Goal: Task Accomplishment & Management: Complete application form

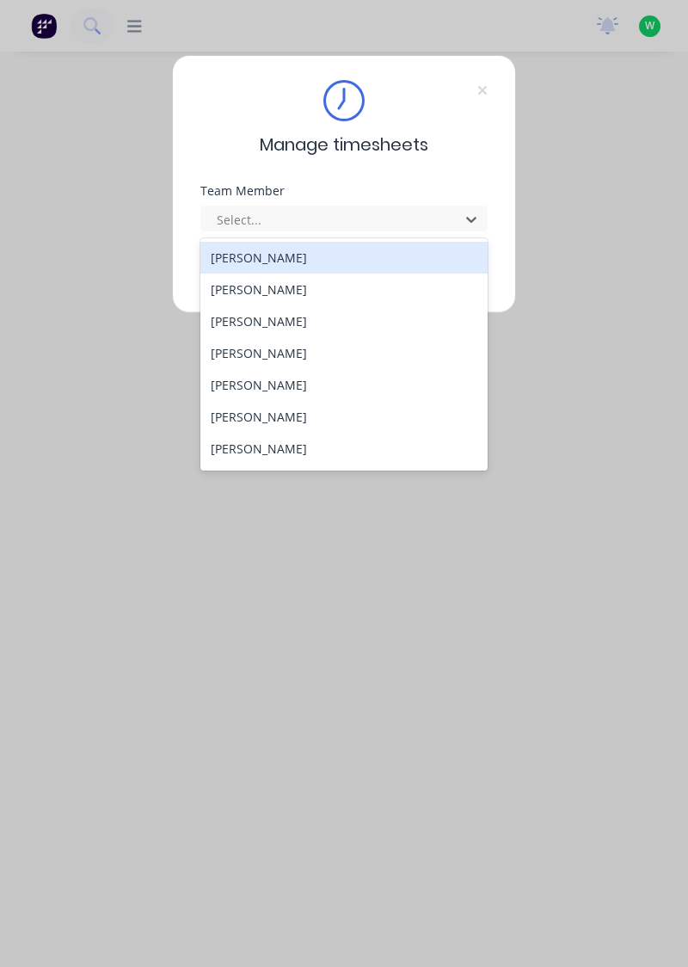
click at [253, 349] on div "[PERSON_NAME]" at bounding box center [344, 353] width 288 height 32
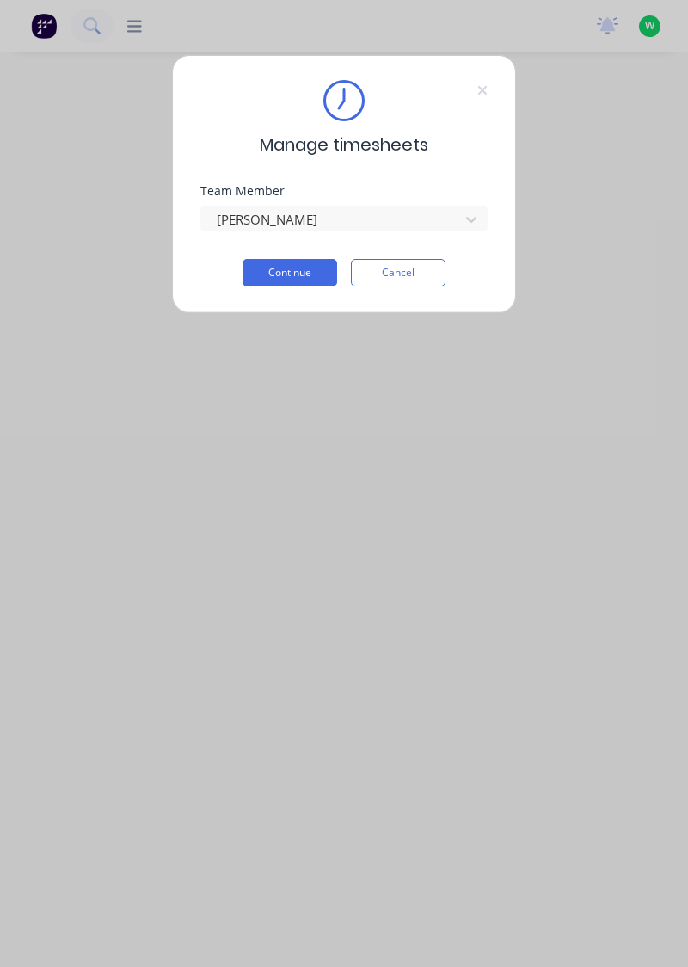
click at [297, 268] on button "Continue" at bounding box center [290, 273] width 95 height 28
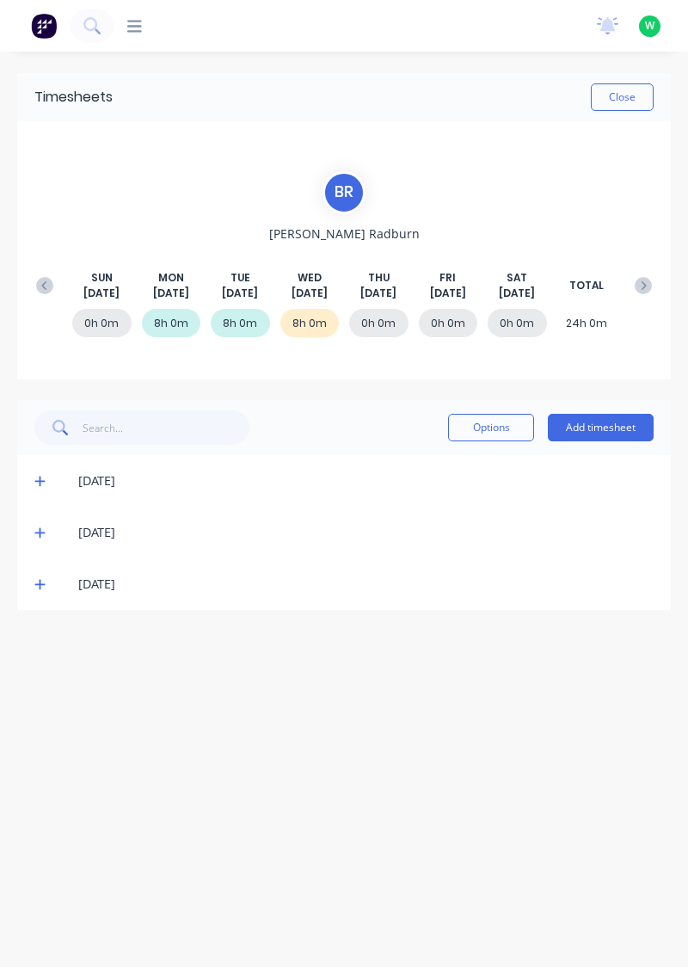
click at [609, 420] on button "Add timesheet" at bounding box center [601, 428] width 106 height 28
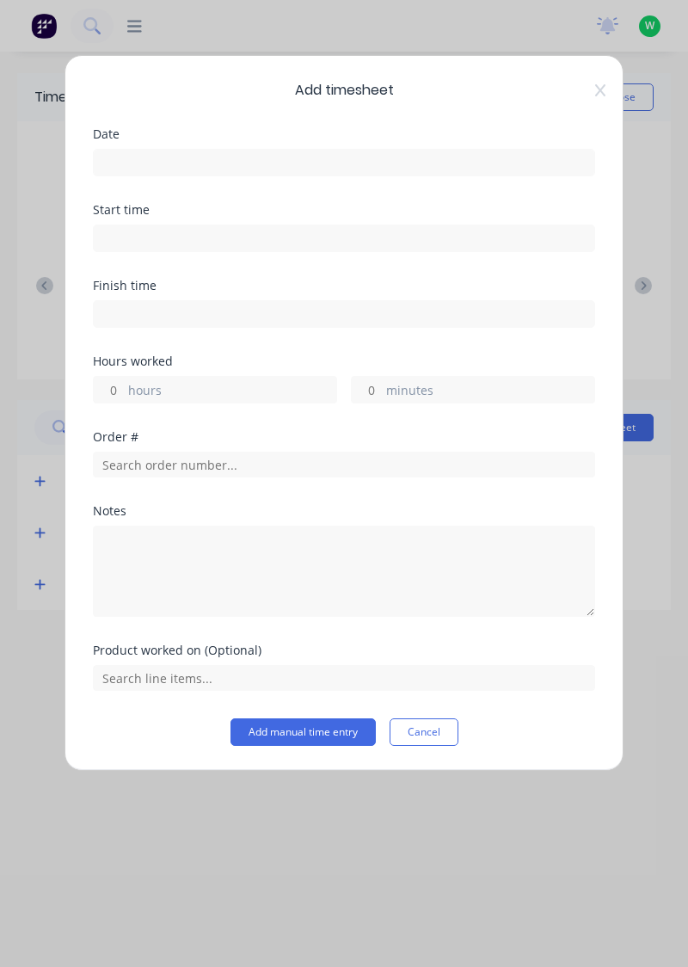
click at [143, 156] on input at bounding box center [344, 163] width 501 height 26
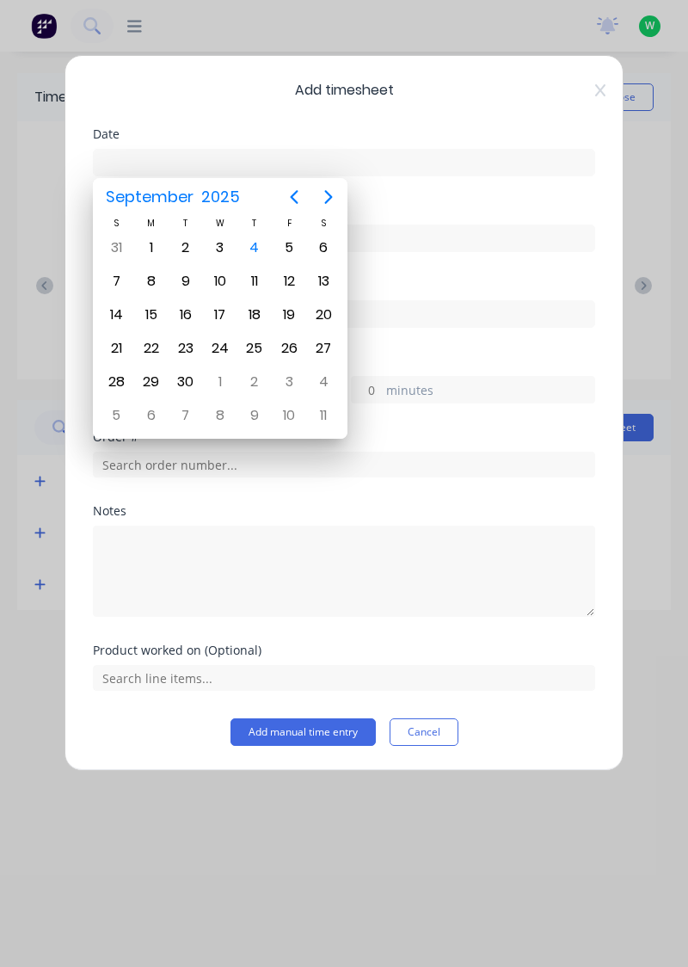
click at [256, 243] on div "4" at bounding box center [255, 248] width 26 height 26
type input "[DATE]"
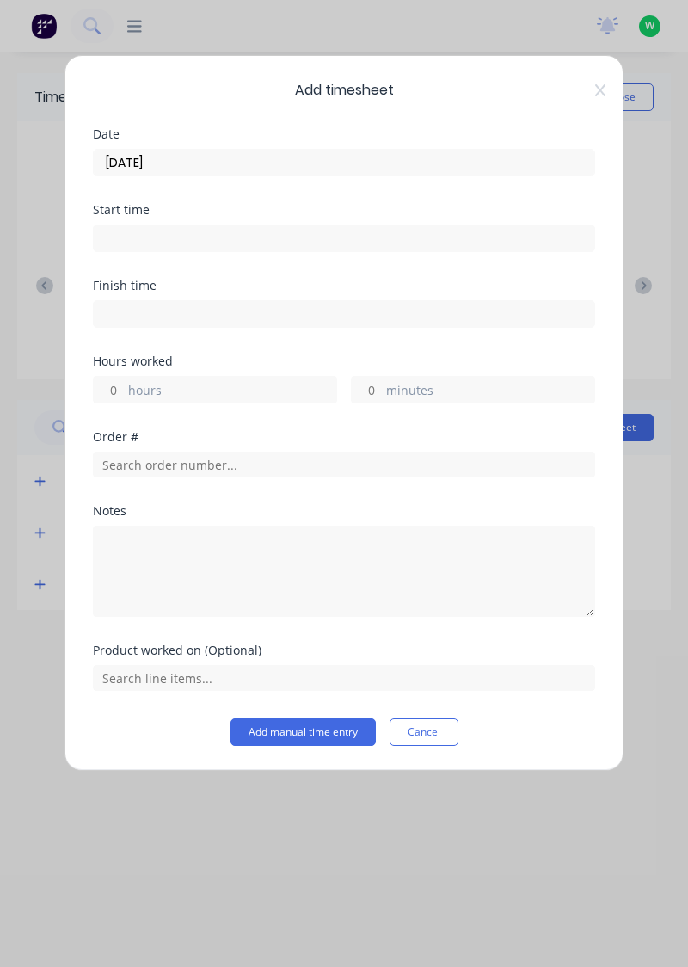
click at [114, 381] on input "hours" at bounding box center [109, 390] width 30 height 26
type input "1"
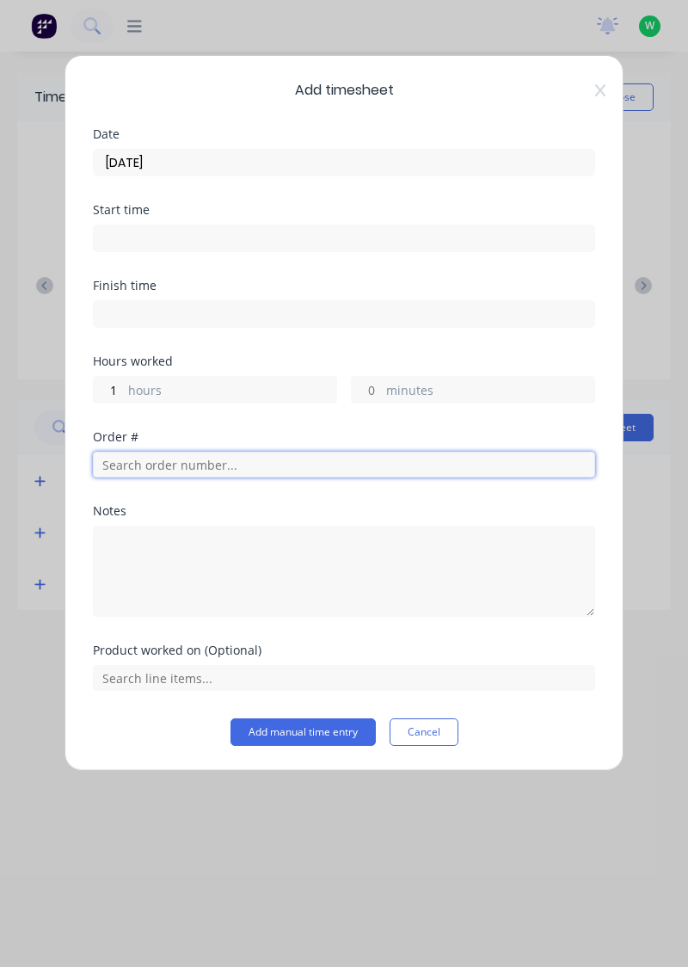
click at [157, 455] on input "text" at bounding box center [344, 465] width 502 height 26
type input "19015"
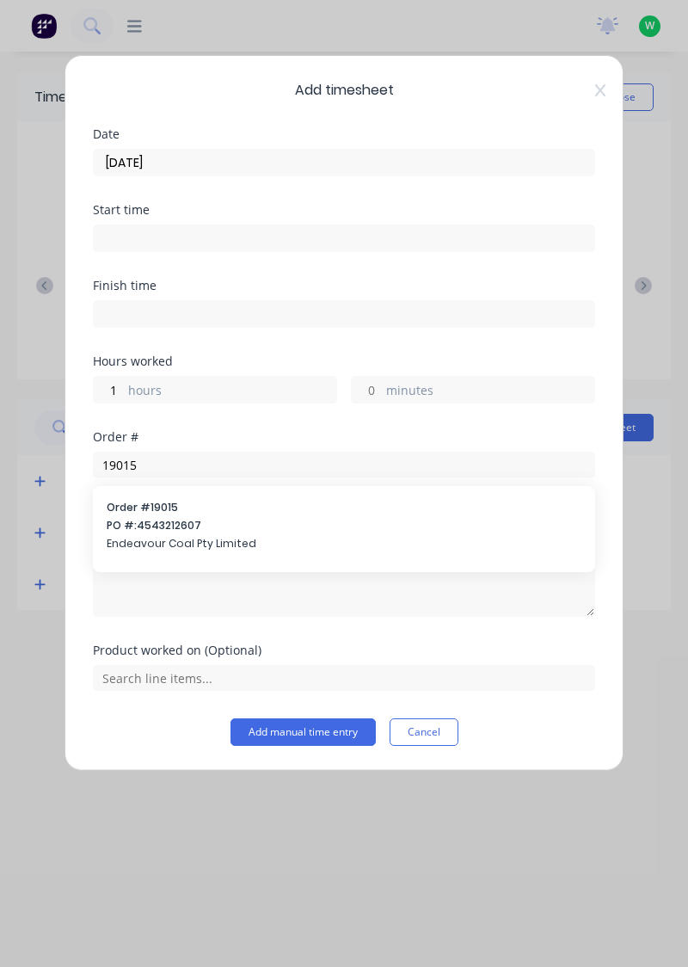
click at [157, 530] on span "PO #: 4543212607" at bounding box center [344, 525] width 475 height 15
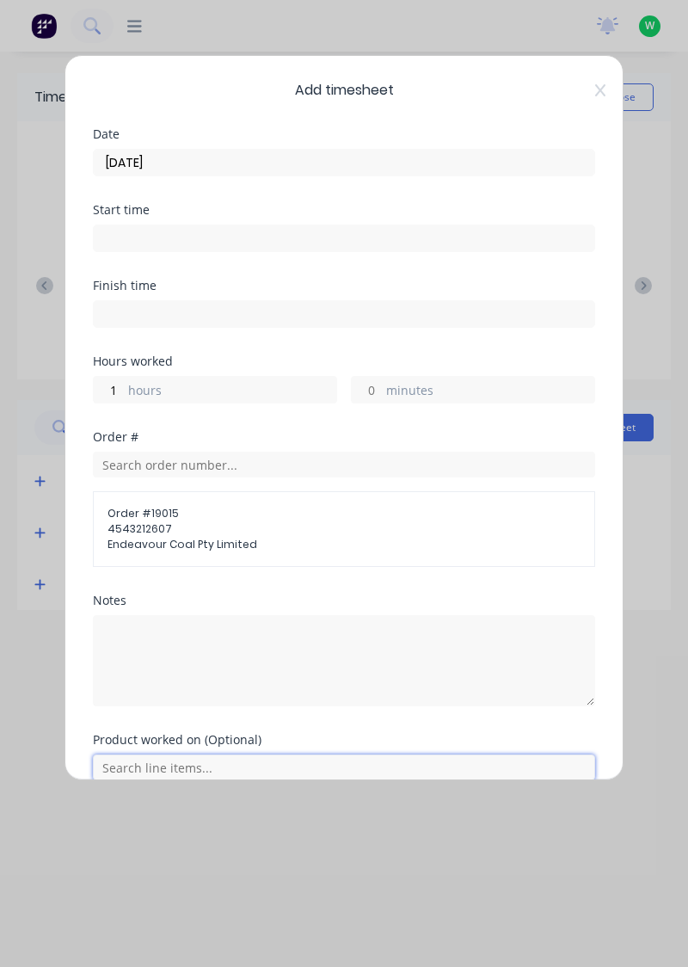
click at [162, 759] on input "text" at bounding box center [344, 767] width 502 height 26
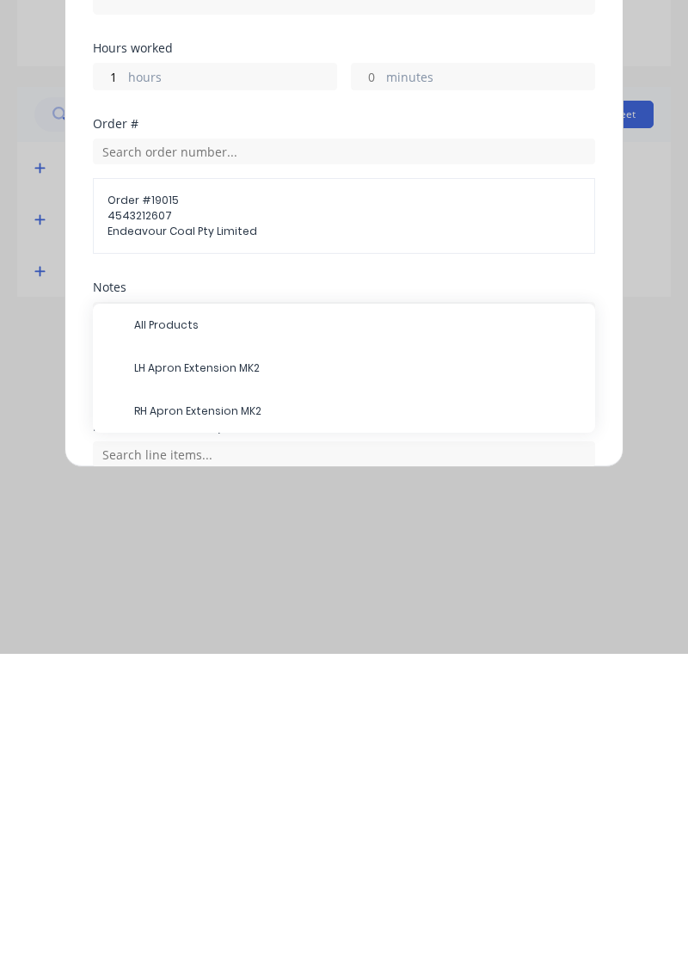
click at [192, 678] on span "LH Apron Extension MK2" at bounding box center [357, 681] width 447 height 15
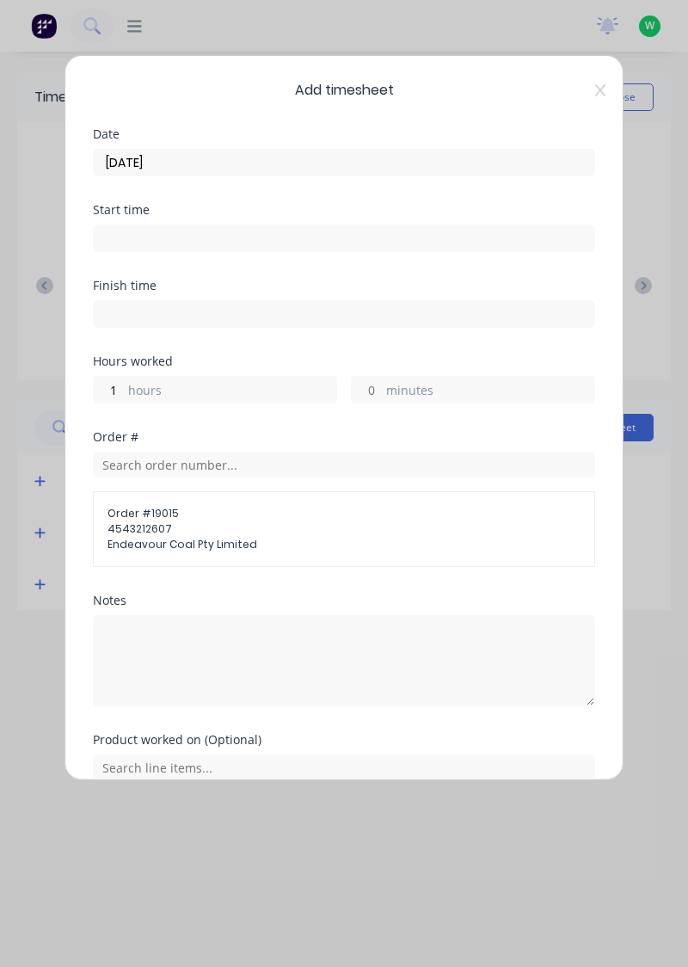
scroll to position [133, 0]
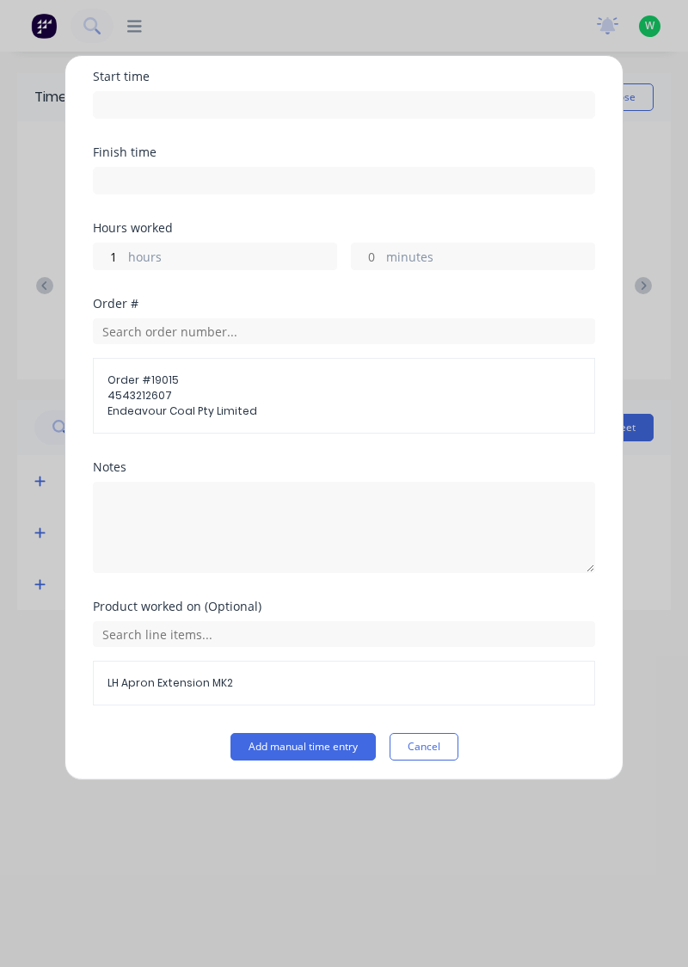
click at [303, 739] on button "Add manual time entry" at bounding box center [303, 747] width 145 height 28
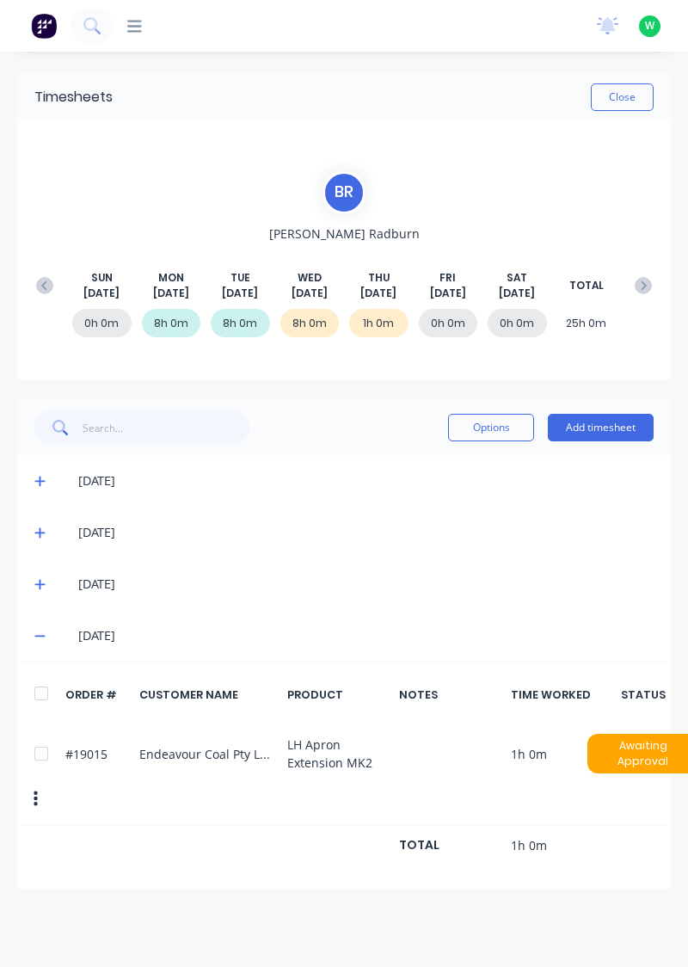
click at [607, 427] on button "Add timesheet" at bounding box center [601, 428] width 106 height 28
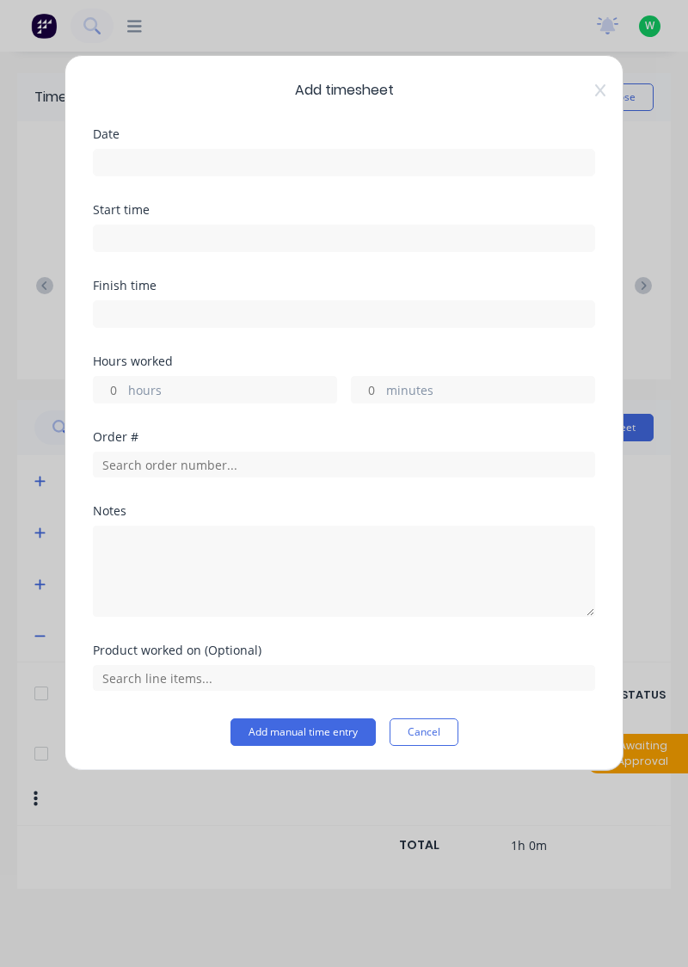
click at [141, 154] on input at bounding box center [344, 163] width 501 height 26
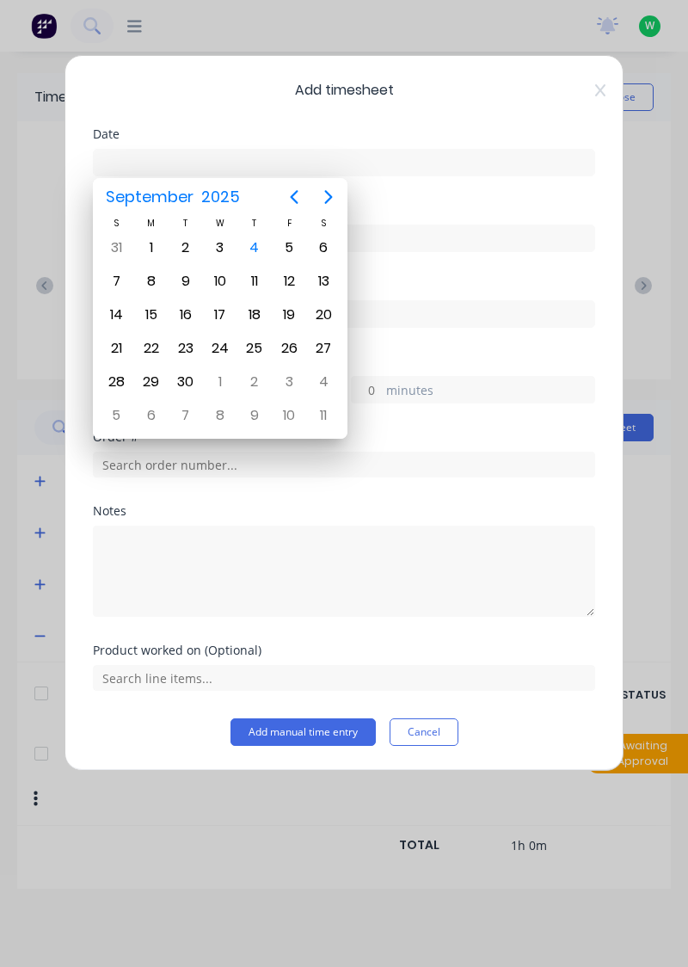
click at [264, 246] on div "4" at bounding box center [255, 248] width 26 height 26
type input "[DATE]"
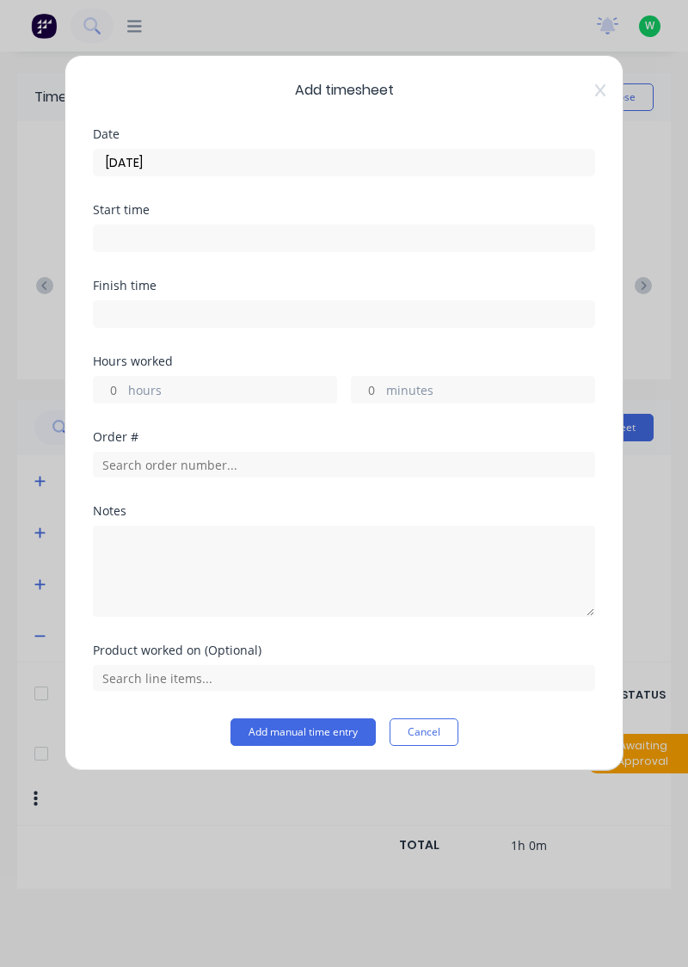
click at [121, 379] on input "hours" at bounding box center [109, 390] width 30 height 26
type input "6"
click at [372, 385] on input "minutes" at bounding box center [367, 390] width 30 height 26
type input "30"
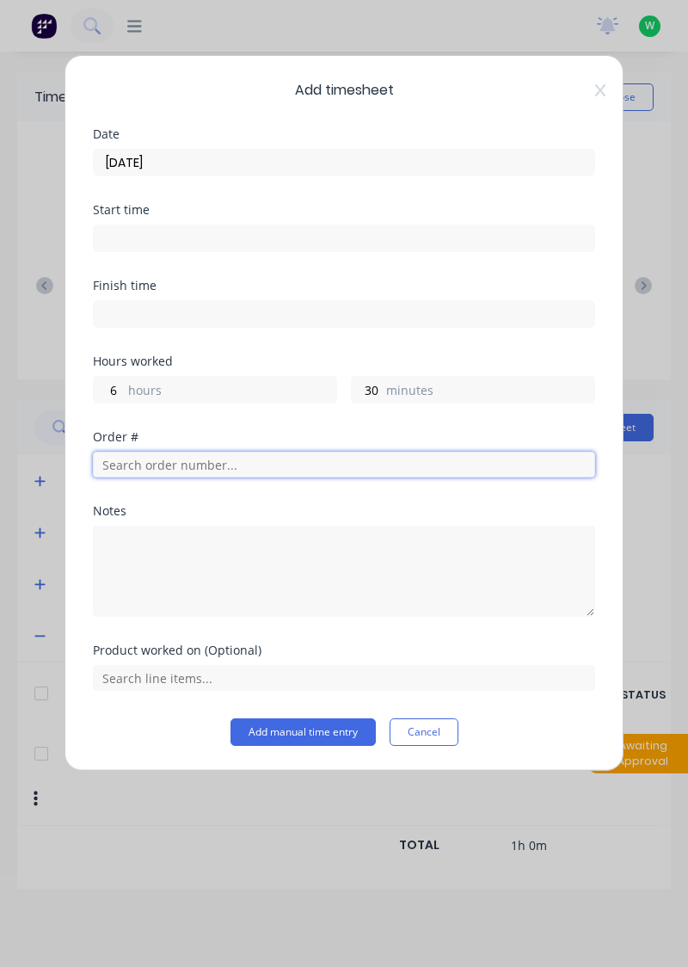
click at [162, 459] on input "text" at bounding box center [344, 465] width 502 height 26
type input "17943"
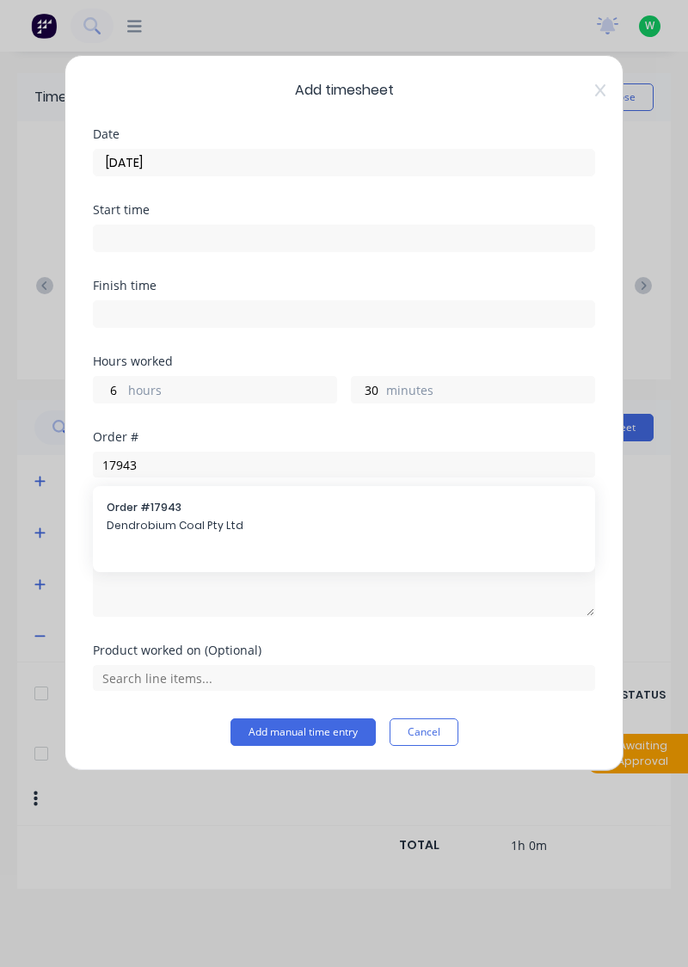
click at [157, 512] on span "Order # 17943" at bounding box center [344, 507] width 475 height 15
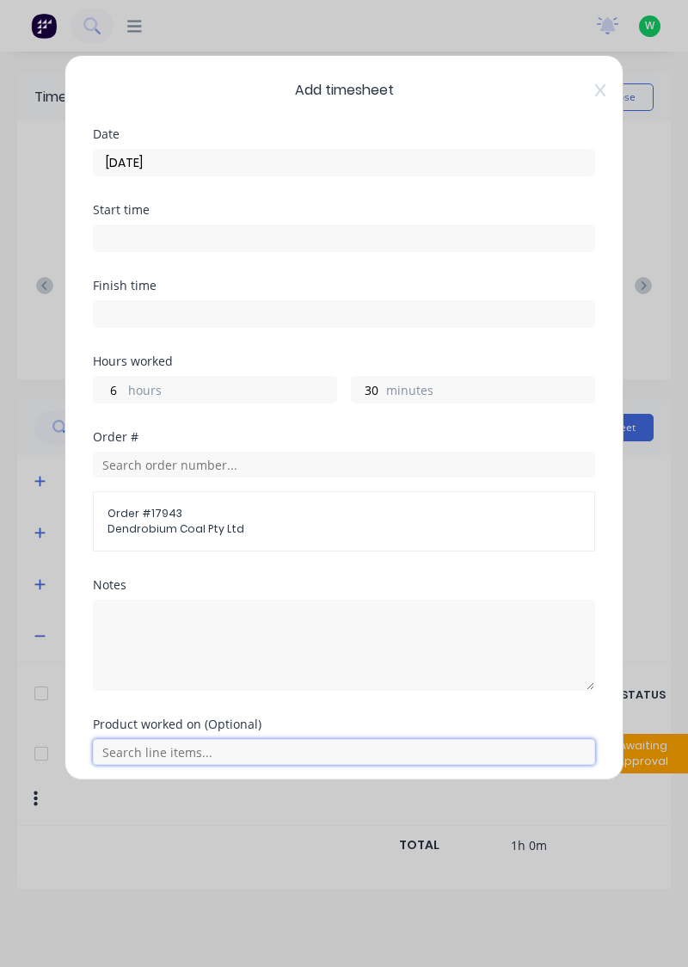
click at [158, 748] on input "text" at bounding box center [344, 752] width 502 height 26
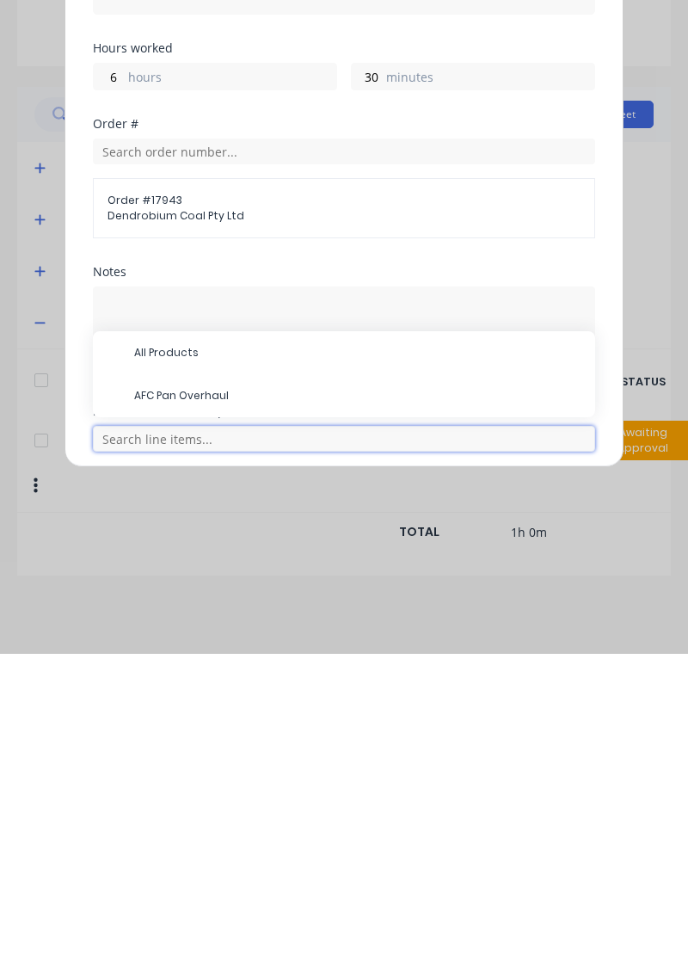
scroll to position [72, 0]
click at [184, 705] on span "AFC Pan Overhaul" at bounding box center [357, 708] width 447 height 15
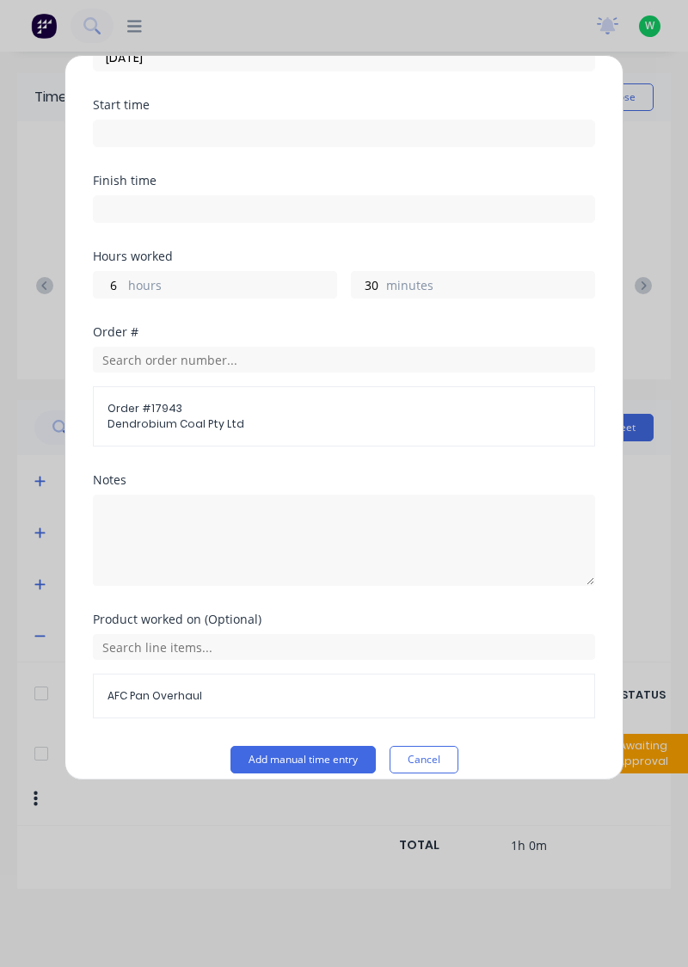
scroll to position [118, 0]
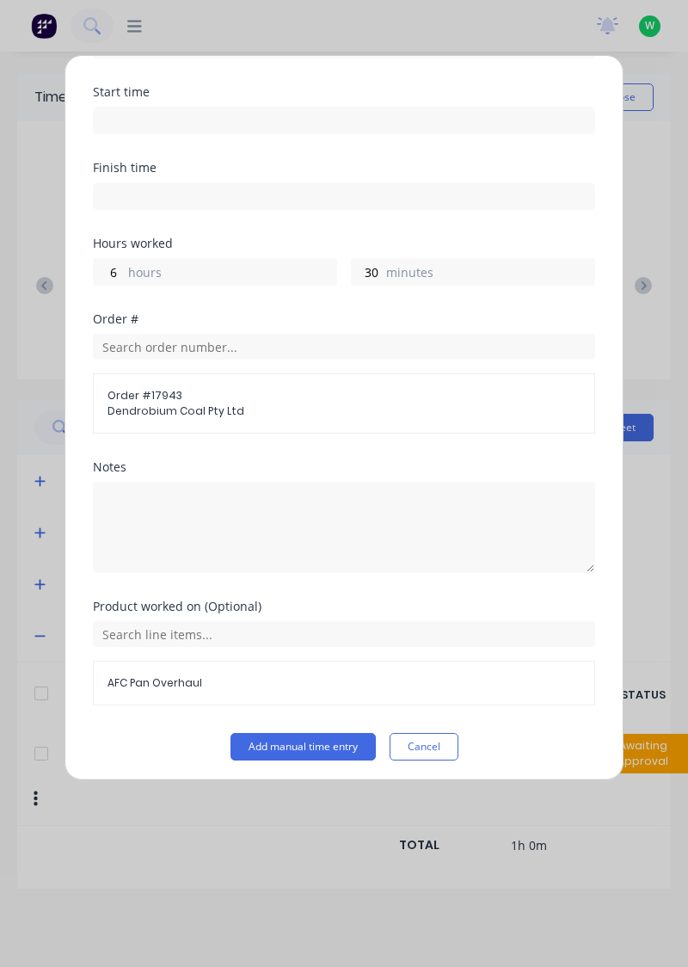
click at [310, 745] on button "Add manual time entry" at bounding box center [303, 747] width 145 height 28
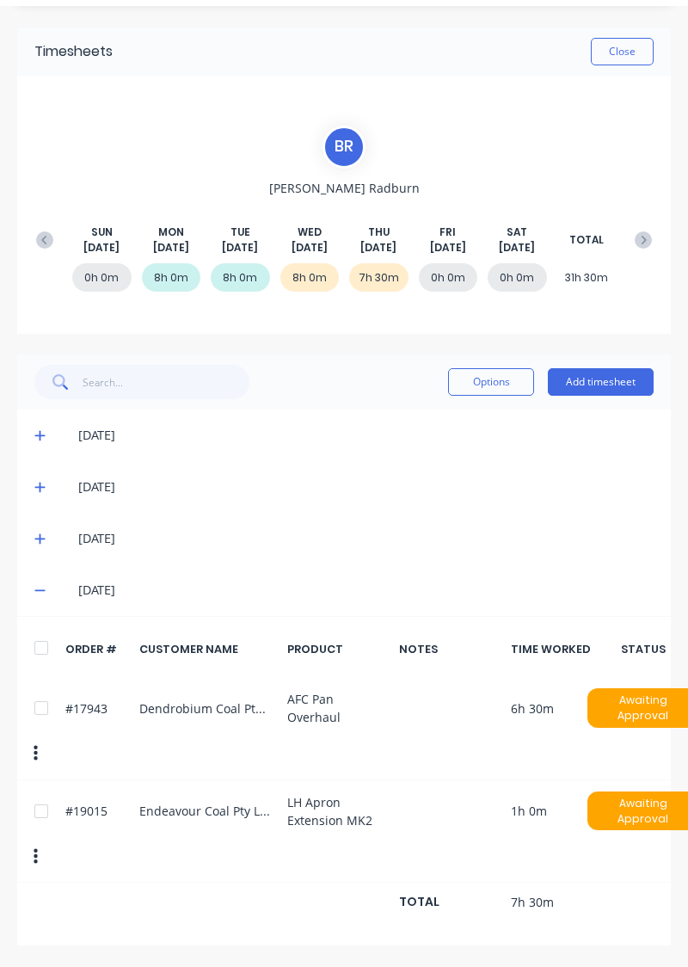
scroll to position [0, 0]
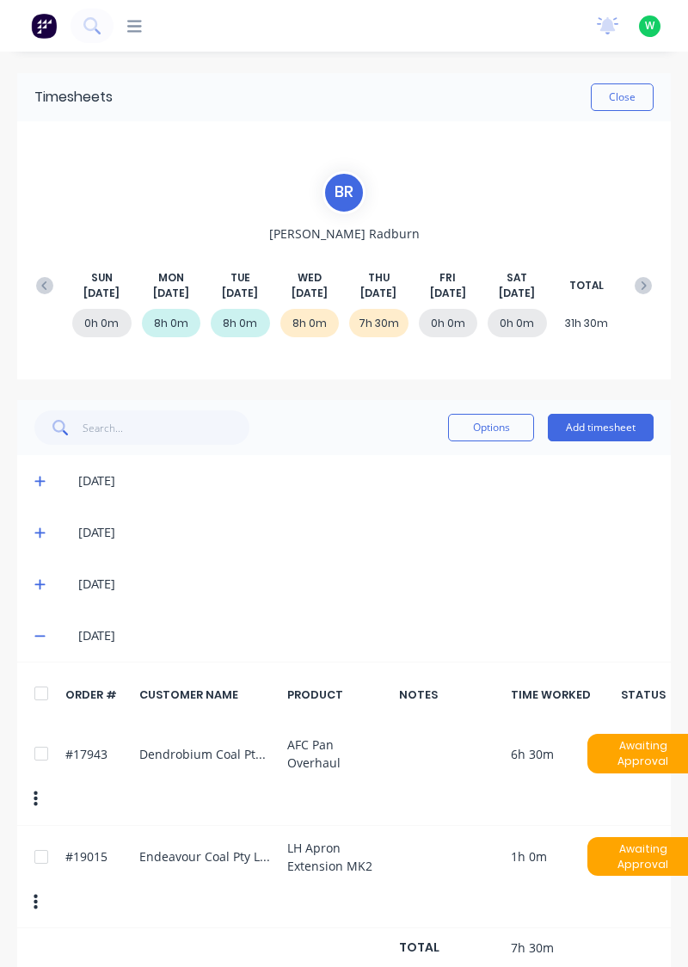
click at [596, 429] on button "Add timesheet" at bounding box center [601, 428] width 106 height 28
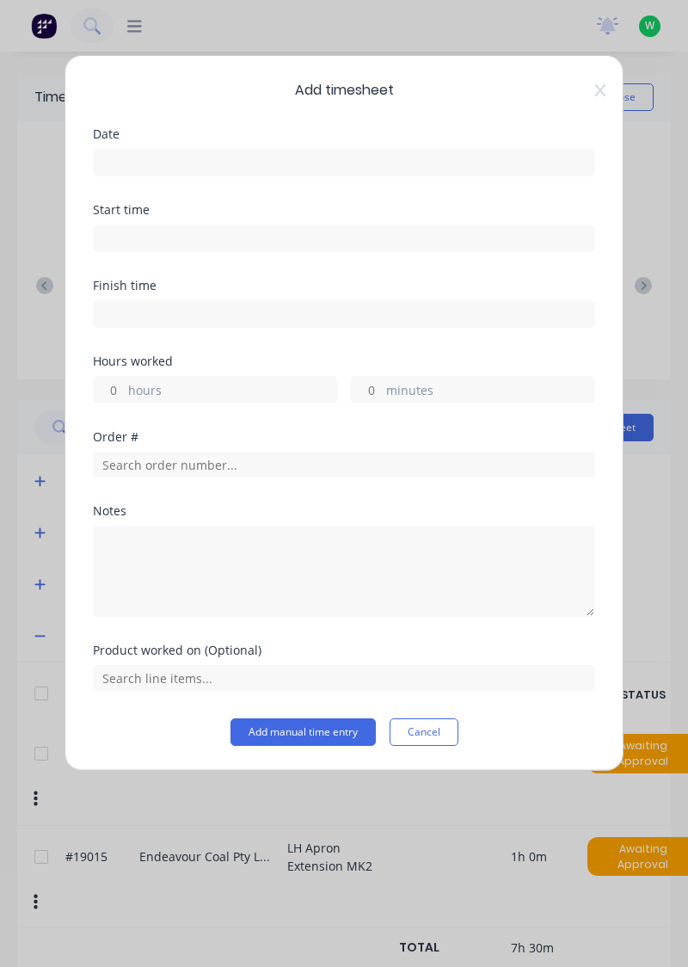
click at [138, 153] on input at bounding box center [344, 163] width 501 height 26
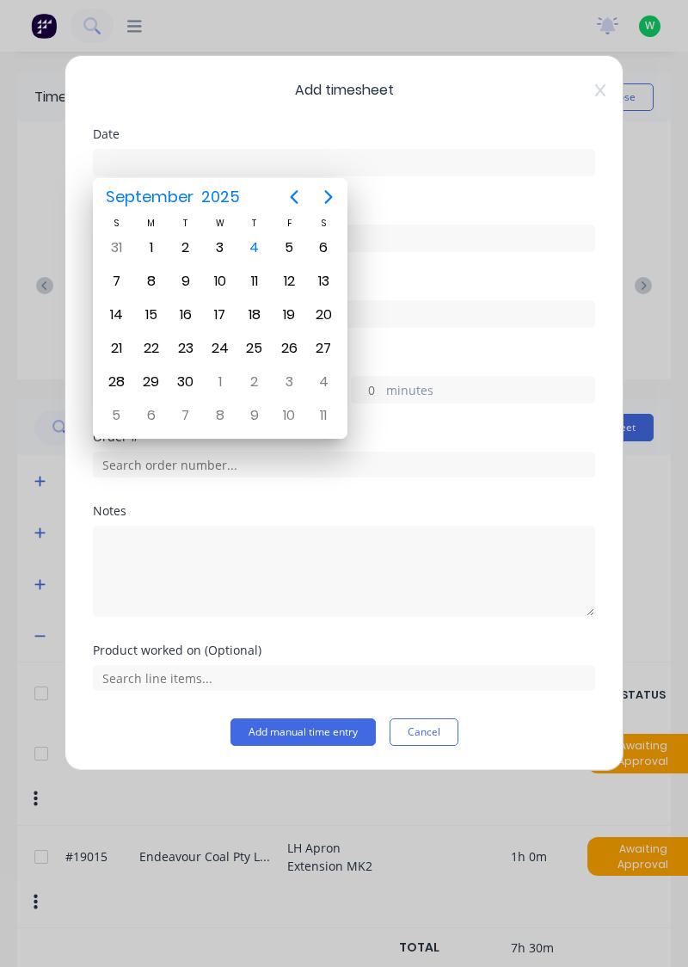
click at [254, 248] on div "4" at bounding box center [255, 248] width 26 height 26
type input "[DATE]"
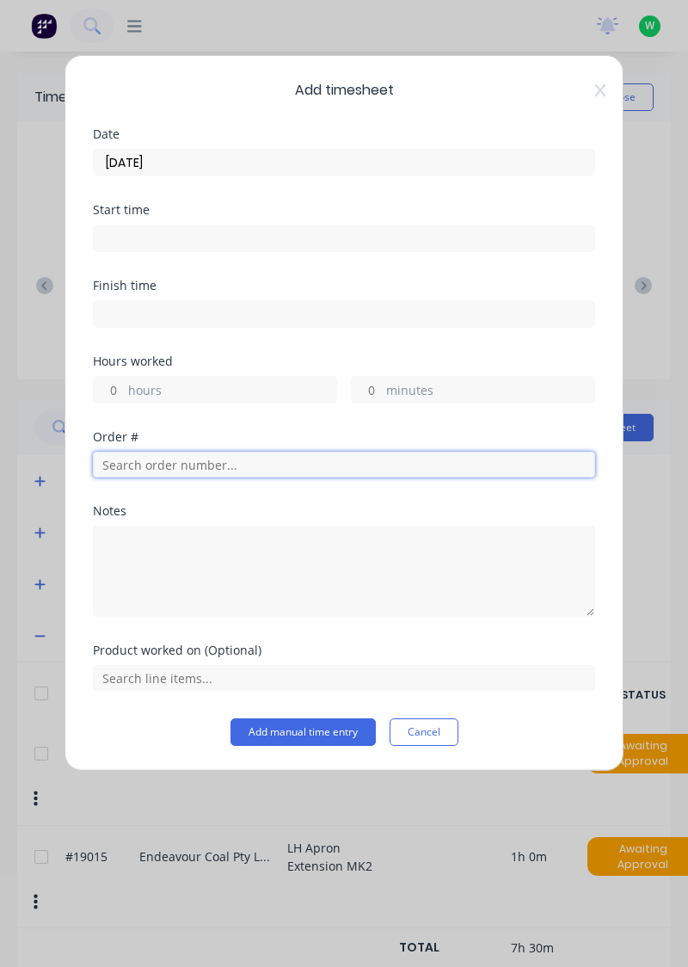
click at [141, 460] on input "text" at bounding box center [344, 465] width 502 height 26
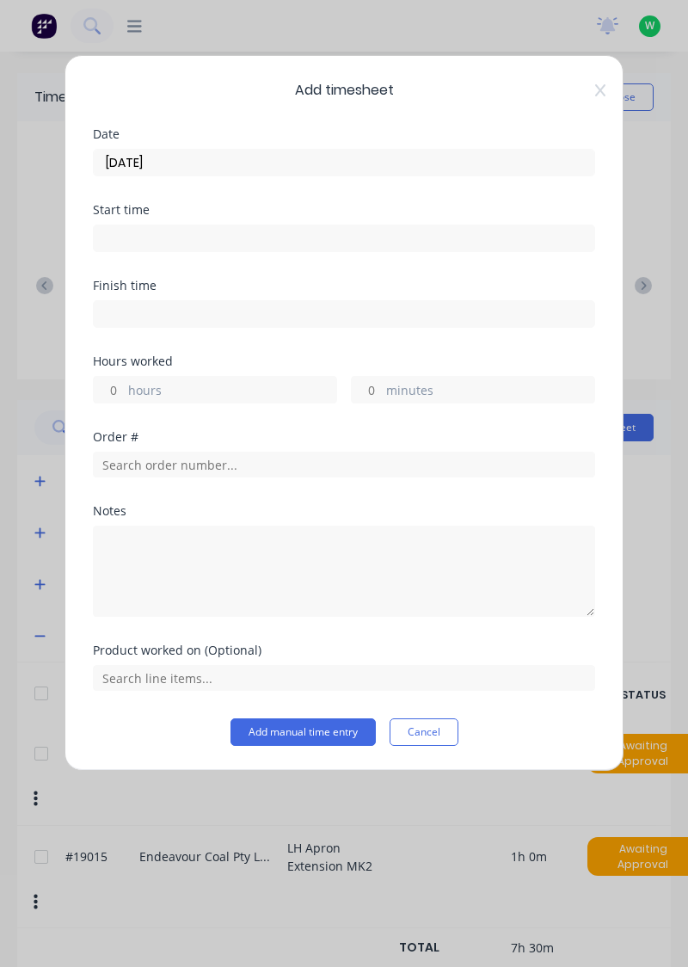
click at [368, 382] on input "minutes" at bounding box center [367, 390] width 30 height 26
type input "30"
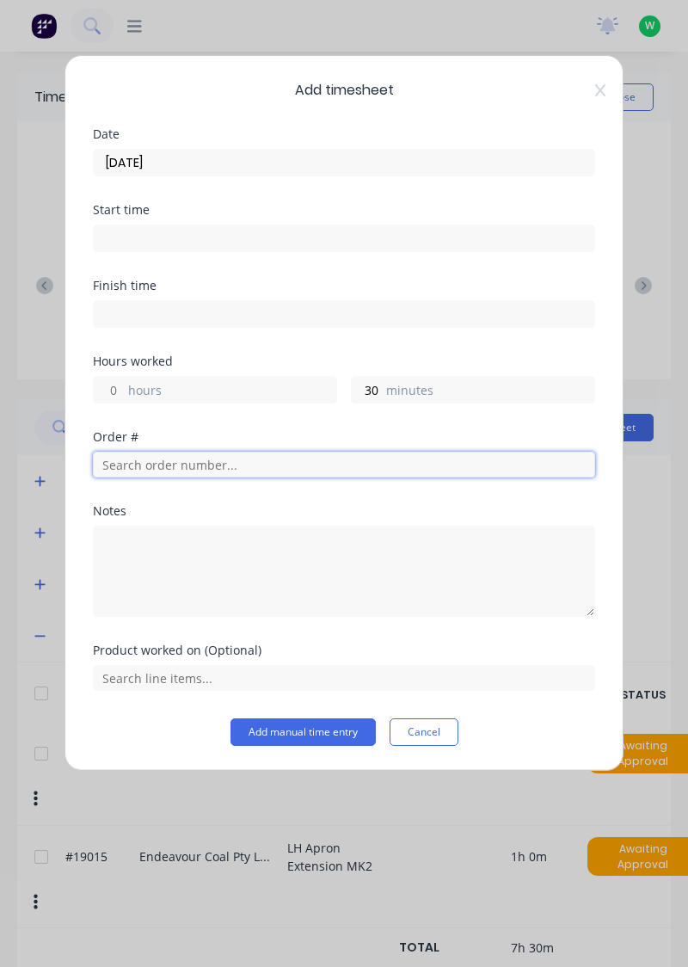
click at [144, 465] on input "text" at bounding box center [344, 465] width 502 height 26
type input "17483"
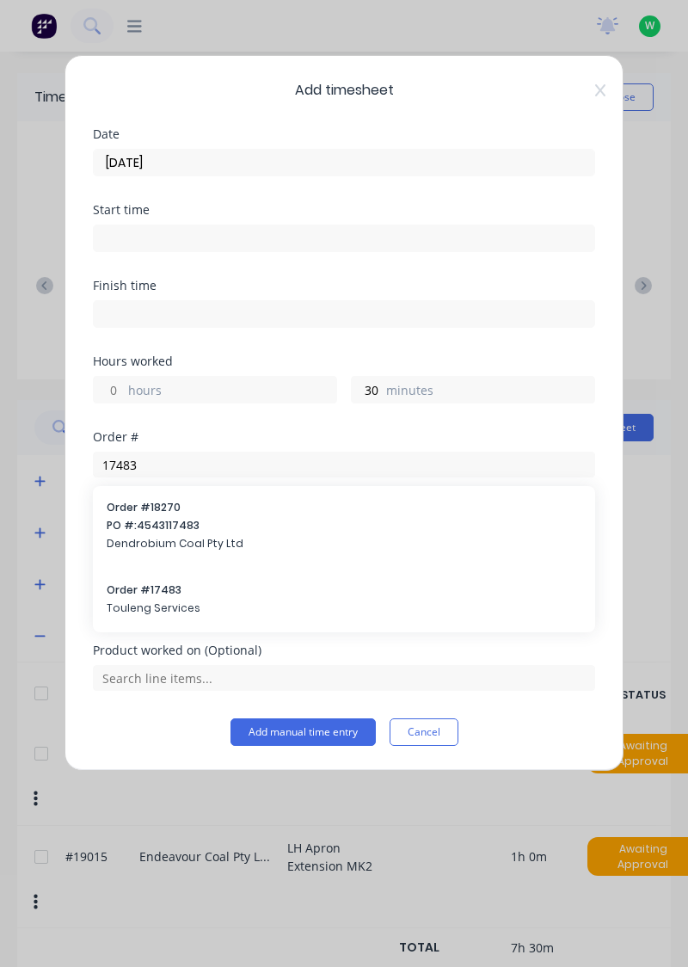
click at [155, 600] on span "Touleng Services" at bounding box center [344, 607] width 475 height 15
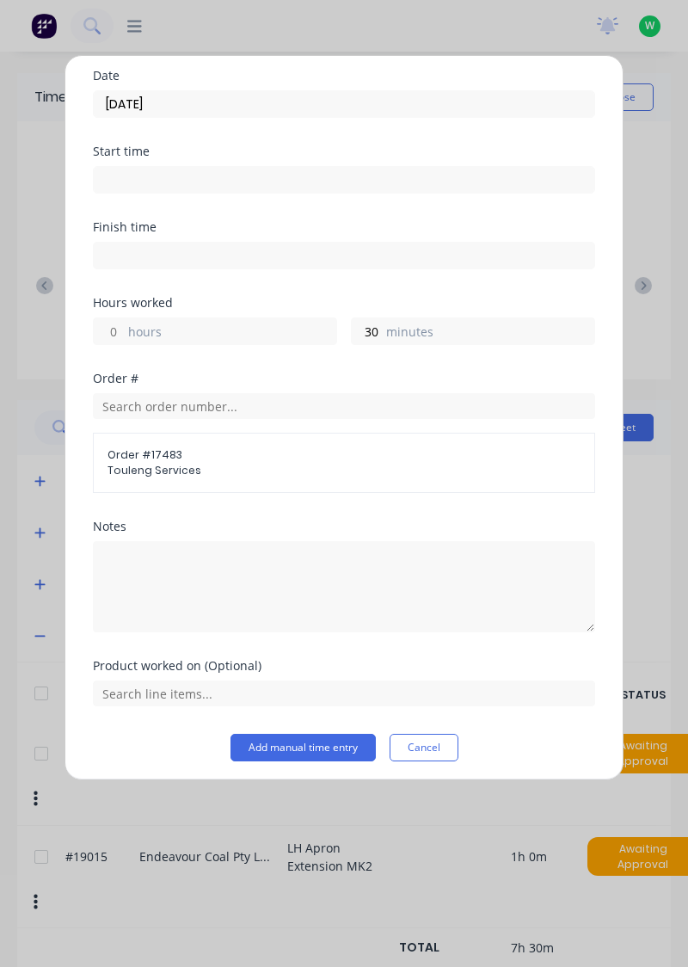
scroll to position [60, 0]
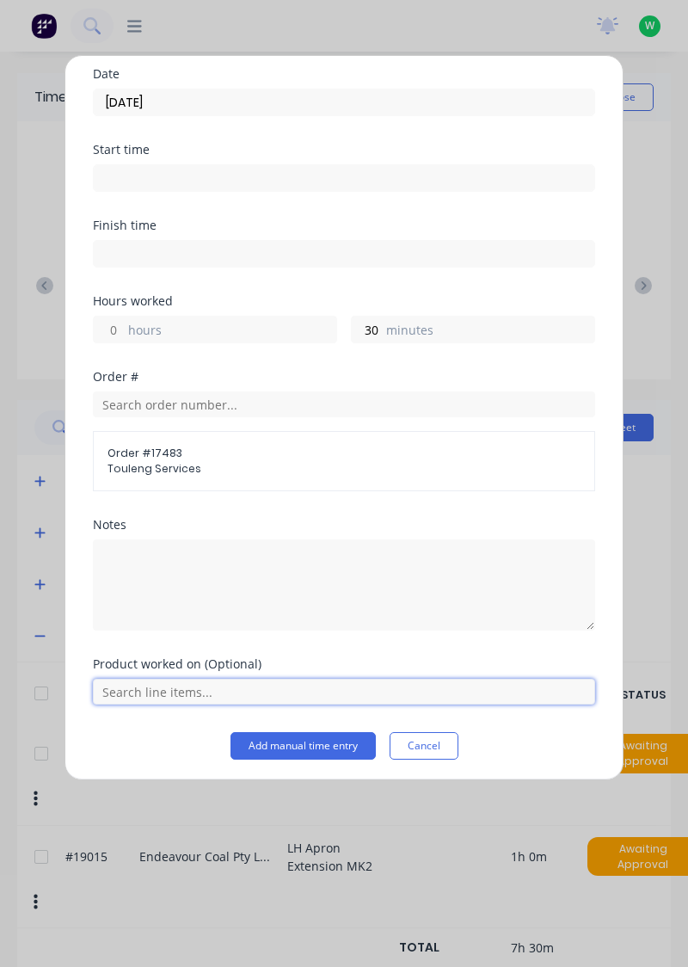
click at [163, 685] on input "text" at bounding box center [344, 692] width 502 height 26
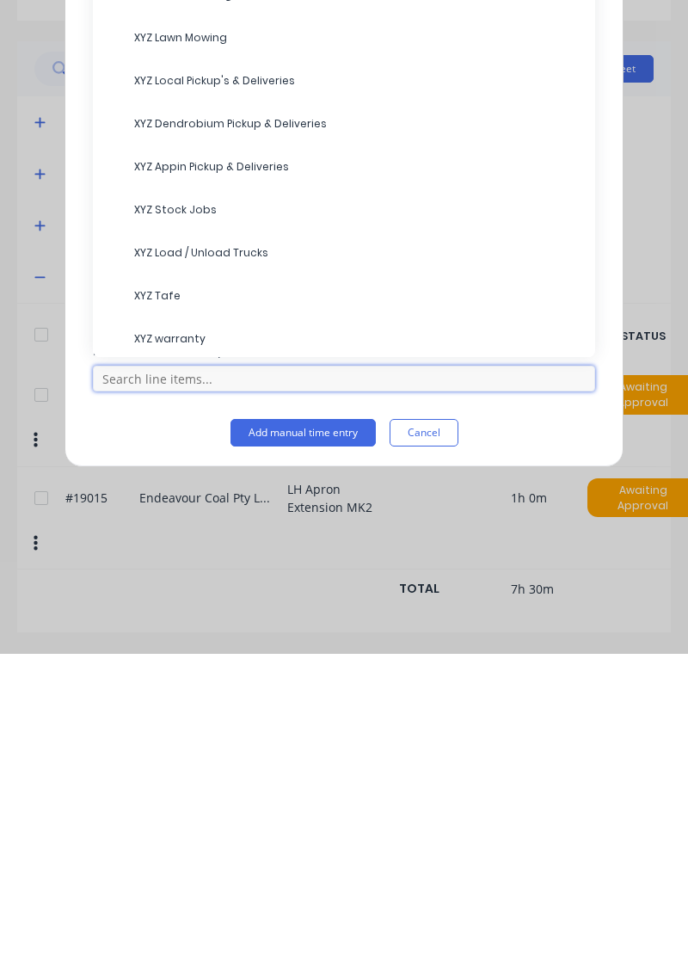
scroll to position [172, 0]
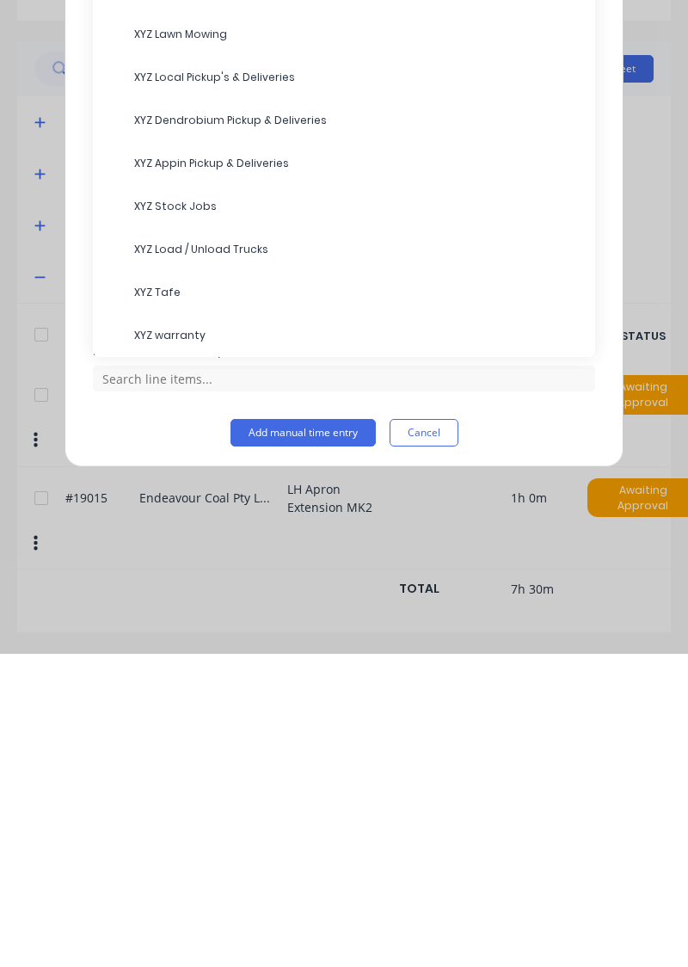
click at [224, 556] on span "XYZ Load / Unload Trucks" at bounding box center [357, 562] width 447 height 15
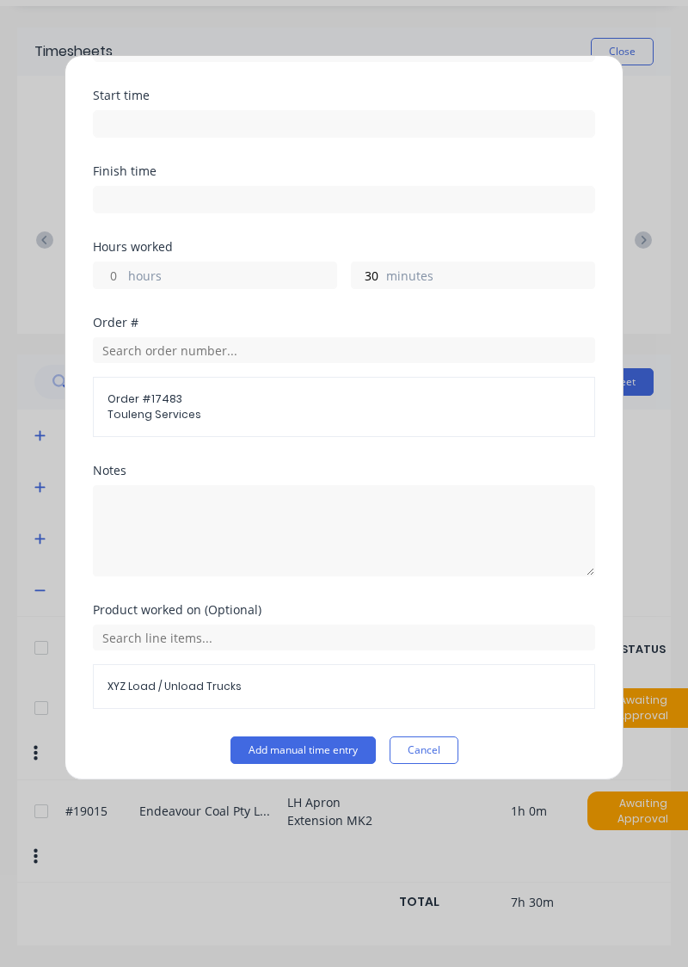
scroll to position [118, 0]
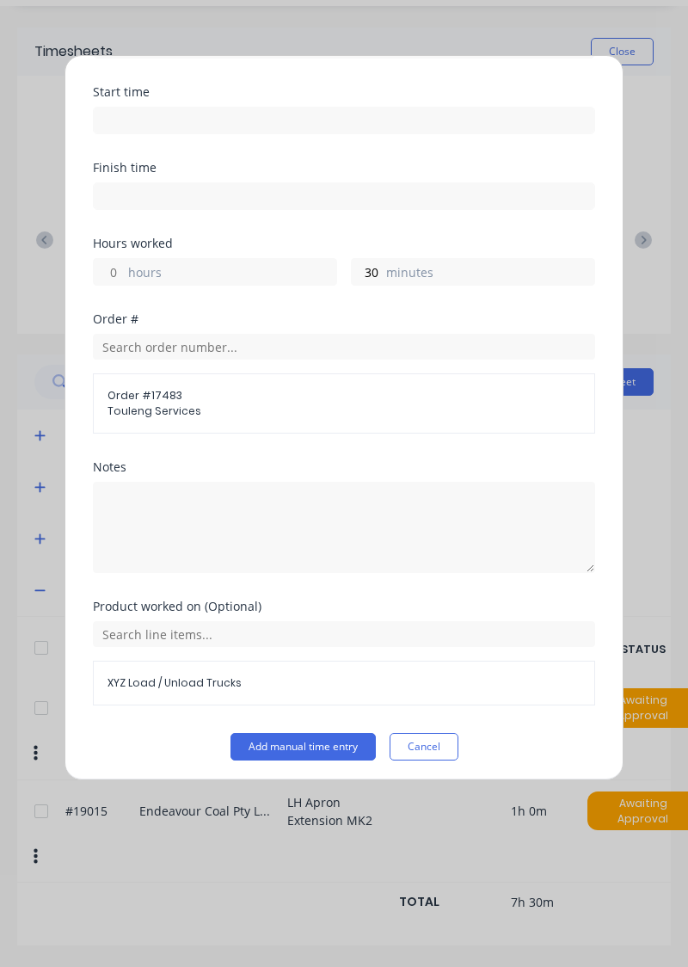
click at [318, 736] on button "Add manual time entry" at bounding box center [303, 747] width 145 height 28
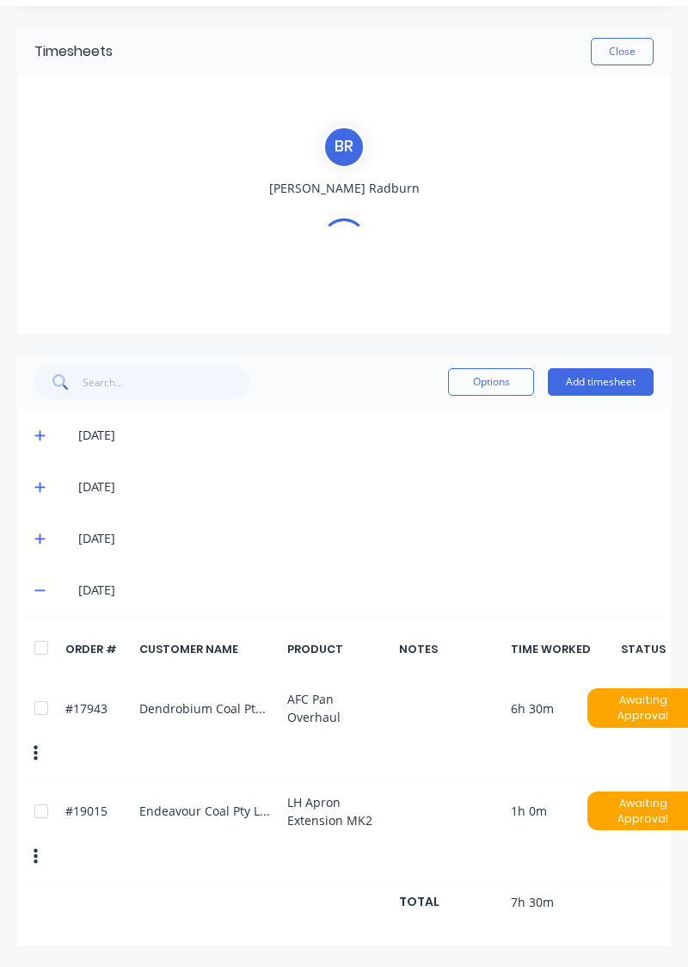
scroll to position [0, 0]
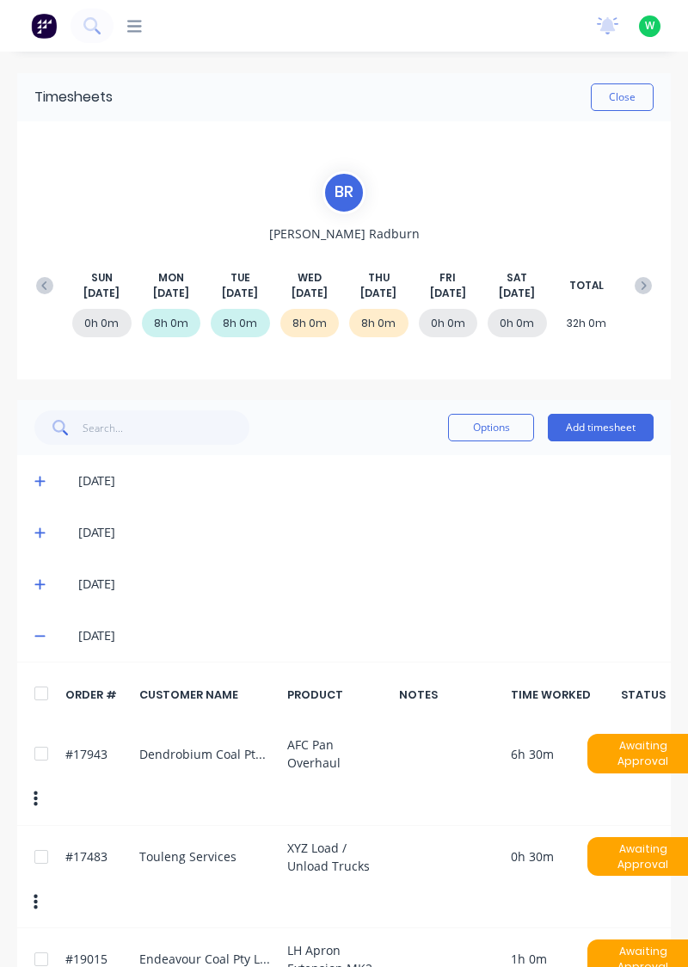
click at [603, 428] on button "Add timesheet" at bounding box center [601, 428] width 106 height 28
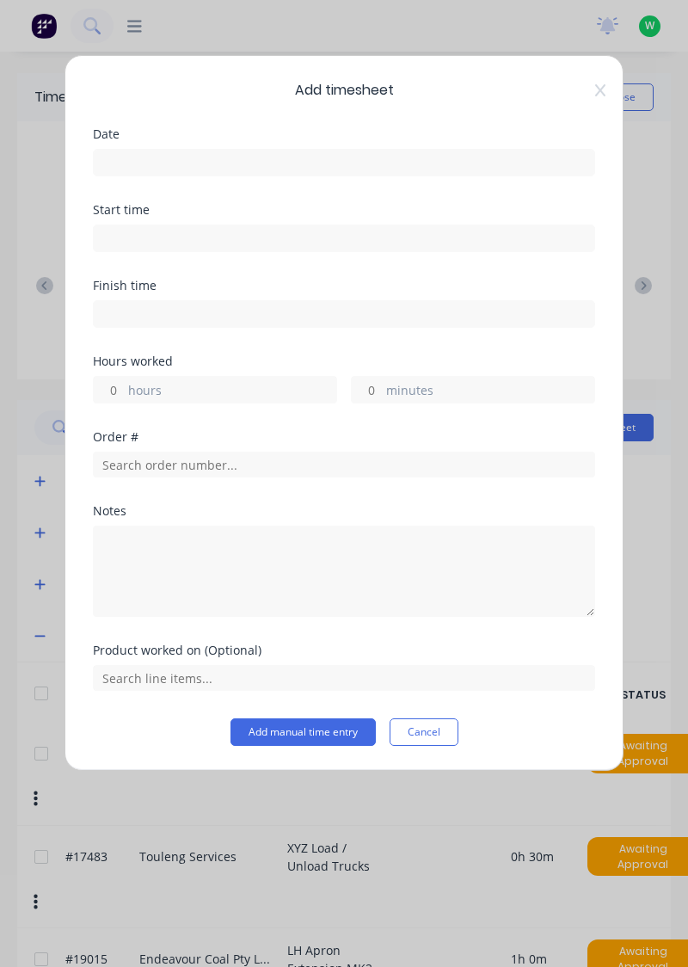
click at [146, 155] on input at bounding box center [344, 163] width 501 height 26
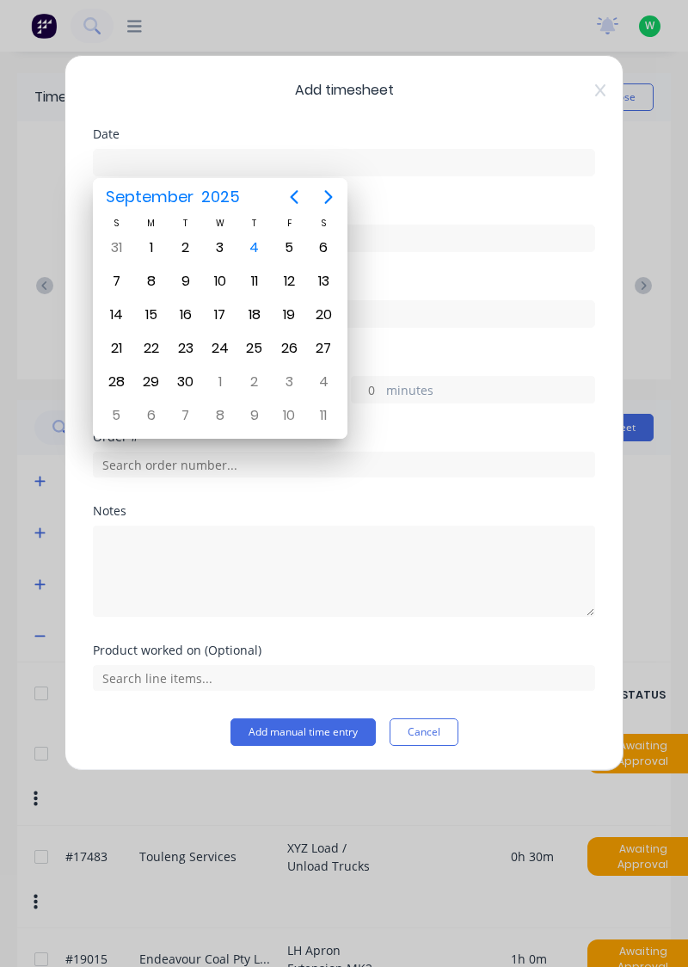
click at [286, 253] on div "5" at bounding box center [289, 248] width 26 height 26
type input "[DATE]"
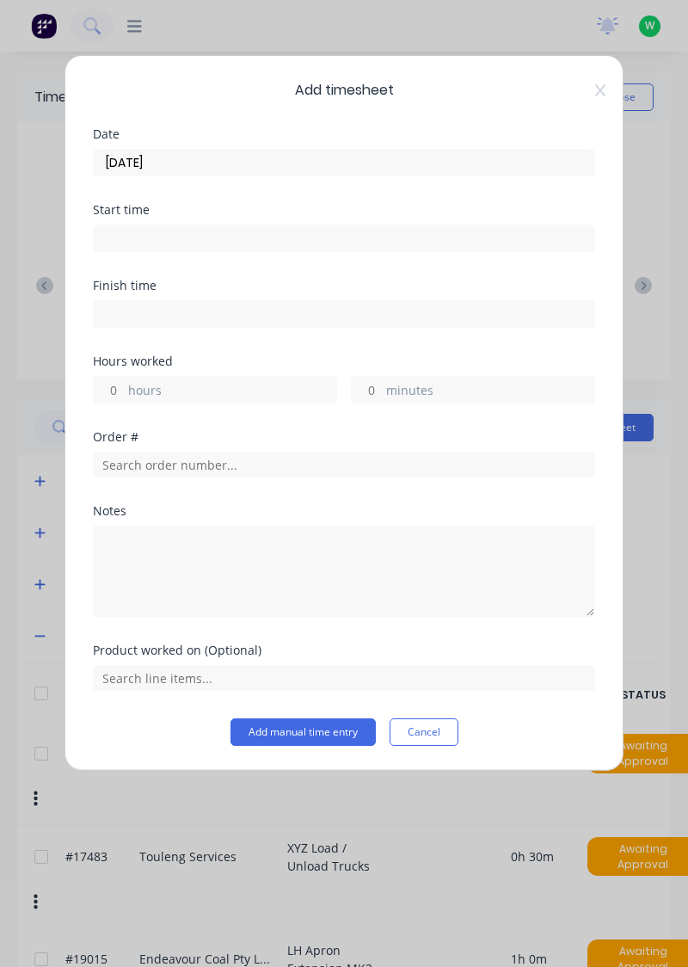
click at [115, 380] on input "hours" at bounding box center [109, 390] width 30 height 26
type input "8"
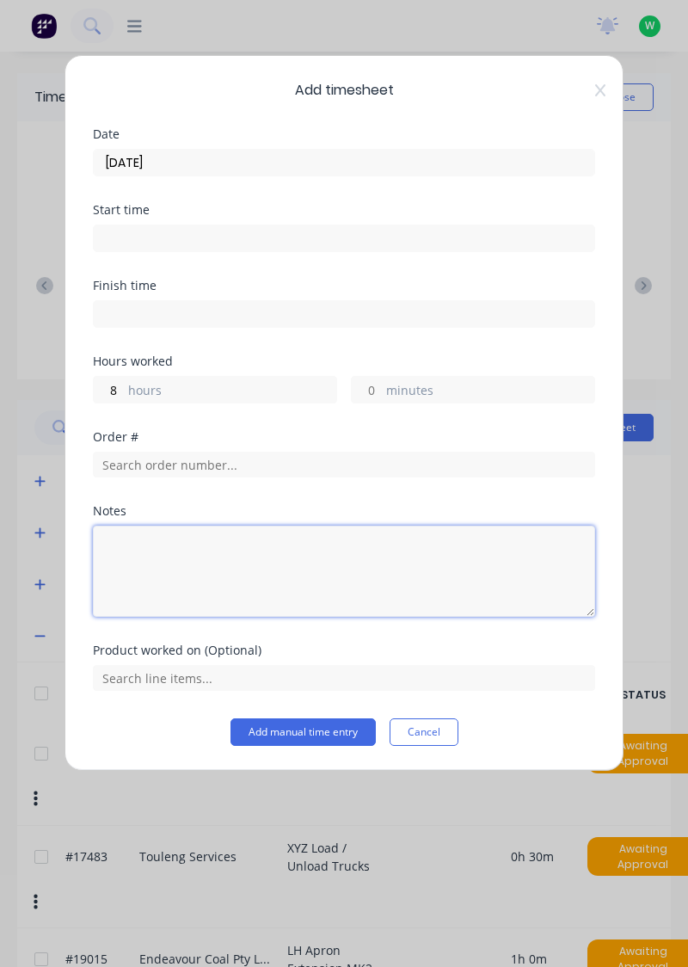
click at [173, 556] on textarea at bounding box center [344, 571] width 502 height 91
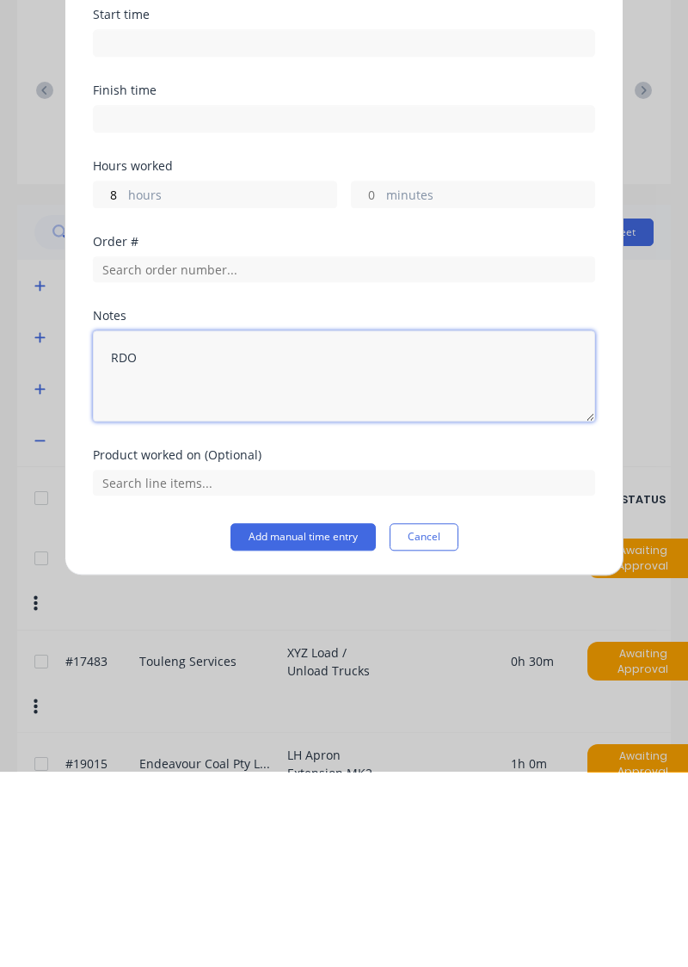
type textarea "RDO"
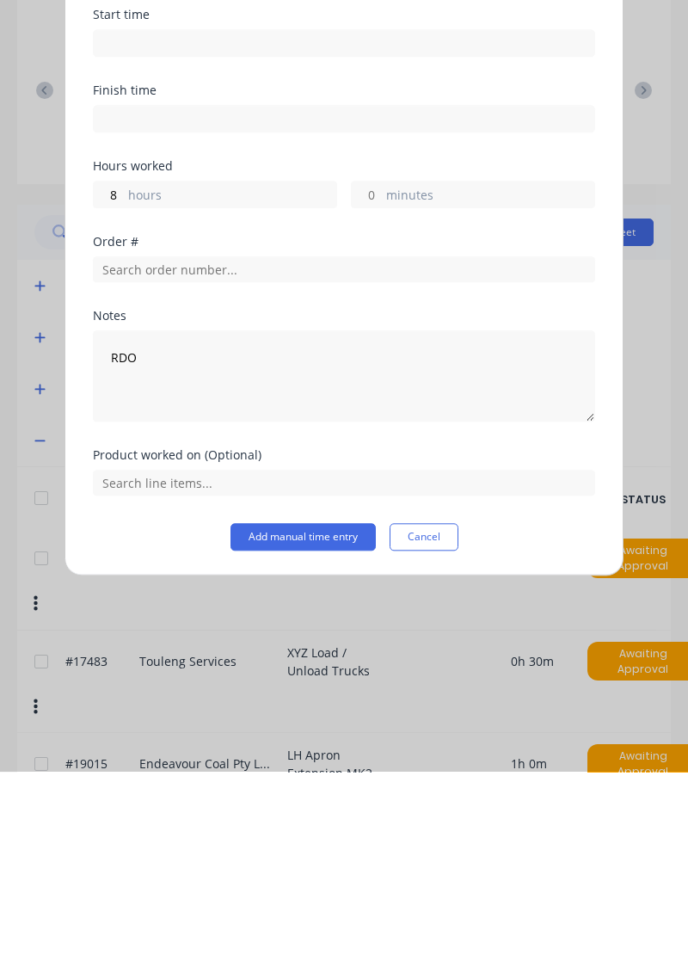
click at [311, 724] on button "Add manual time entry" at bounding box center [303, 732] width 145 height 28
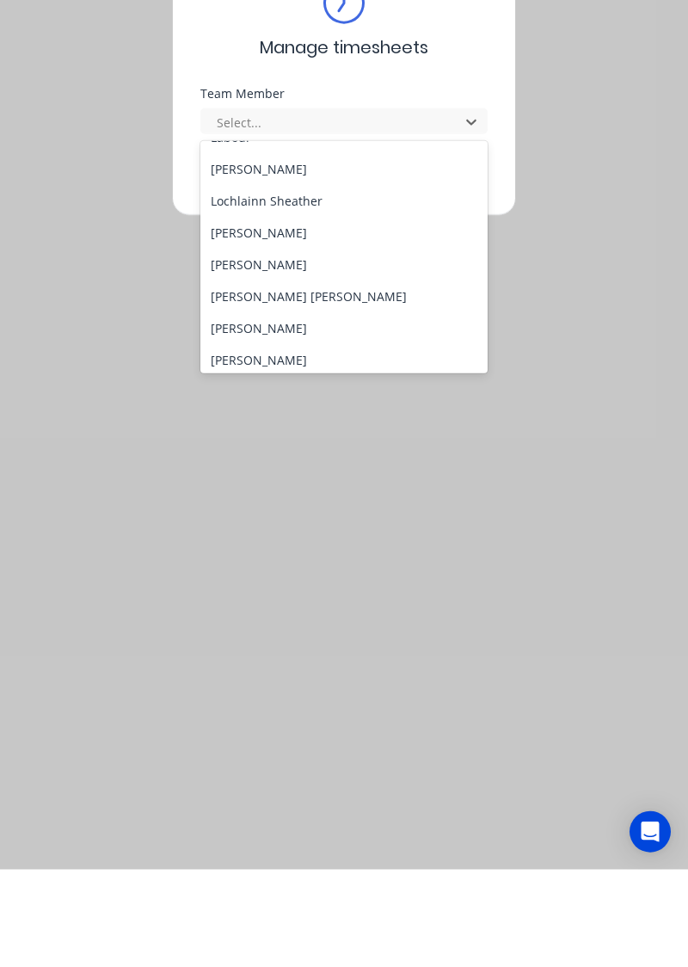
scroll to position [634, 0]
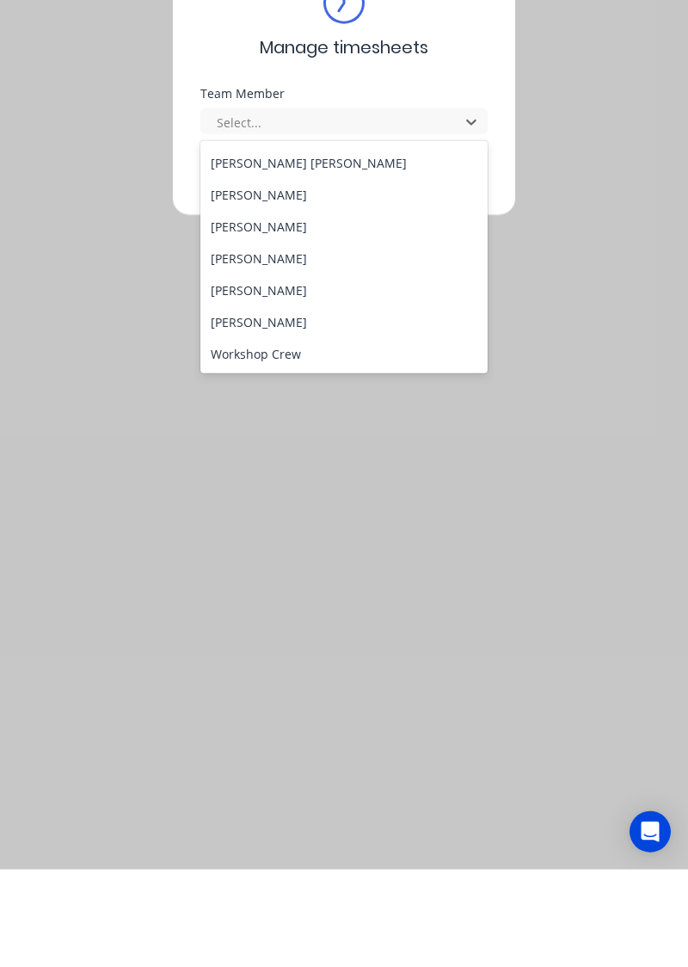
click at [233, 390] on div "[PERSON_NAME]" at bounding box center [344, 388] width 288 height 32
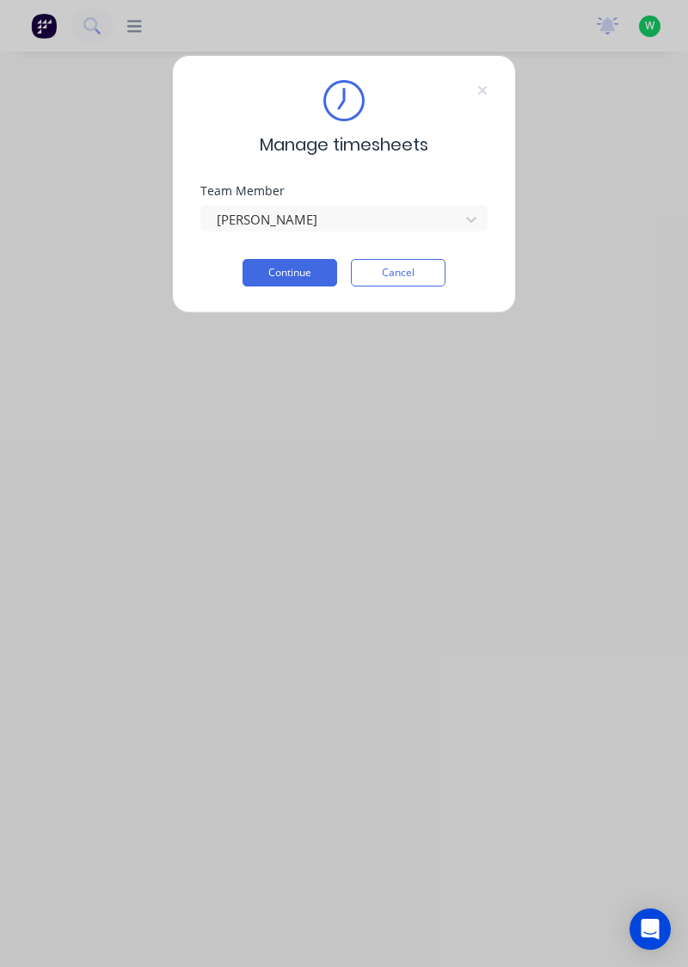
click at [274, 285] on button "Continue" at bounding box center [290, 273] width 95 height 28
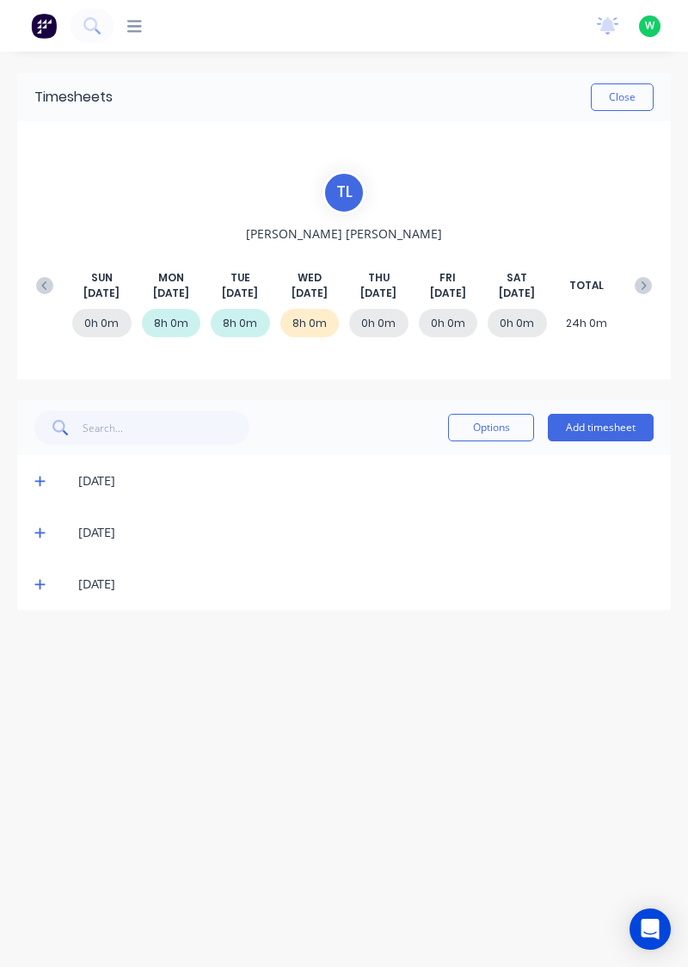
click at [635, 422] on button "Add timesheet" at bounding box center [601, 428] width 106 height 28
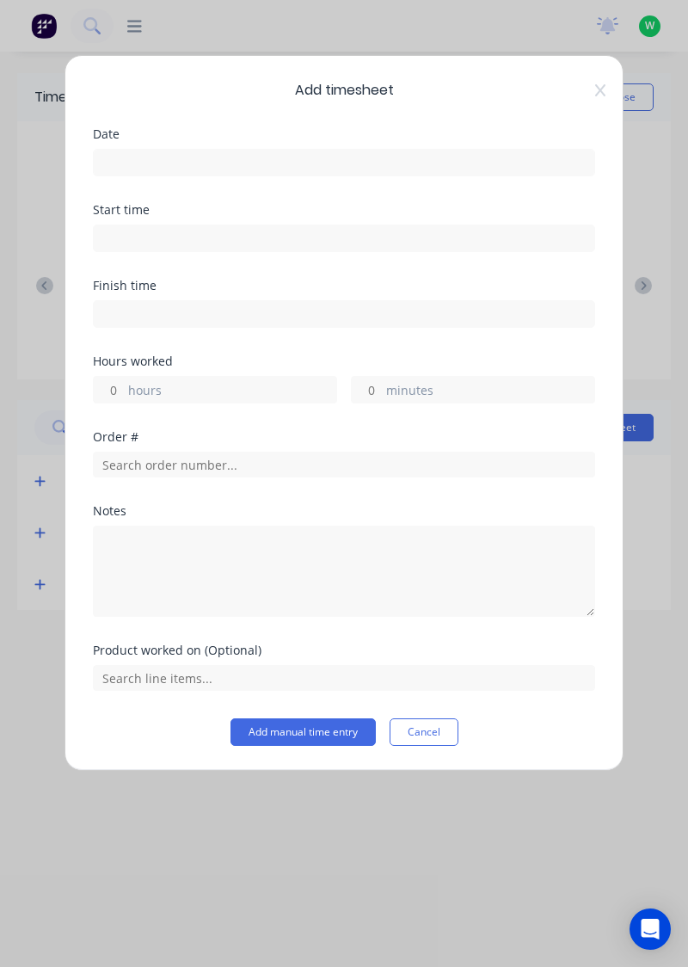
click at [476, 170] on input at bounding box center [344, 163] width 501 height 26
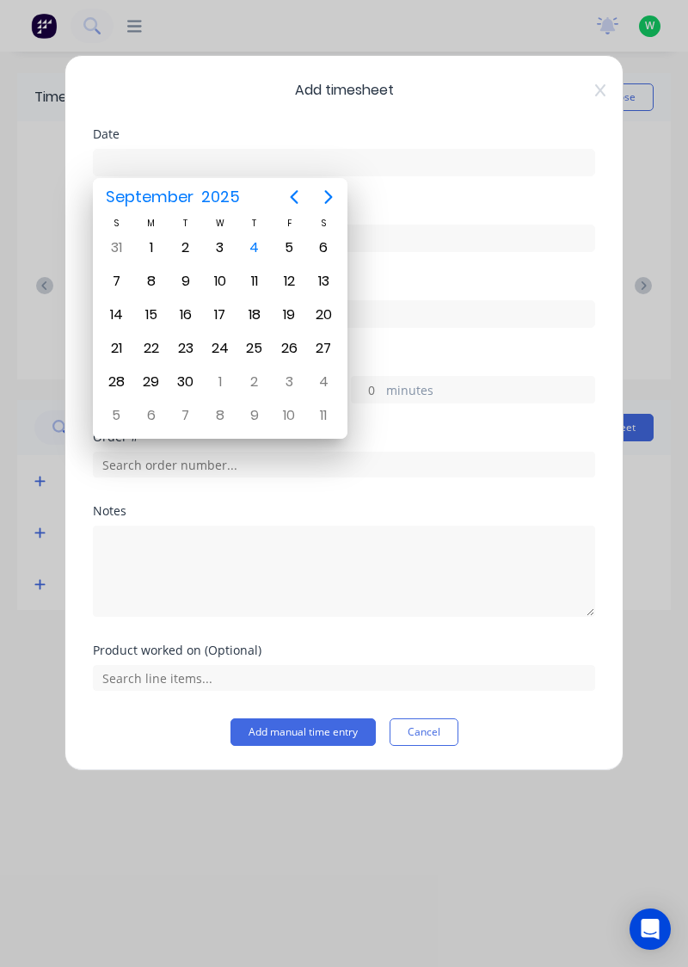
click at [256, 262] on div "4" at bounding box center [254, 247] width 34 height 33
type input "[DATE]"
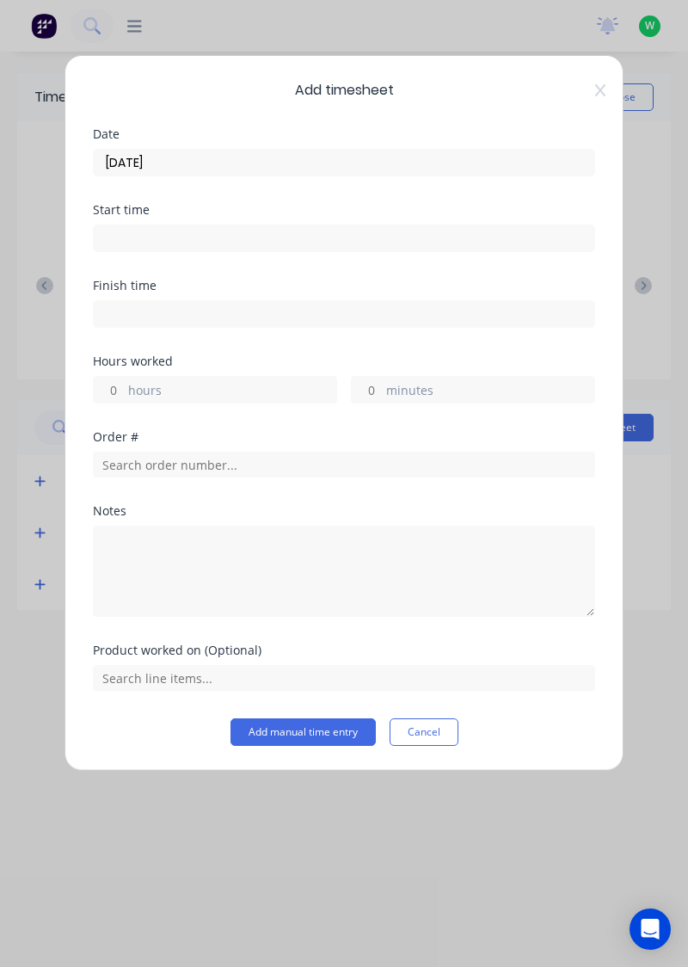
click at [267, 397] on label "hours" at bounding box center [232, 392] width 208 height 22
click at [124, 397] on input "hours" at bounding box center [109, 390] width 30 height 26
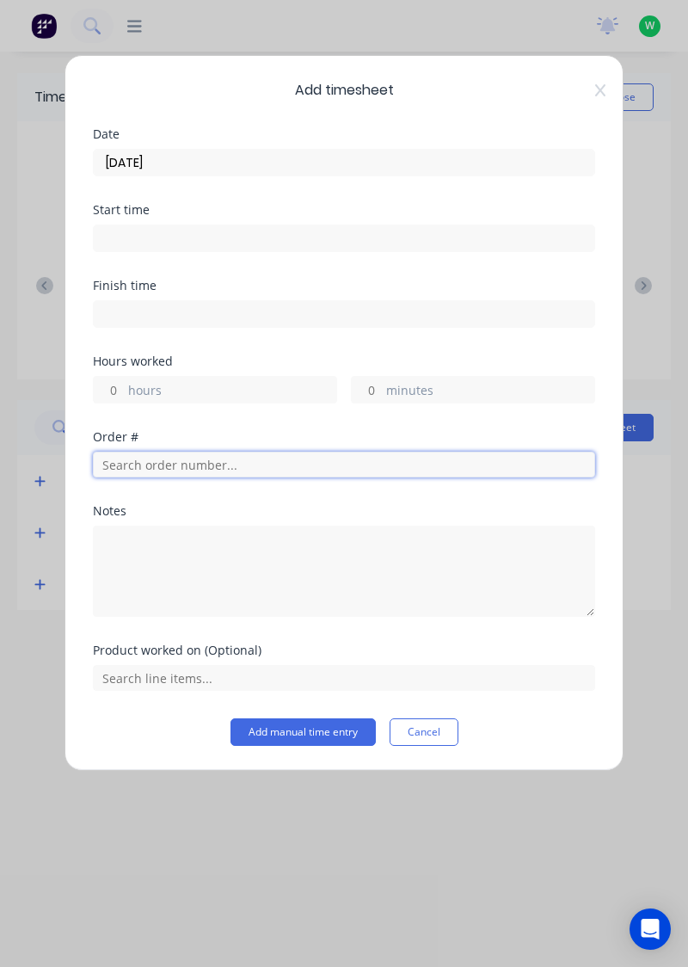
click at [134, 454] on input "text" at bounding box center [344, 465] width 502 height 26
type input "19102"
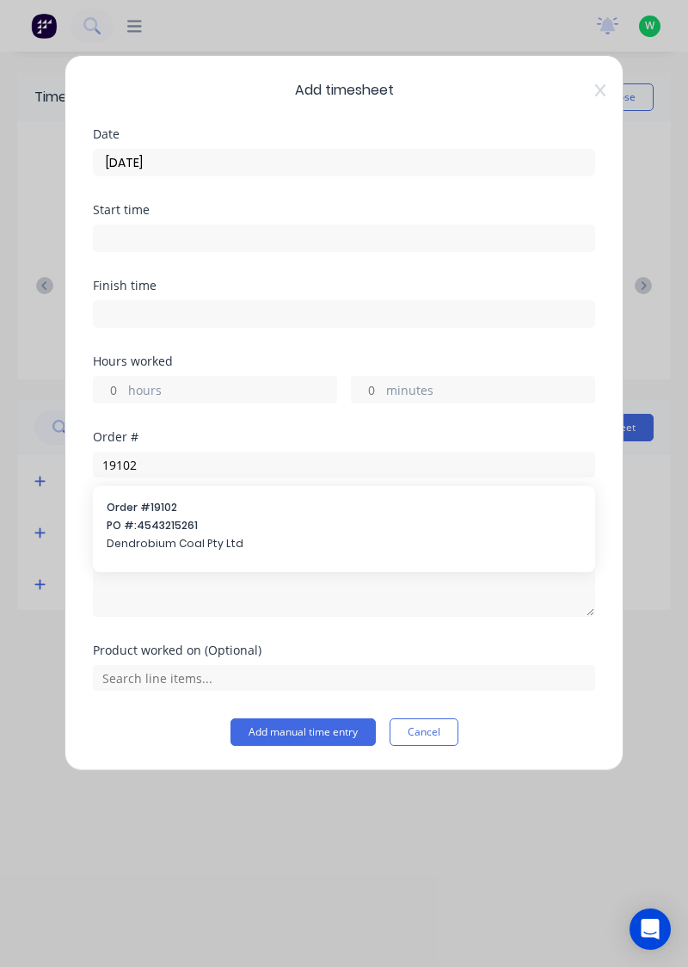
click at [132, 526] on span "PO #: 4543215261" at bounding box center [344, 525] width 475 height 15
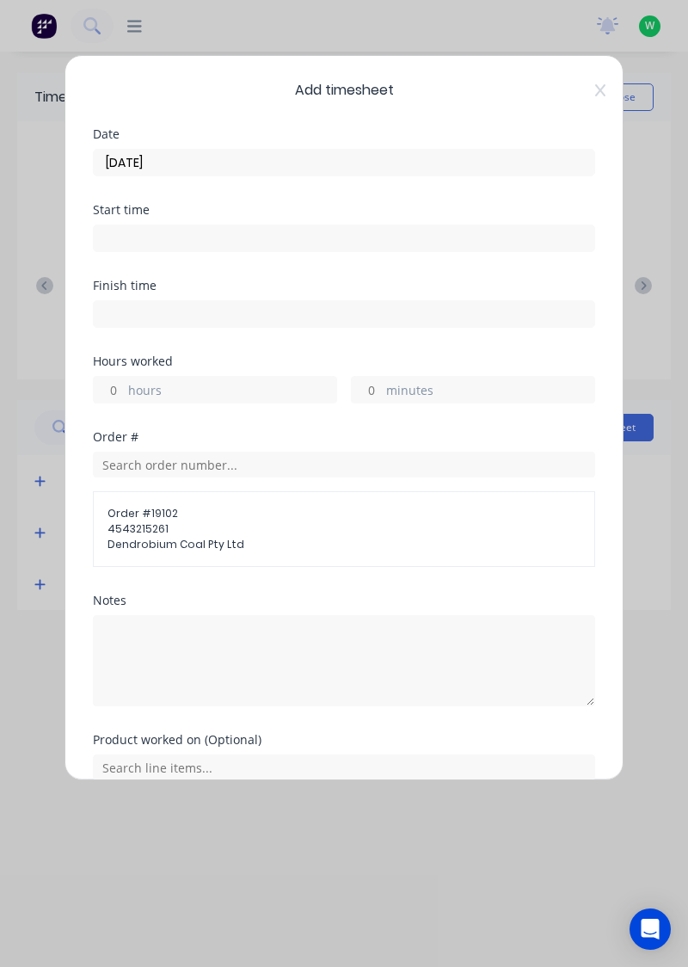
click at [119, 385] on input "hours" at bounding box center [109, 390] width 30 height 26
type input "7"
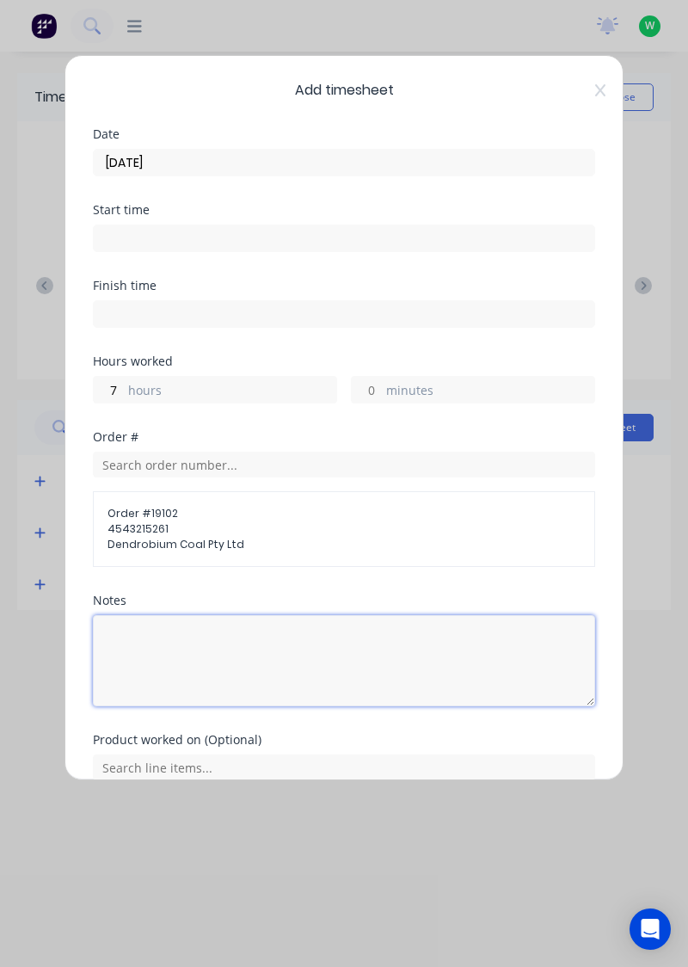
click at [131, 630] on textarea at bounding box center [344, 660] width 502 height 91
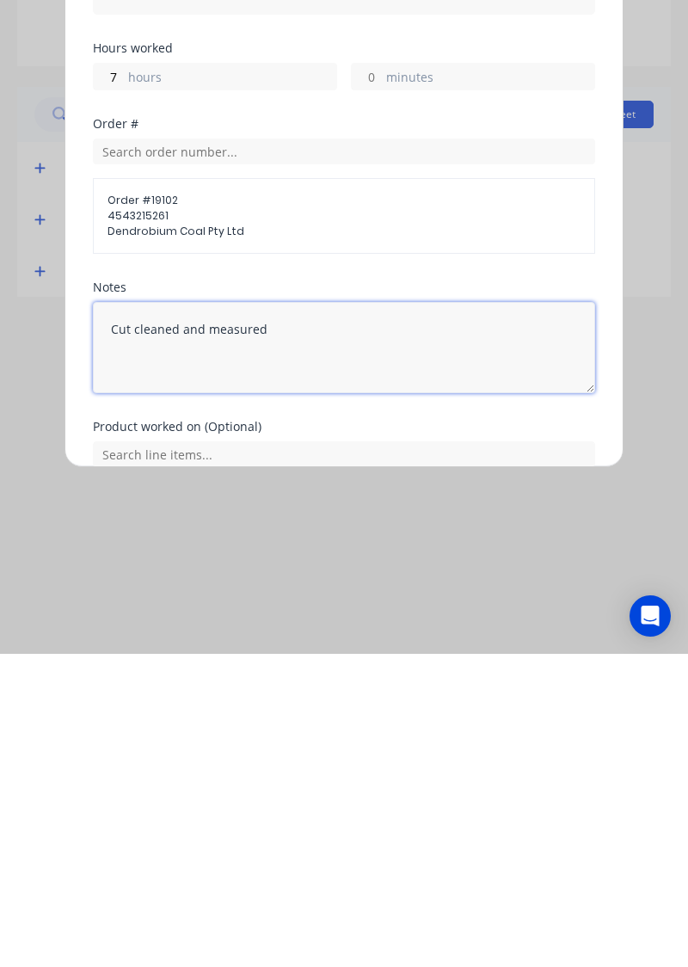
type textarea "Cut cleaned and measured"
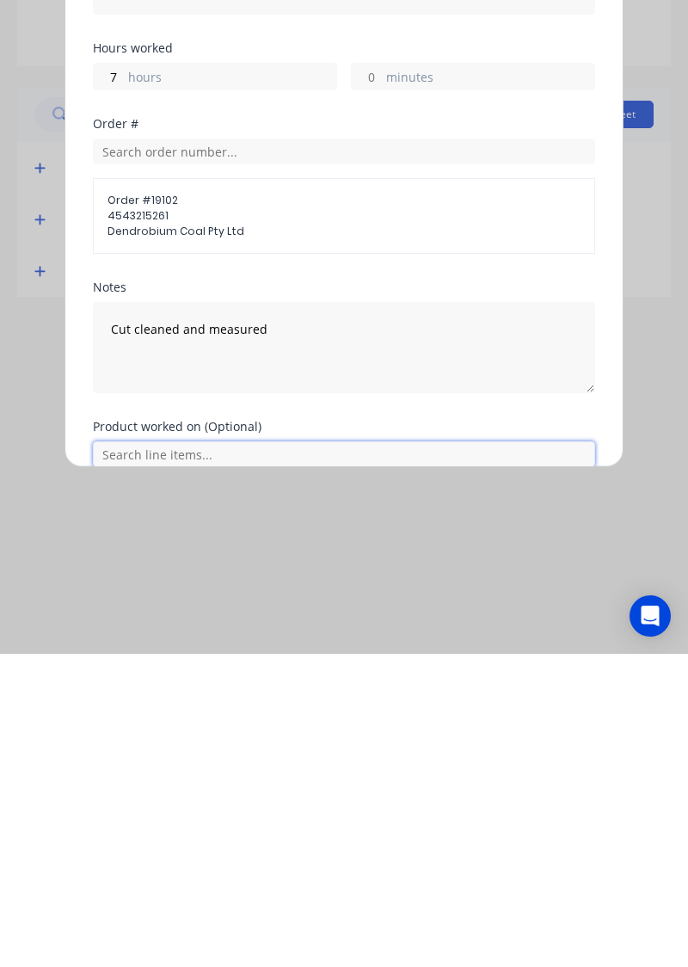
click at [125, 762] on input "text" at bounding box center [344, 767] width 502 height 26
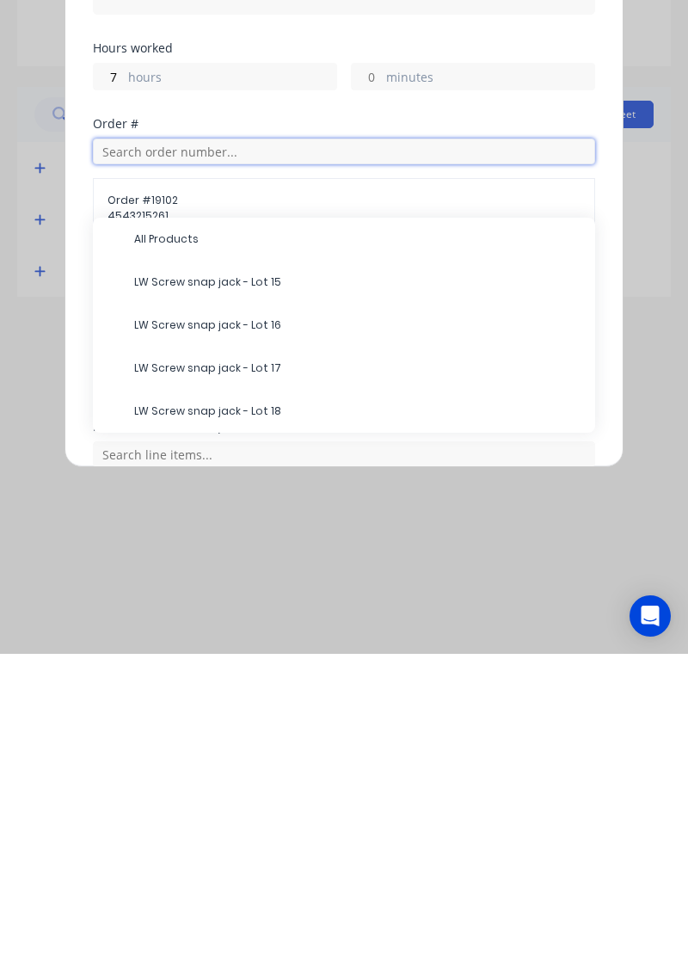
click at [126, 459] on input "text" at bounding box center [344, 465] width 502 height 26
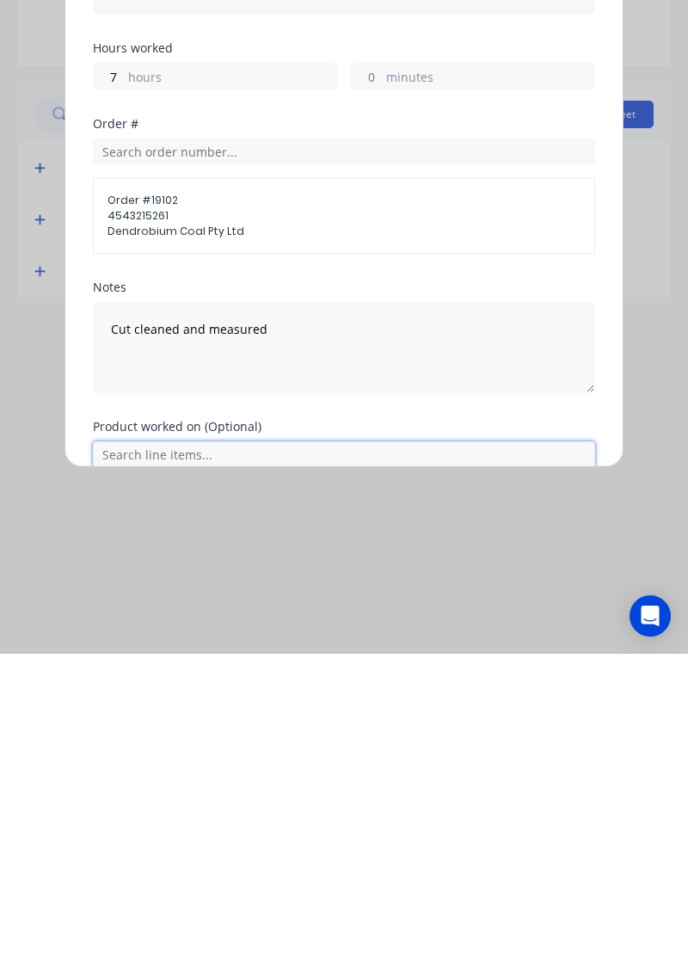
click at [151, 767] on input "text" at bounding box center [344, 767] width 502 height 26
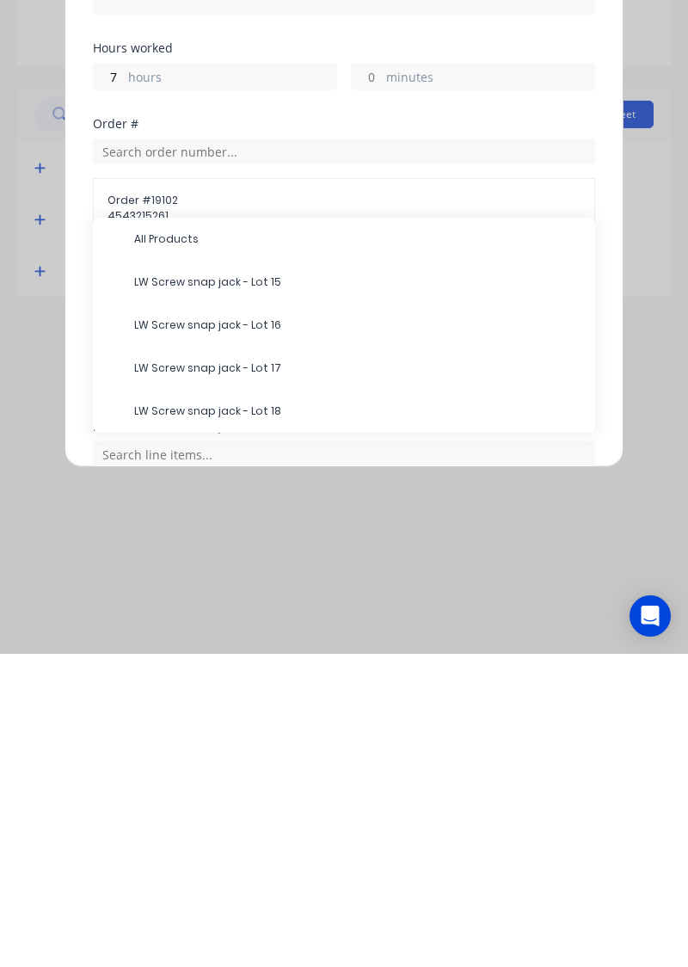
click at [116, 531] on div "All Products" at bounding box center [344, 552] width 502 height 43
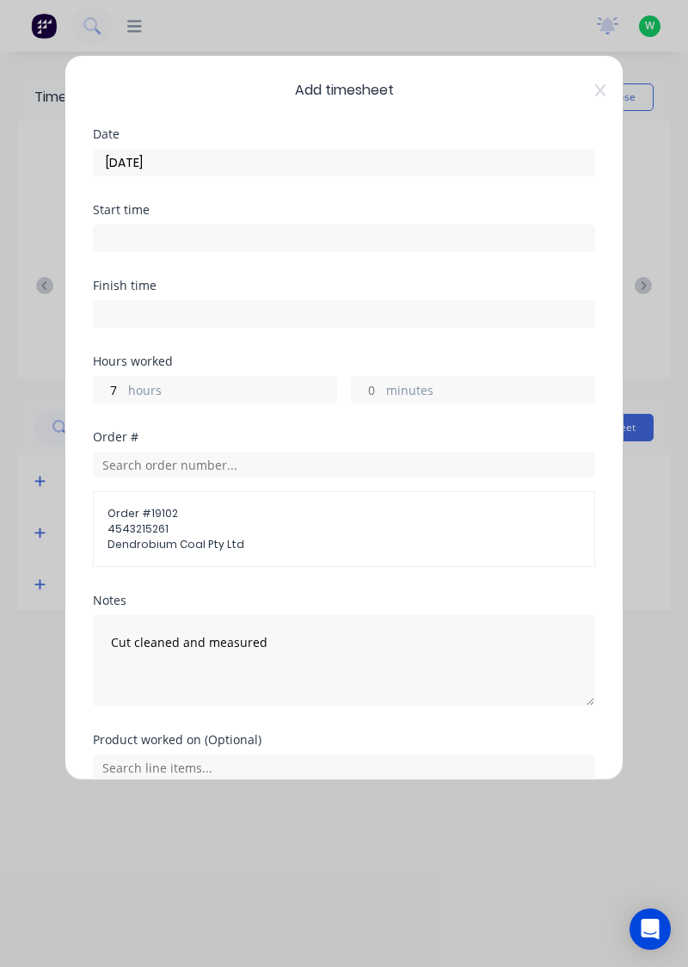
click at [126, 508] on span "Order # 19102" at bounding box center [344, 513] width 473 height 15
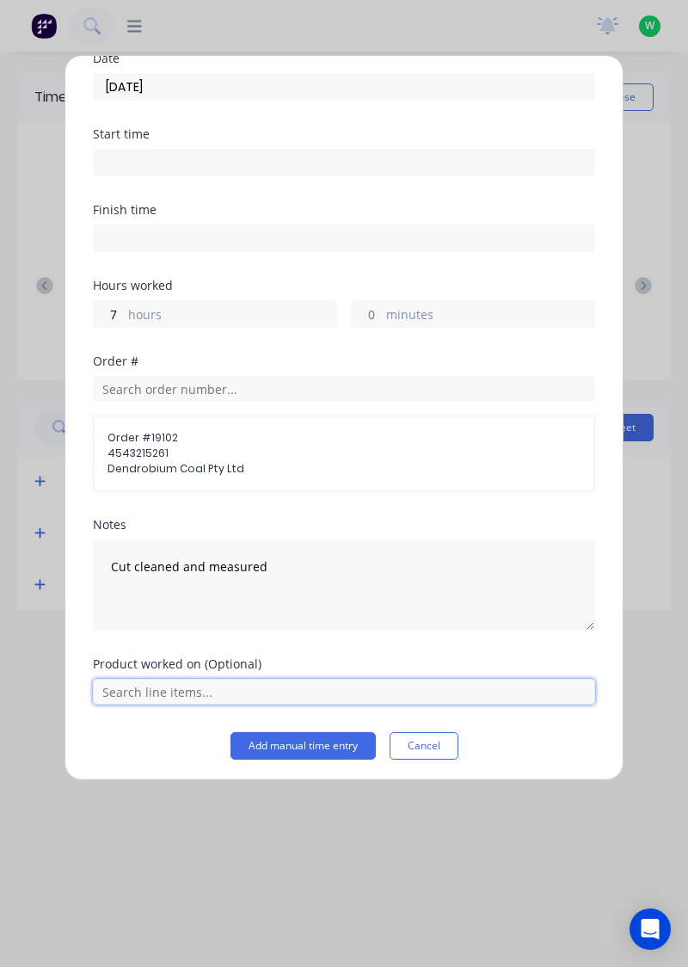
click at [127, 692] on input "text" at bounding box center [344, 692] width 502 height 26
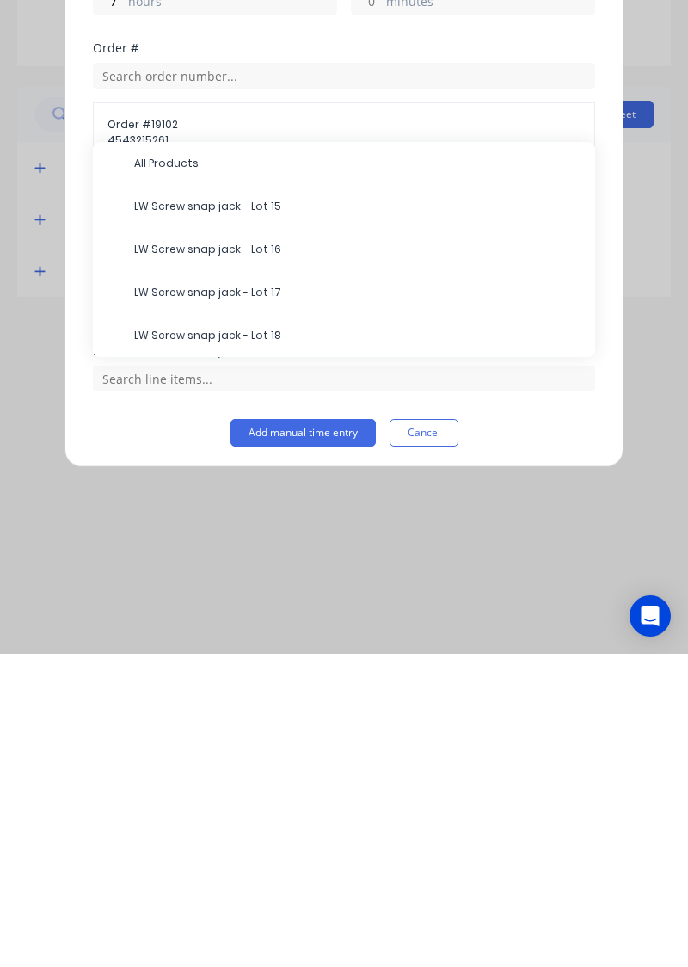
click at [102, 747] on div "Add manual time entry Cancel" at bounding box center [344, 746] width 502 height 28
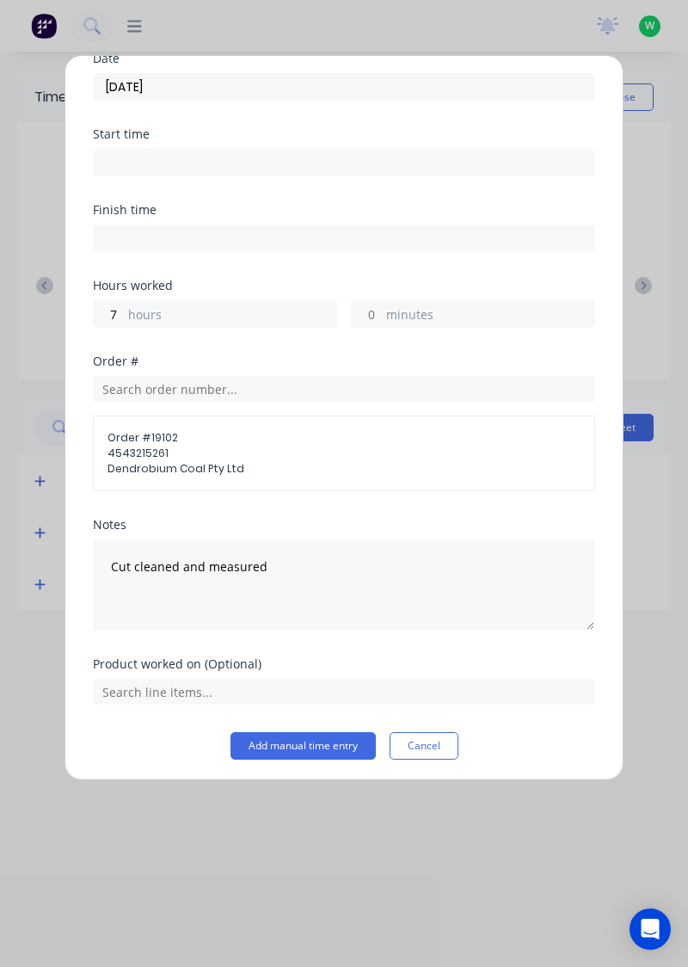
click at [256, 769] on div "Add timesheet Date 04/09/2025 Start time Finish time Hours worked 7 hours minut…" at bounding box center [344, 417] width 559 height 725
click at [275, 747] on button "Add manual time entry" at bounding box center [303, 746] width 145 height 28
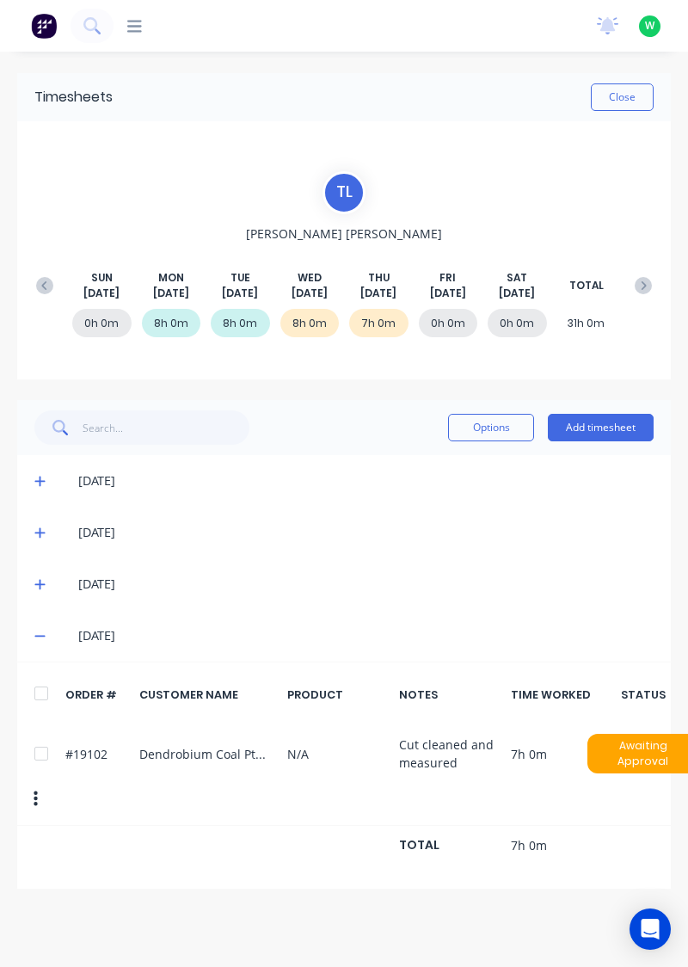
click at [627, 423] on button "Add timesheet" at bounding box center [601, 428] width 106 height 28
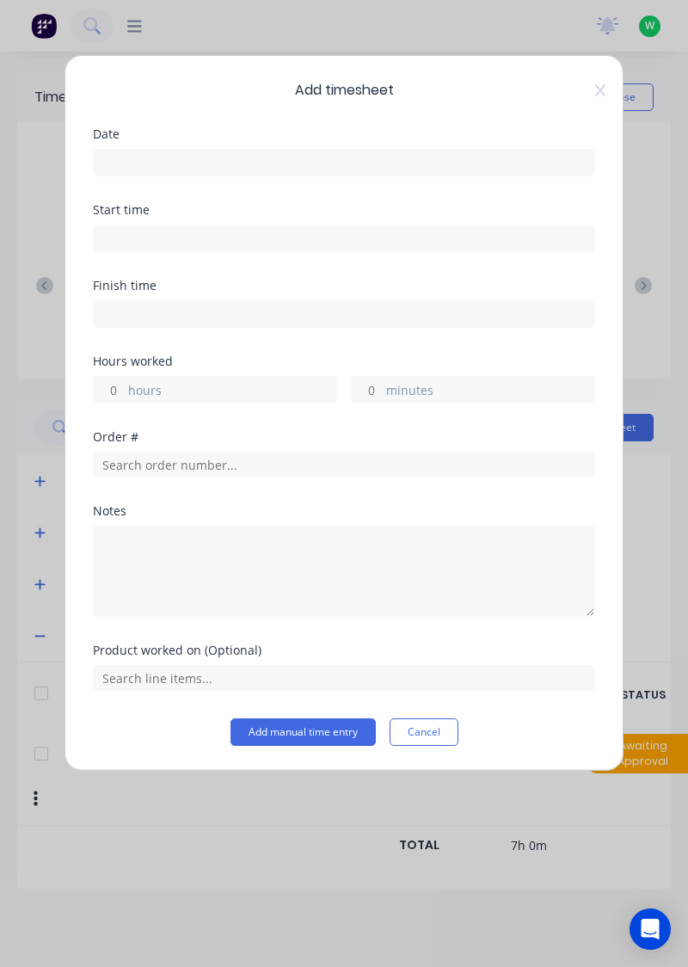
click at [602, 94] on icon at bounding box center [600, 90] width 10 height 14
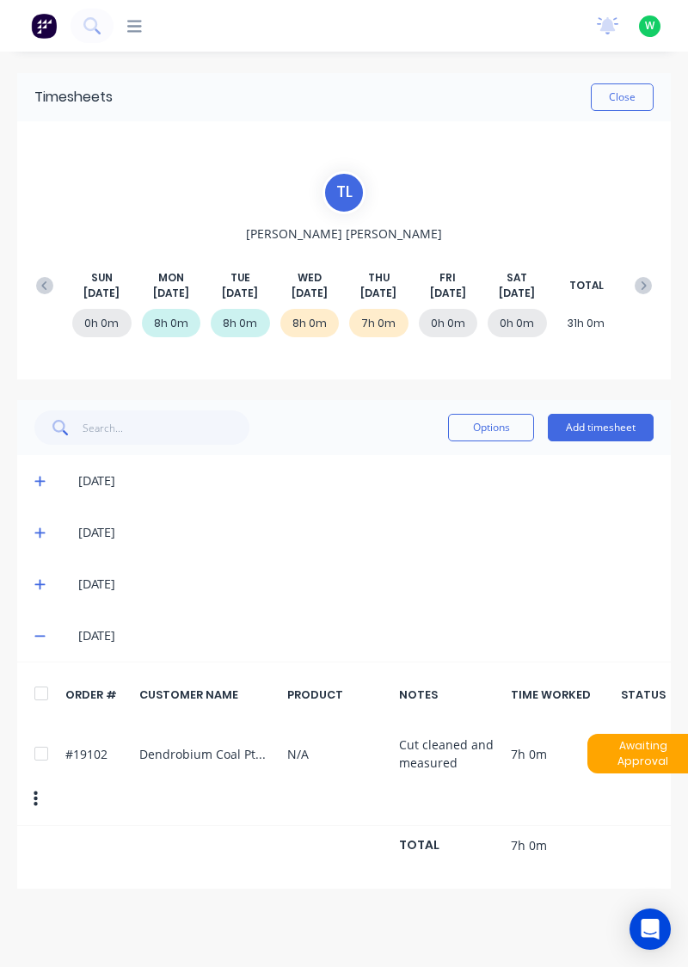
click at [50, 583] on span at bounding box center [42, 584] width 16 height 17
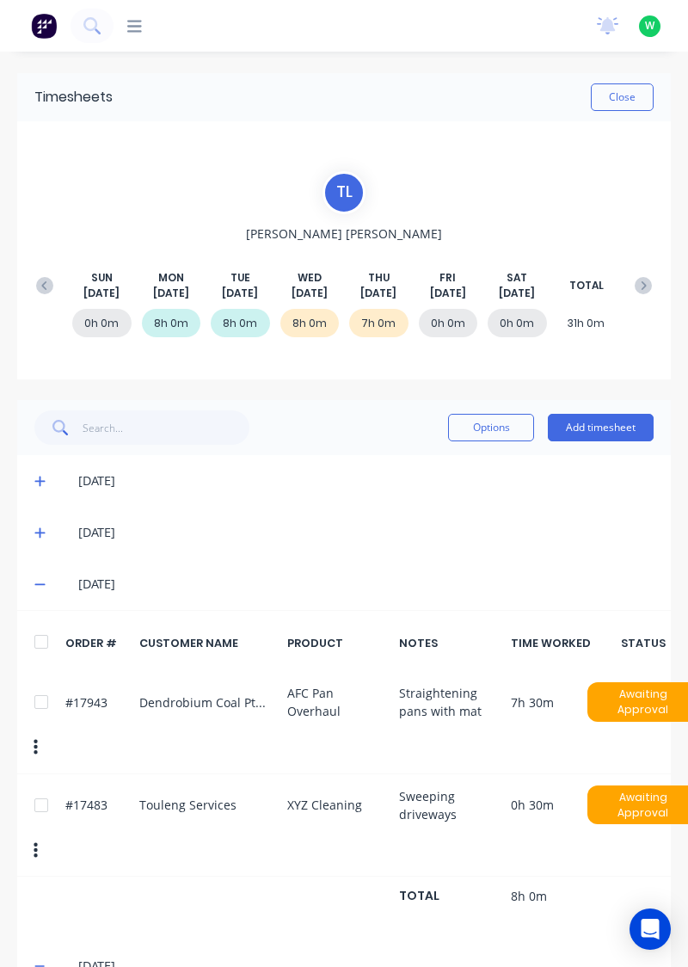
click at [48, 537] on span at bounding box center [42, 532] width 16 height 17
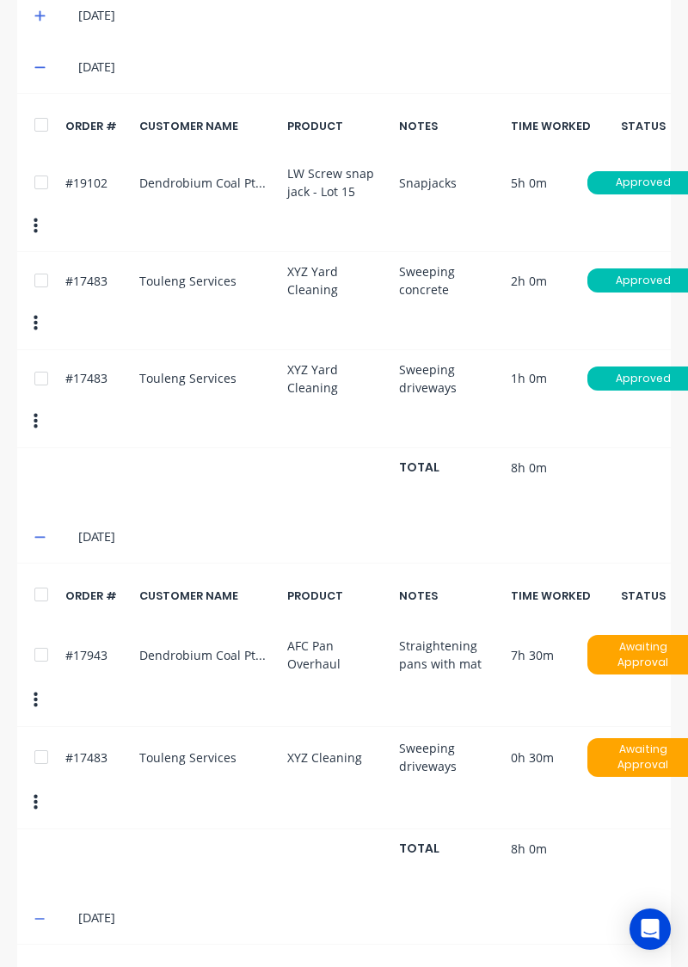
scroll to position [597, 0]
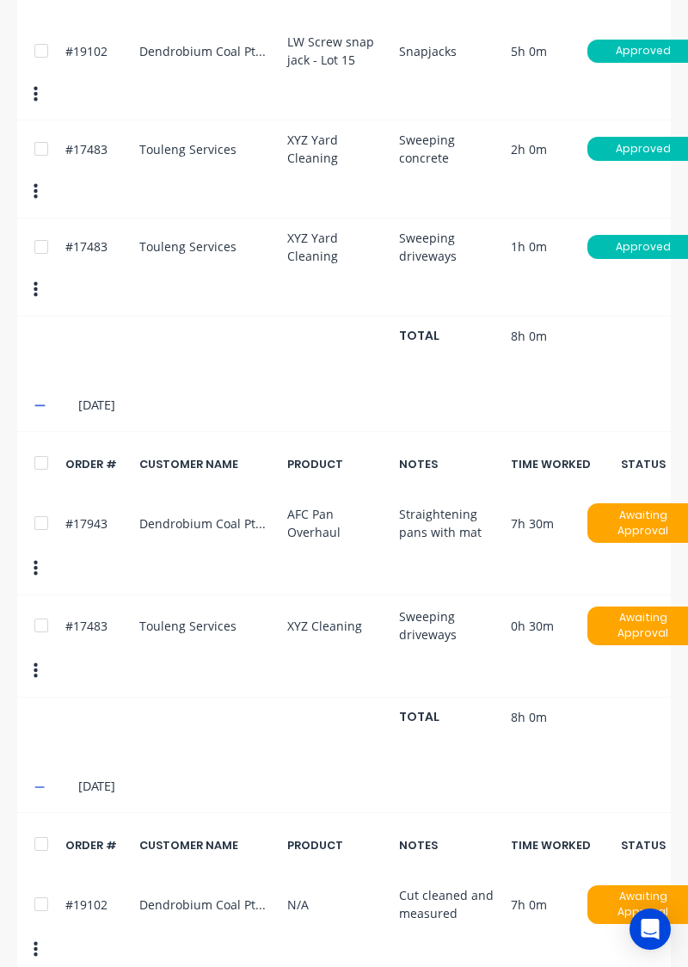
click at [24, 934] on button "button" at bounding box center [35, 949] width 40 height 31
click at [29, 936] on button "button" at bounding box center [35, 949] width 40 height 31
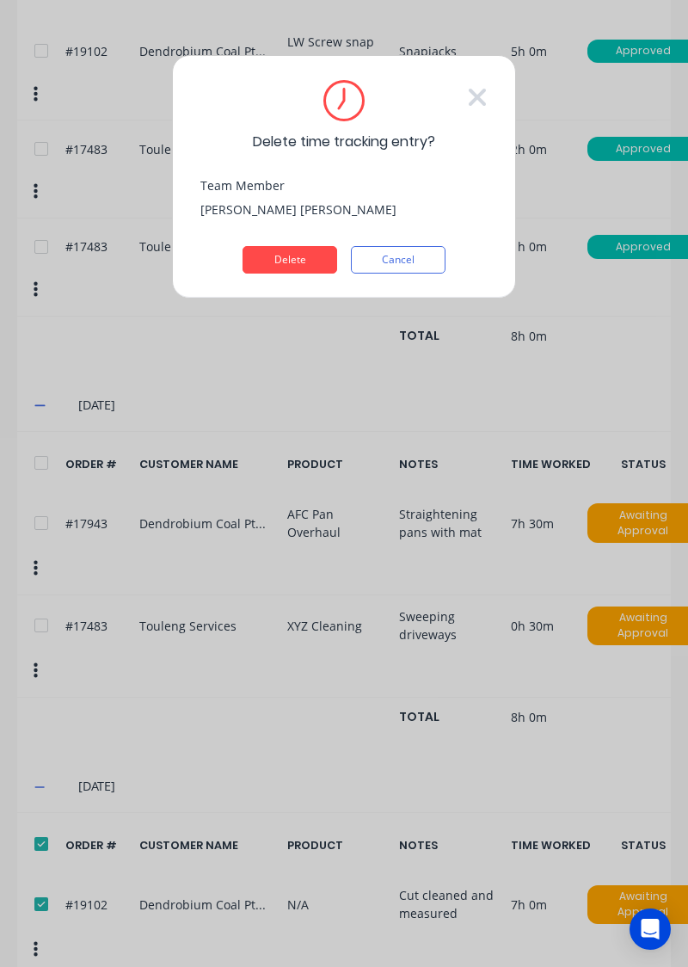
click at [279, 262] on button "Delete" at bounding box center [290, 260] width 95 height 28
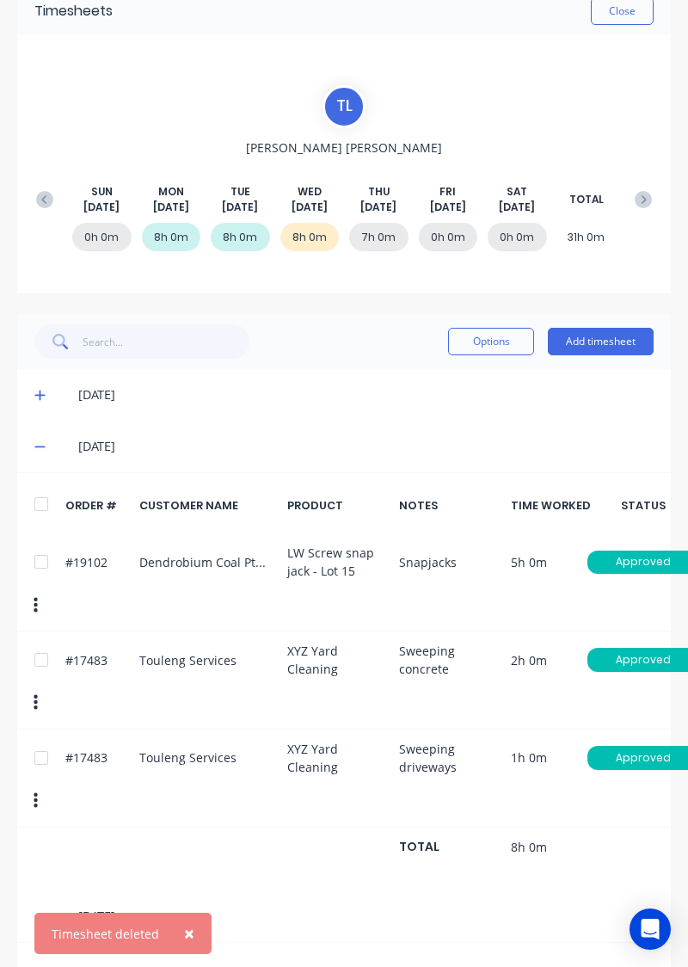
scroll to position [0, 0]
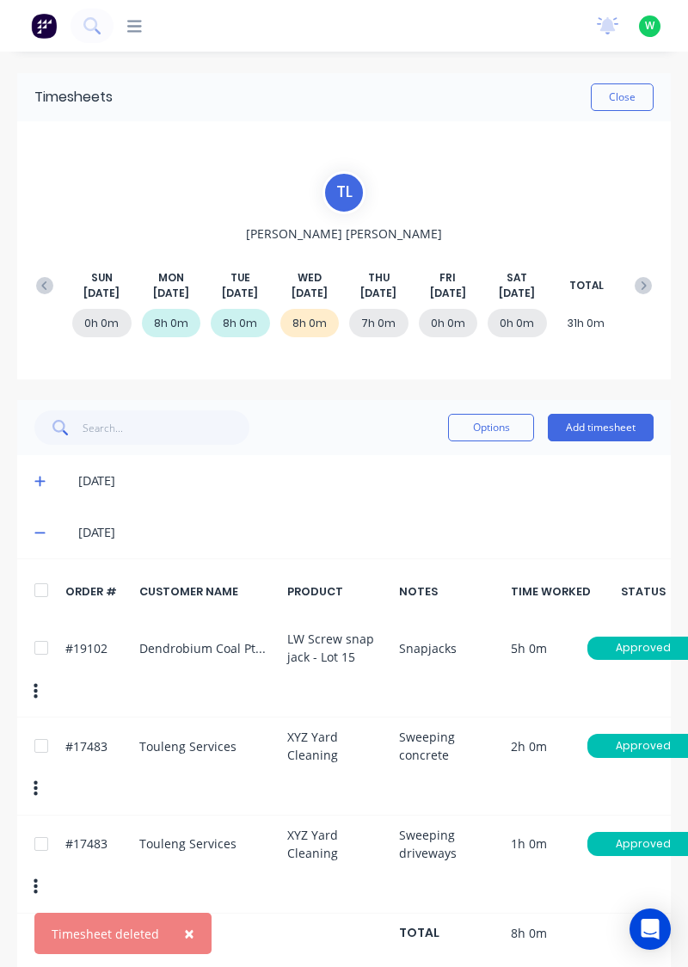
click at [610, 423] on button "Add timesheet" at bounding box center [601, 428] width 106 height 28
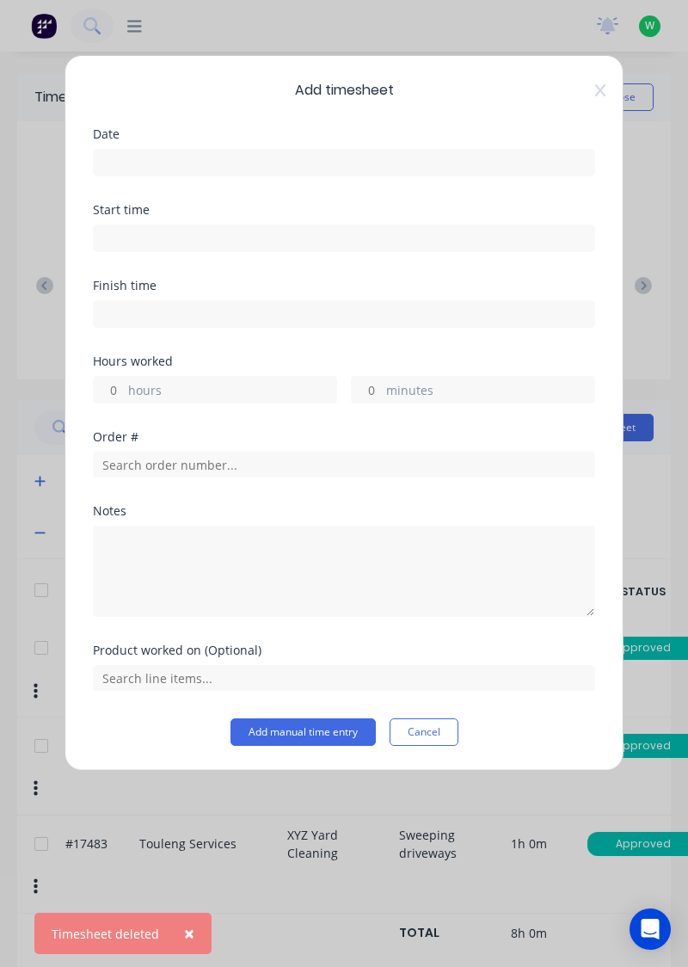
click at [483, 157] on input at bounding box center [344, 163] width 501 height 26
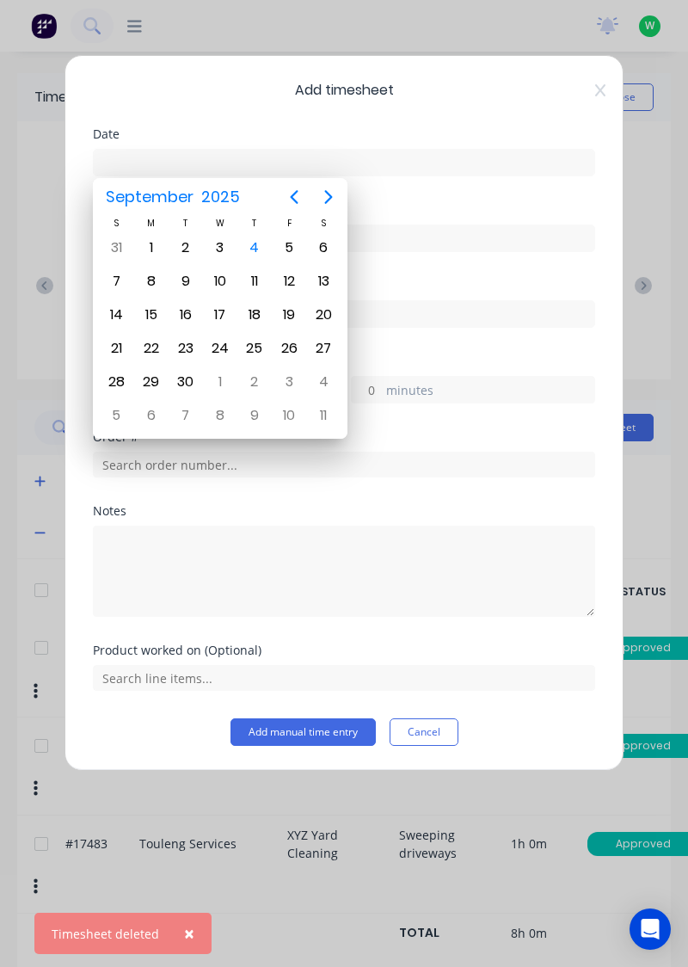
click at [260, 249] on div "4" at bounding box center [255, 248] width 26 height 26
type input "[DATE]"
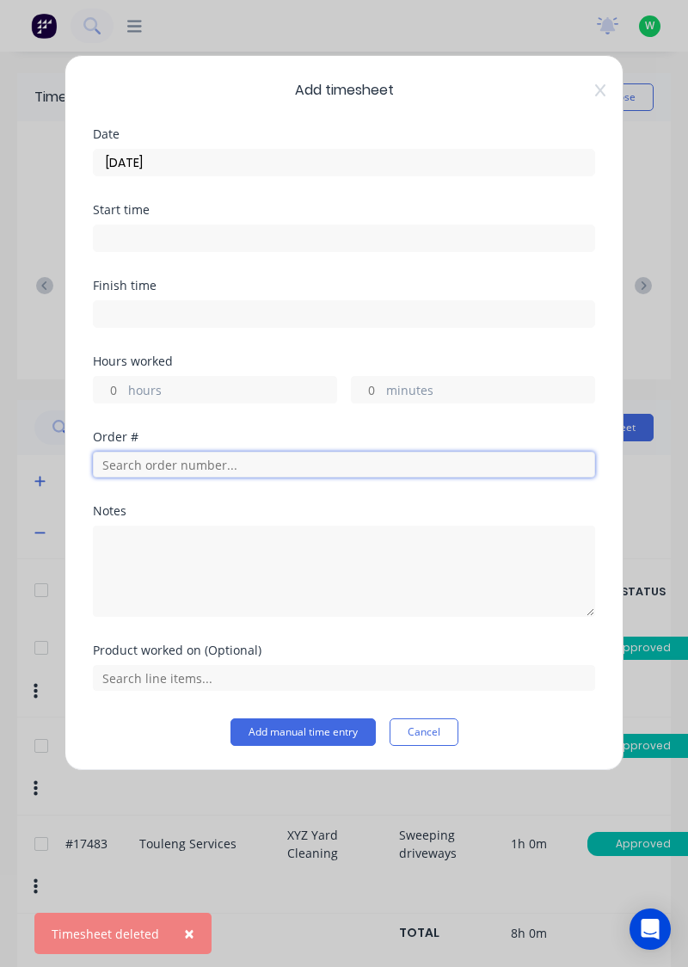
click at [277, 468] on input "text" at bounding box center [344, 465] width 502 height 26
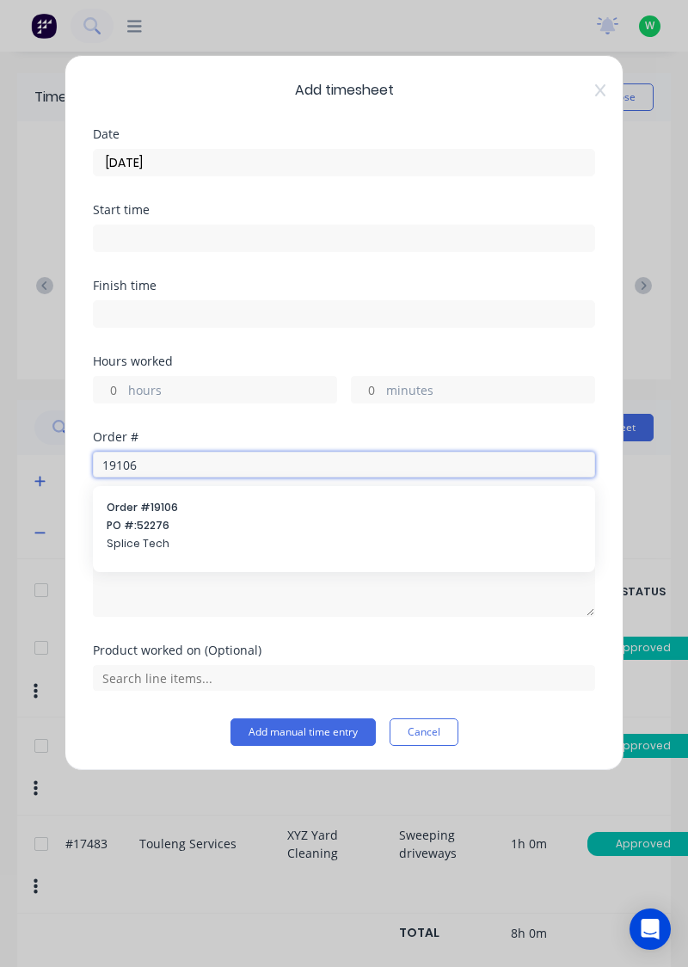
type input "19106"
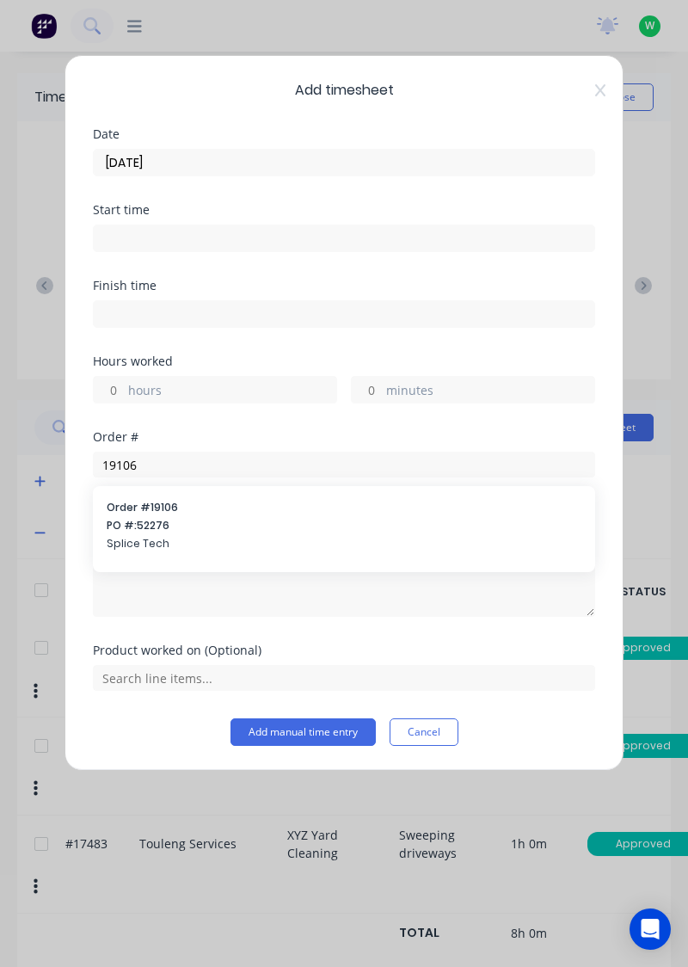
click at [127, 527] on span "PO #: 52276" at bounding box center [344, 525] width 475 height 15
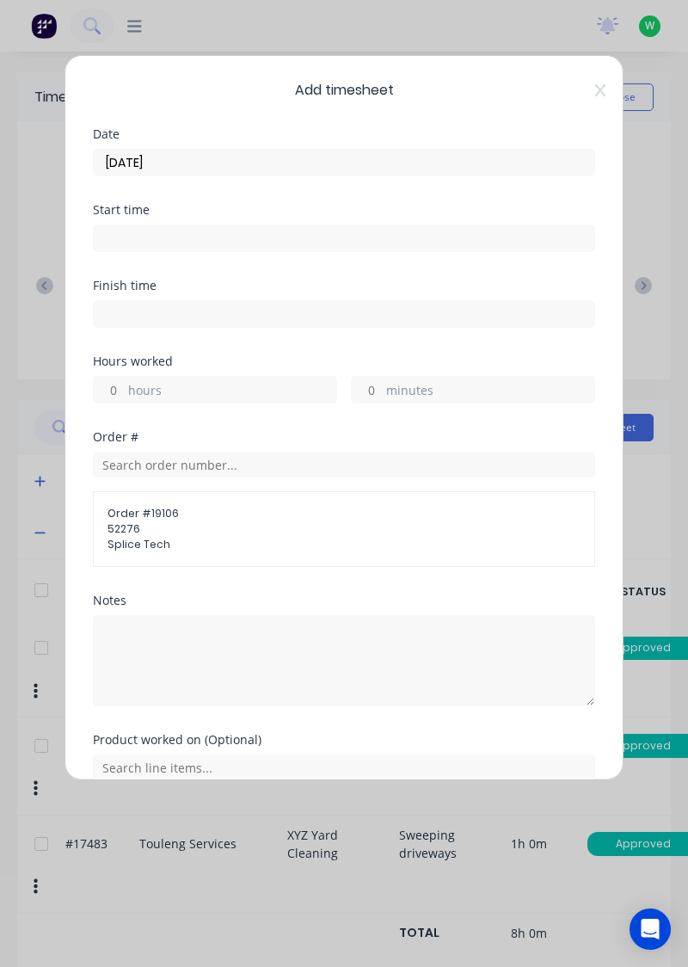
click at [278, 397] on label "hours" at bounding box center [232, 392] width 208 height 22
click at [124, 397] on input "hours" at bounding box center [109, 390] width 30 height 26
type input "7"
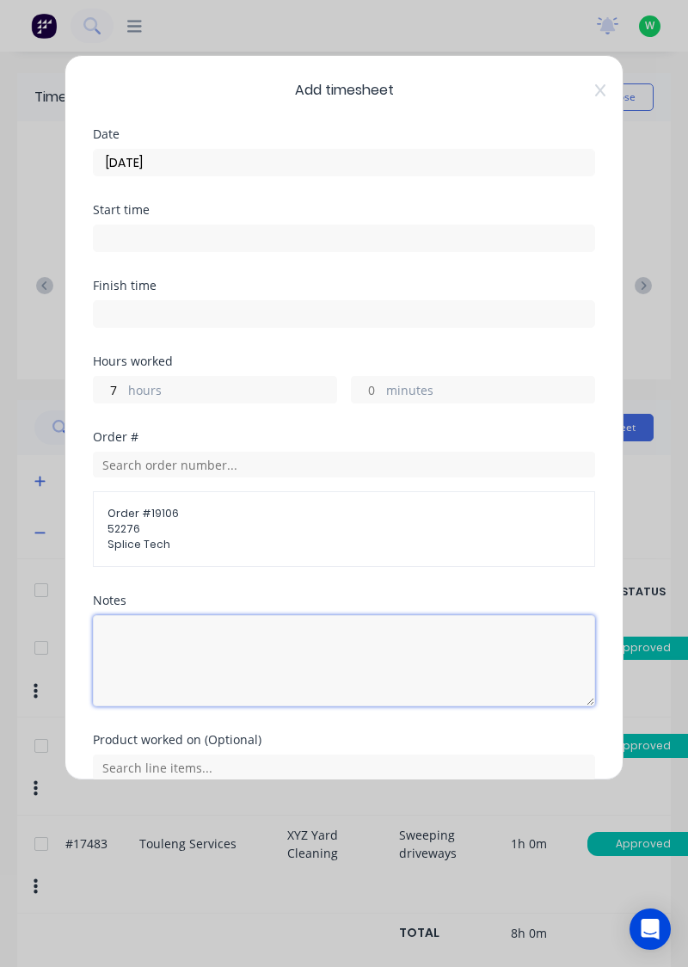
click at [347, 635] on textarea at bounding box center [344, 660] width 502 height 91
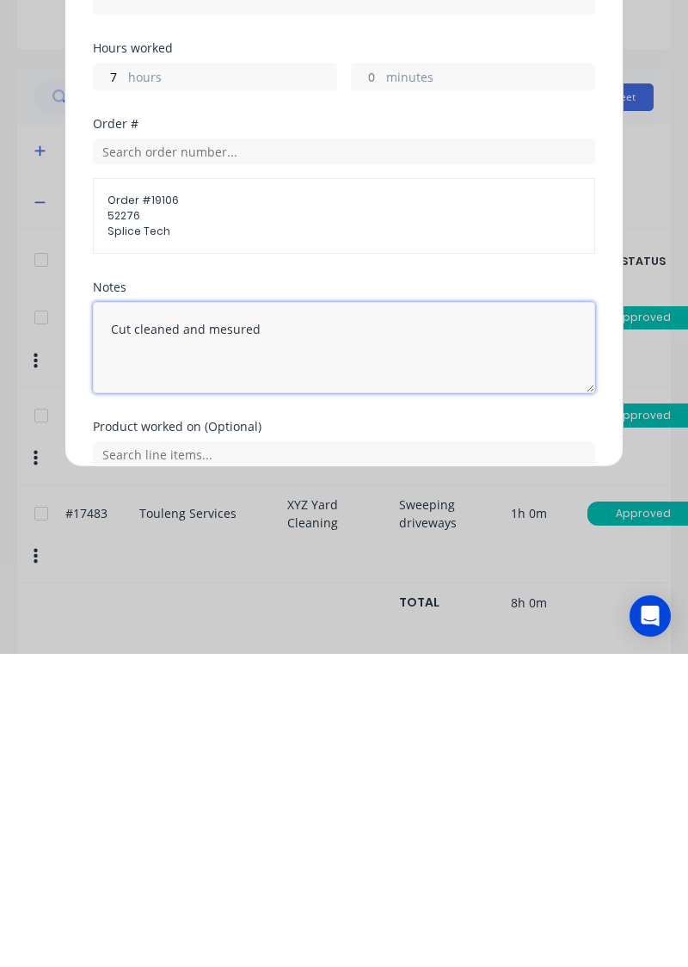
scroll to position [76, 0]
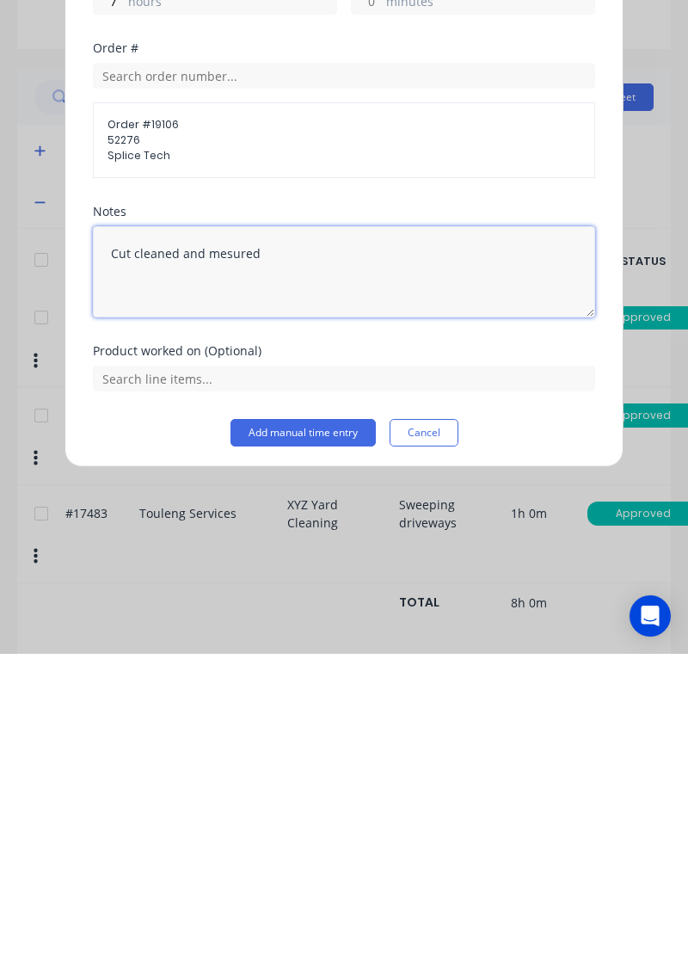
type textarea "Cut cleaned and mesured"
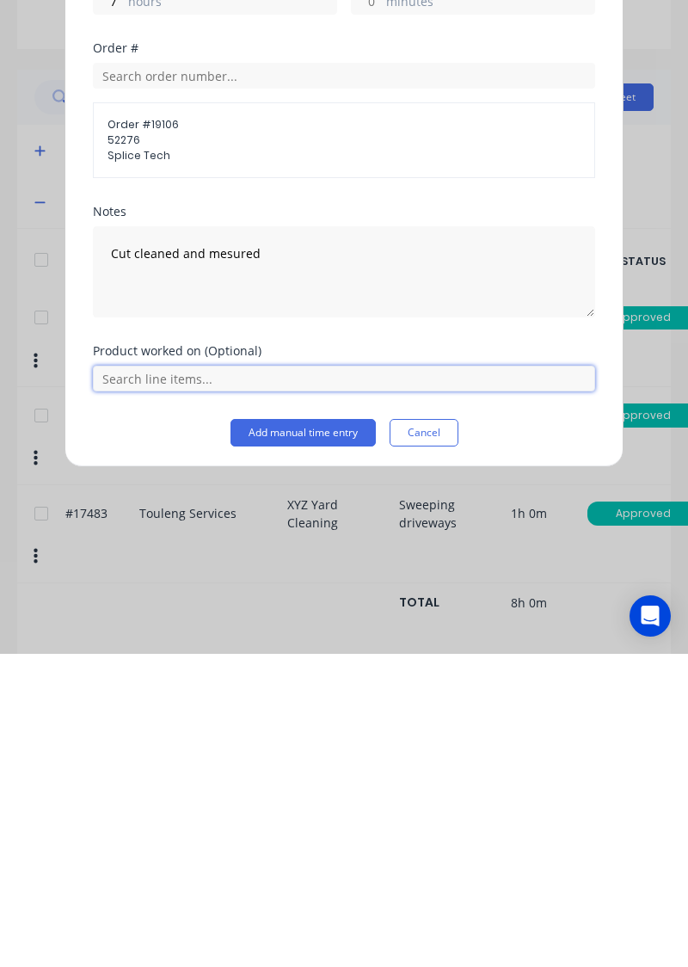
click at [391, 685] on input "text" at bounding box center [344, 692] width 502 height 26
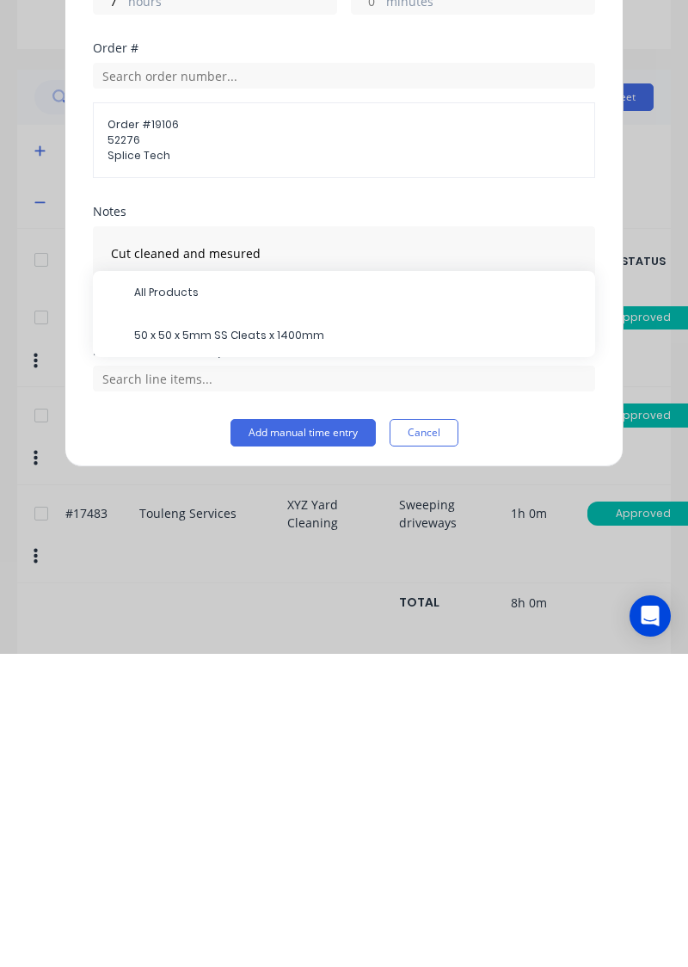
click at [299, 650] on span "50 x 50 x 5mm SS Cleats x 1400mm" at bounding box center [357, 648] width 447 height 15
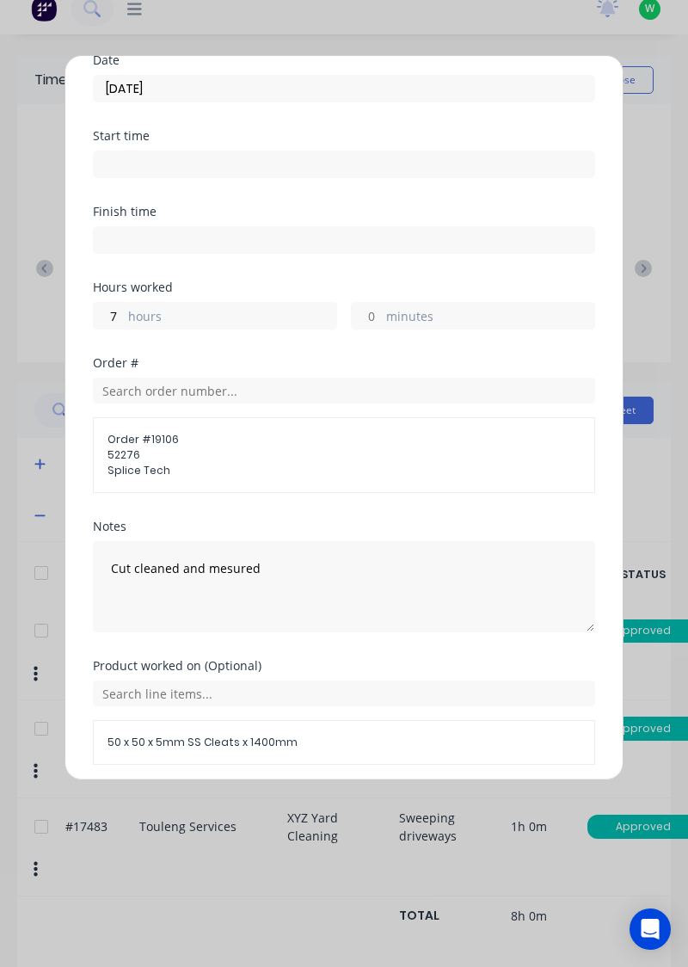
scroll to position [133, 0]
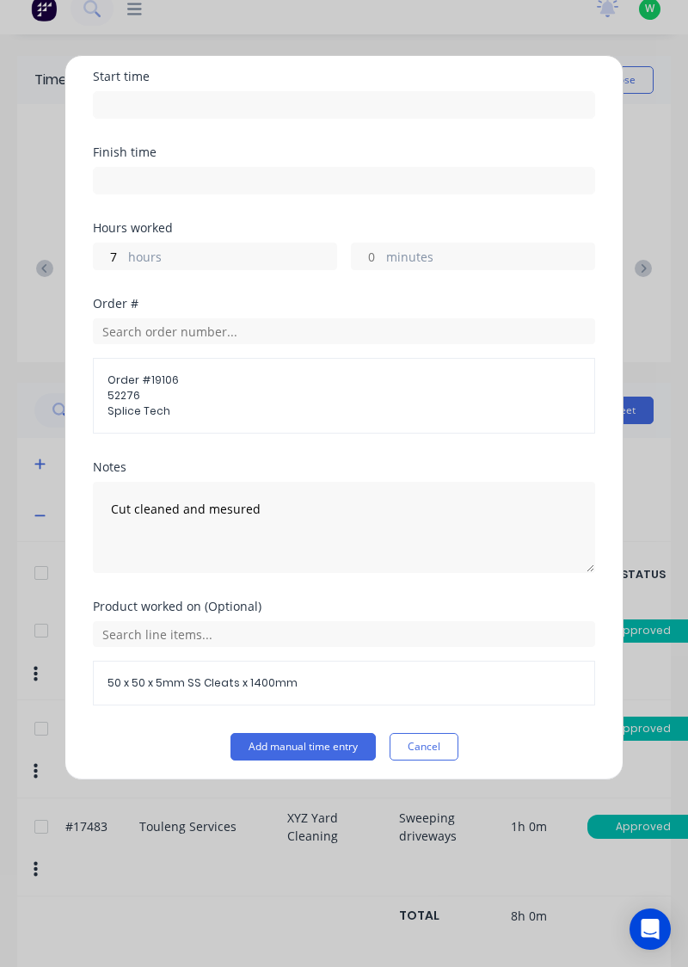
click at [324, 736] on button "Add manual time entry" at bounding box center [303, 747] width 145 height 28
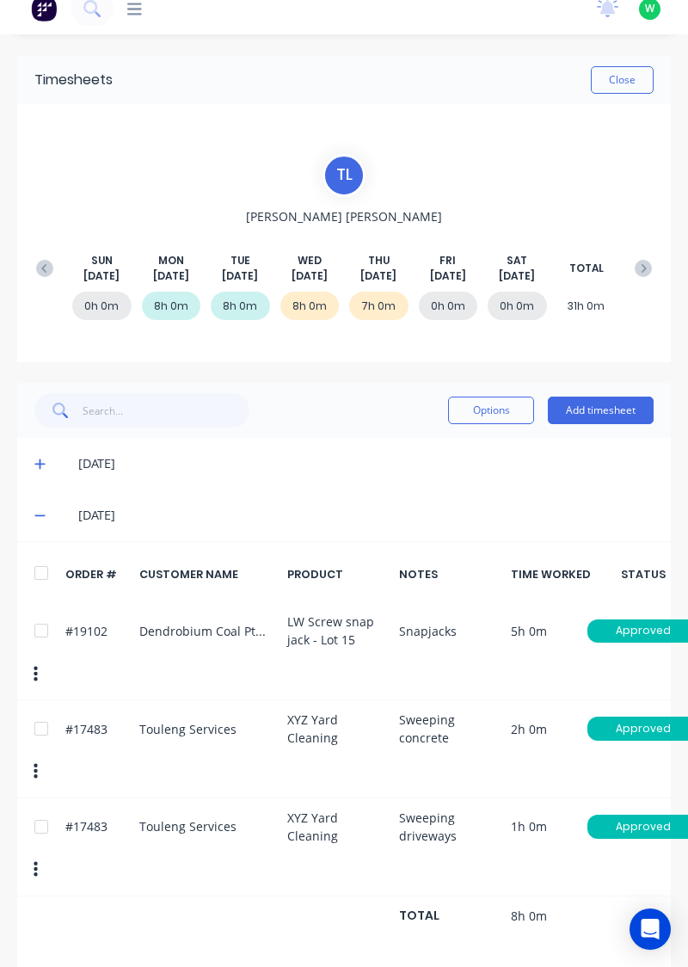
click at [621, 405] on button "Add timesheet" at bounding box center [601, 411] width 106 height 28
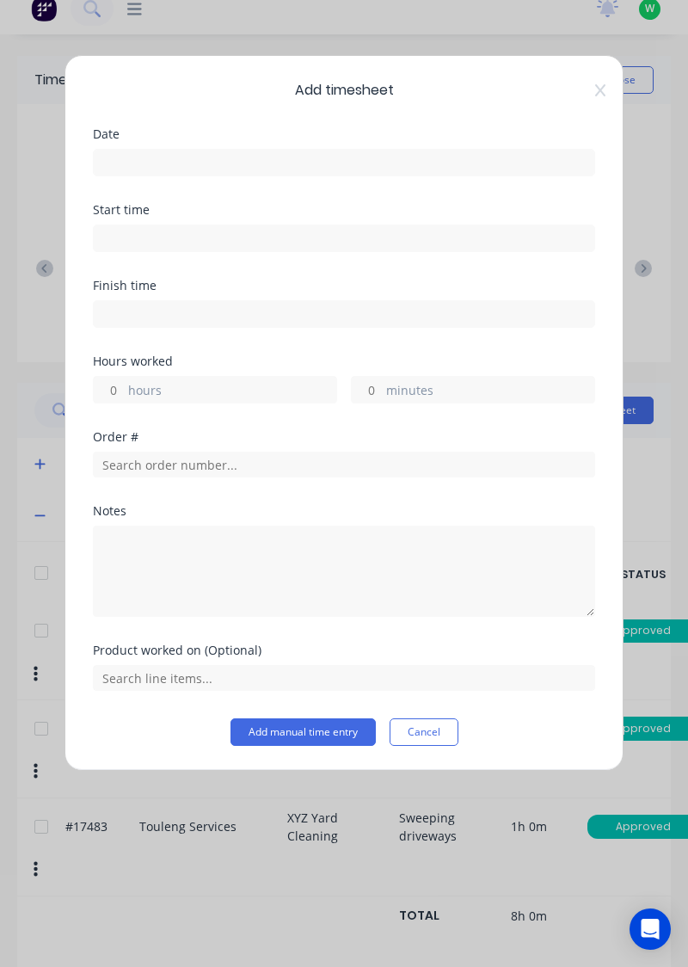
click at [508, 167] on input at bounding box center [344, 163] width 501 height 26
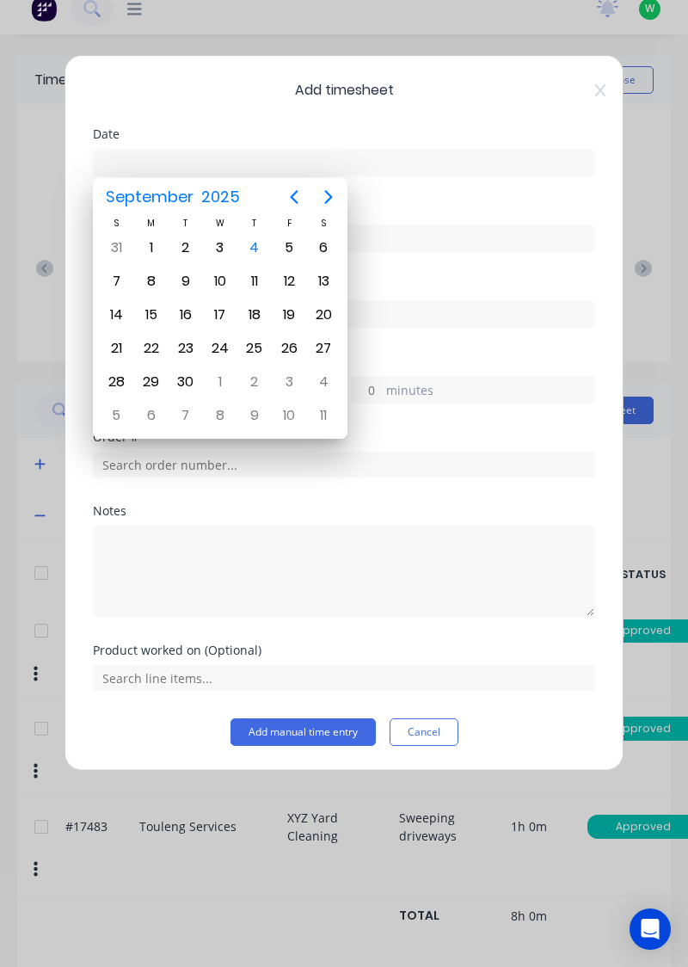
click at [260, 255] on div "4" at bounding box center [255, 248] width 26 height 26
type input "[DATE]"
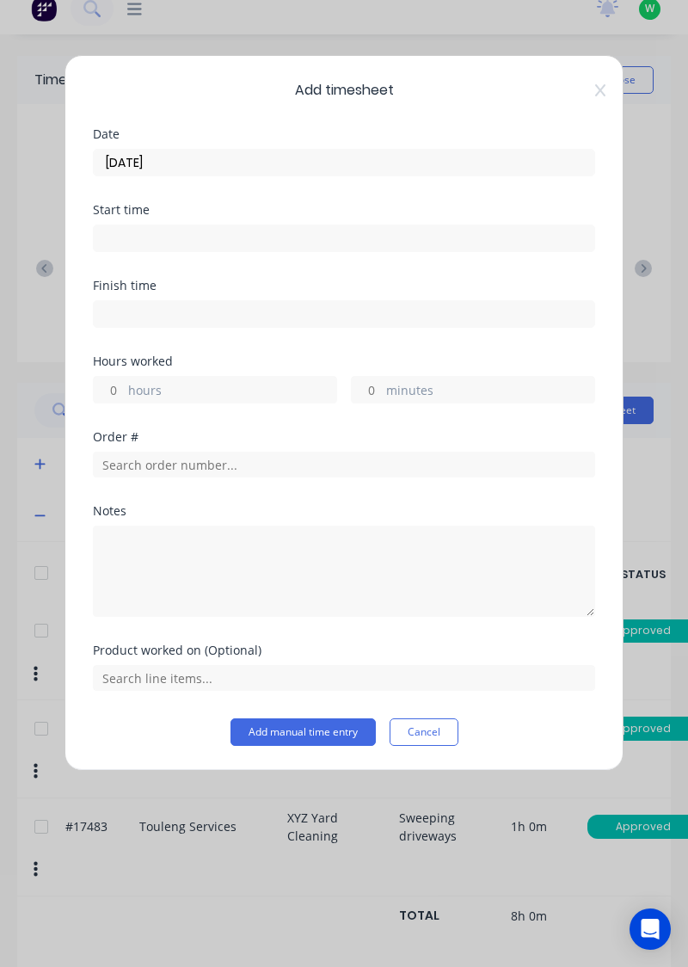
click at [239, 389] on label "hours" at bounding box center [232, 392] width 208 height 22
click at [124, 389] on input "hours" at bounding box center [109, 390] width 30 height 26
type input "0.25"
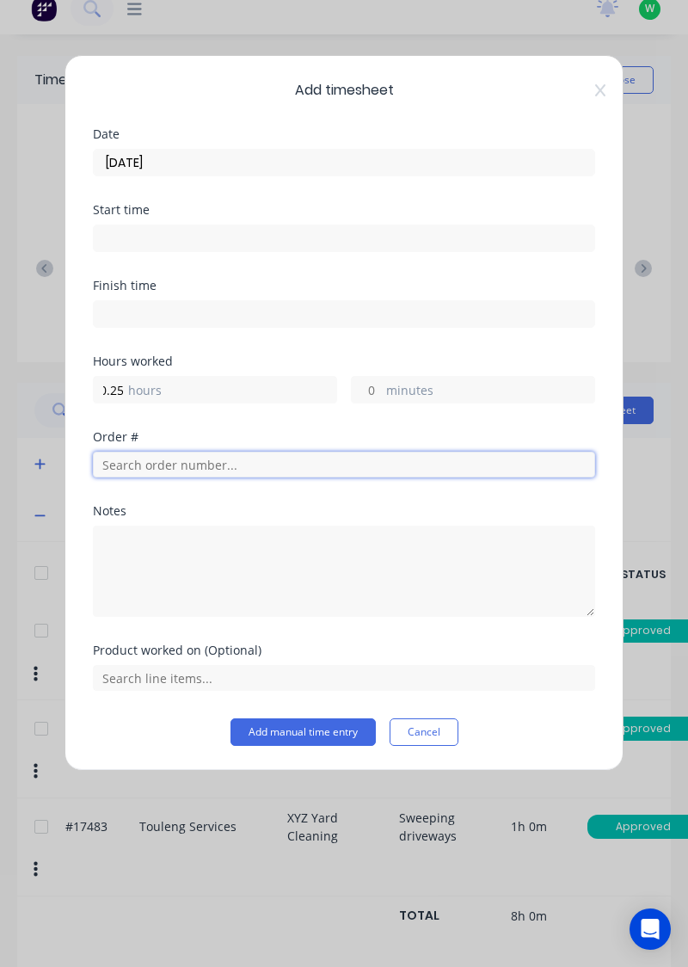
click at [408, 468] on input "text" at bounding box center [344, 465] width 502 height 26
type input "17483"
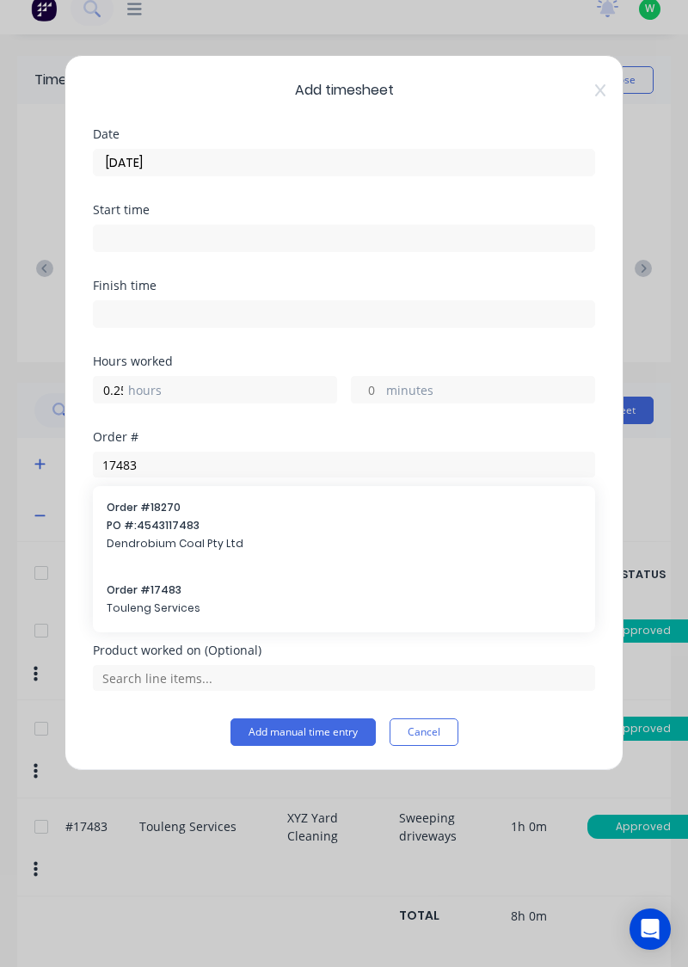
click at [268, 588] on span "Order # 17483" at bounding box center [344, 589] width 475 height 15
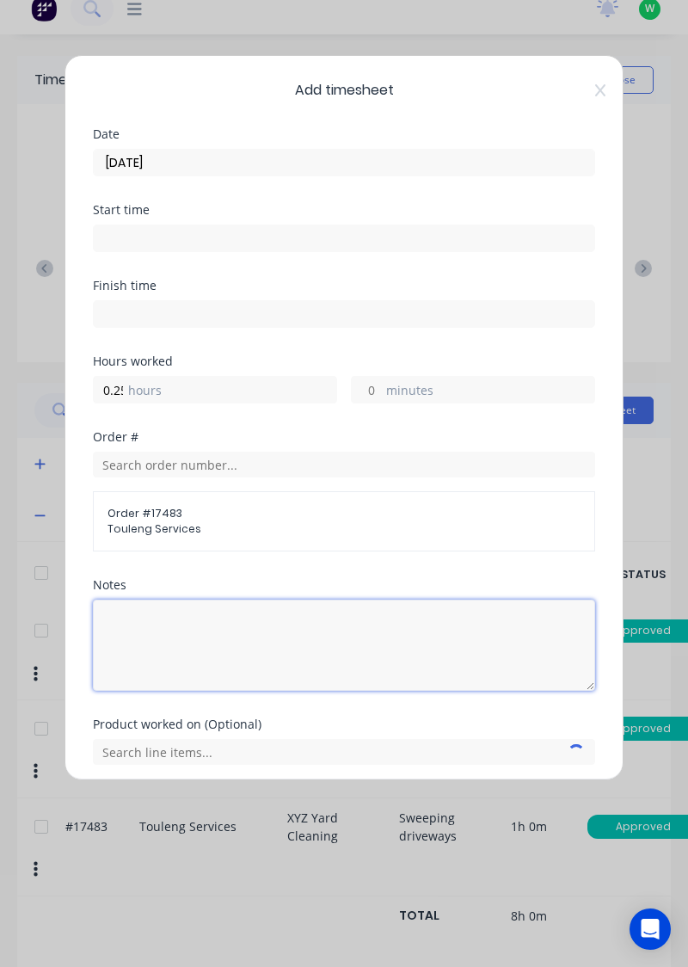
click at [344, 671] on textarea at bounding box center [344, 645] width 502 height 91
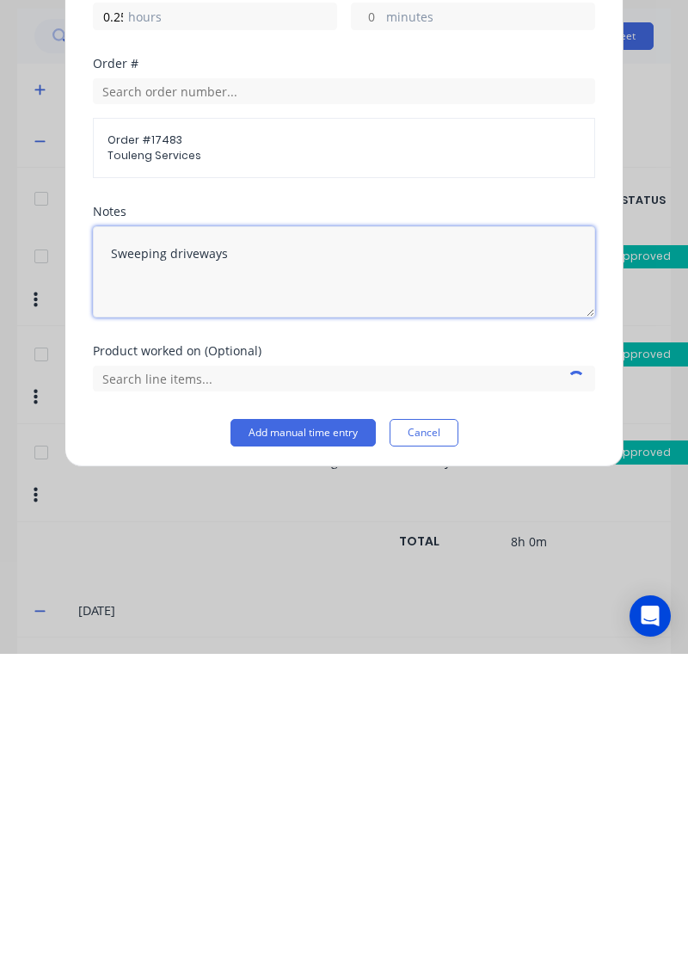
scroll to position [6, 0]
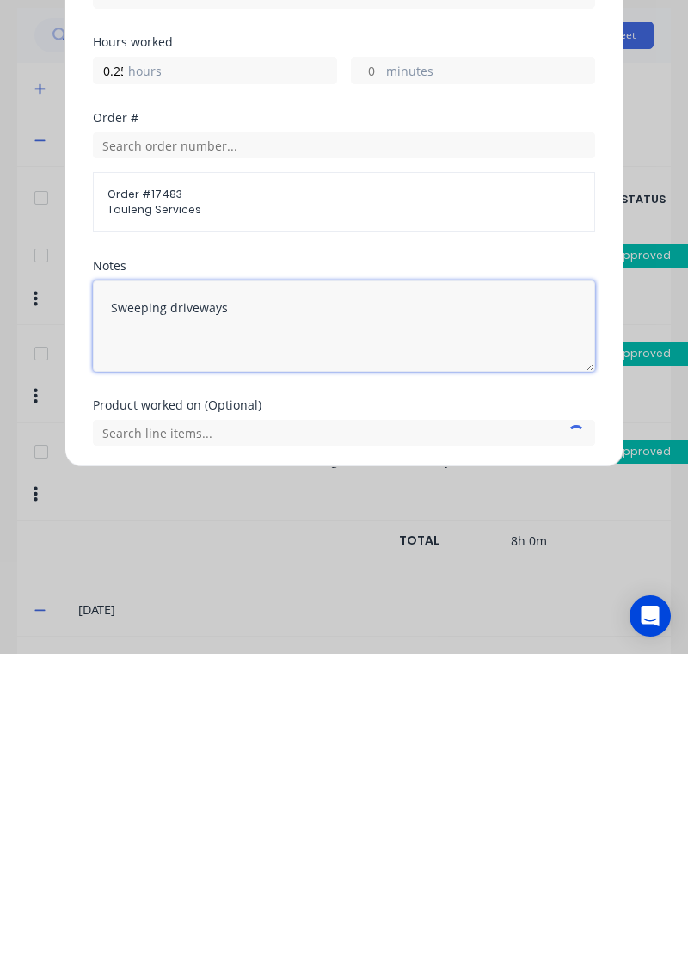
type textarea "Sweeping driveways"
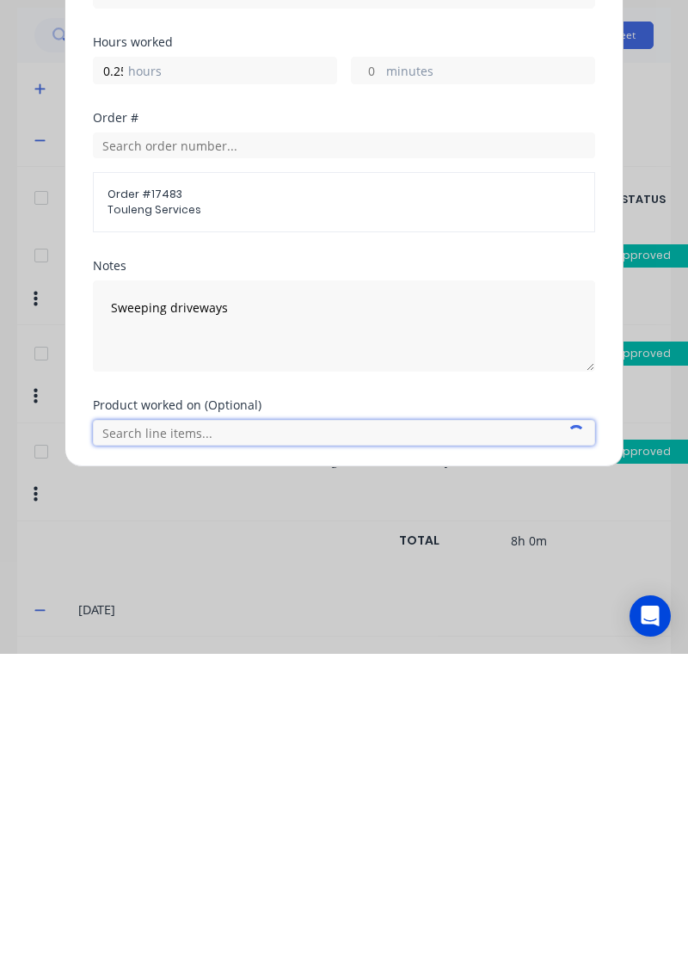
click at [425, 747] on input "text" at bounding box center [344, 746] width 502 height 26
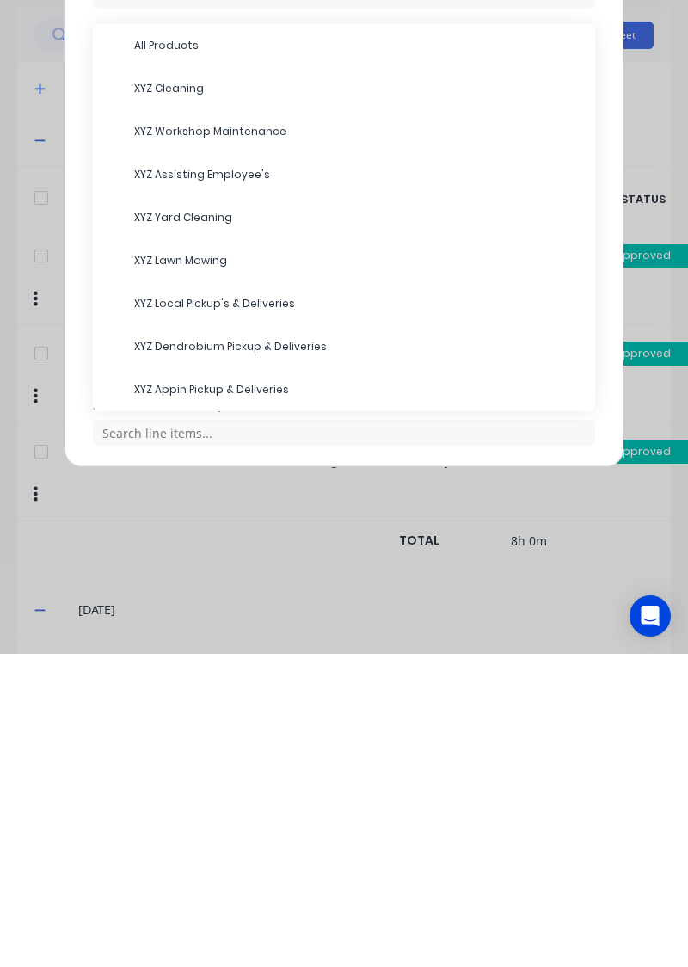
click at [271, 403] on span "XYZ Cleaning" at bounding box center [357, 401] width 447 height 15
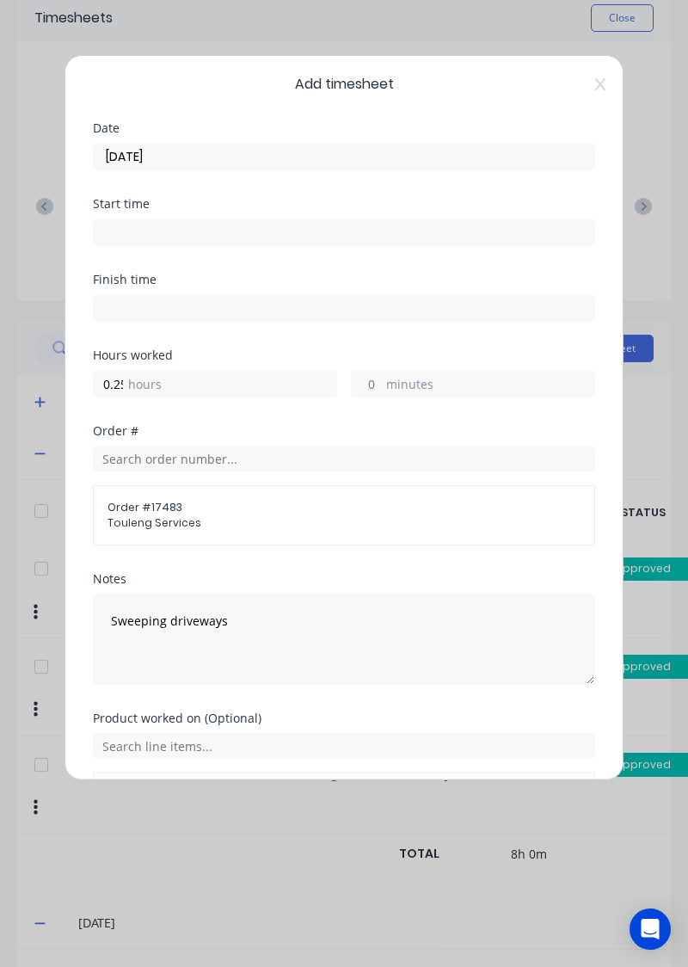
scroll to position [64, 0]
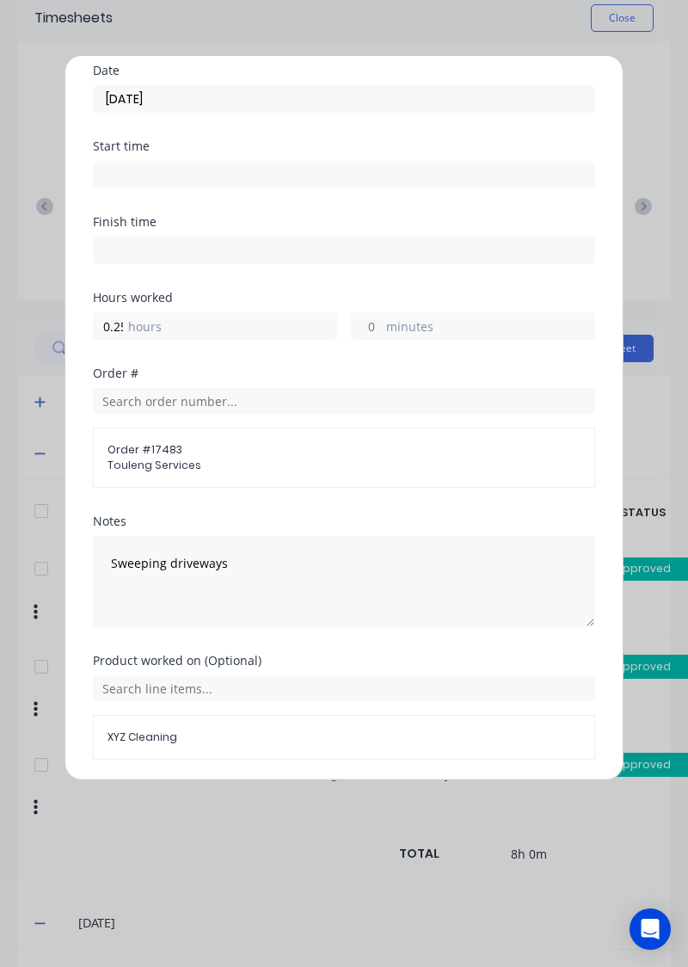
click at [295, 802] on button "Add manual time entry" at bounding box center [303, 801] width 145 height 28
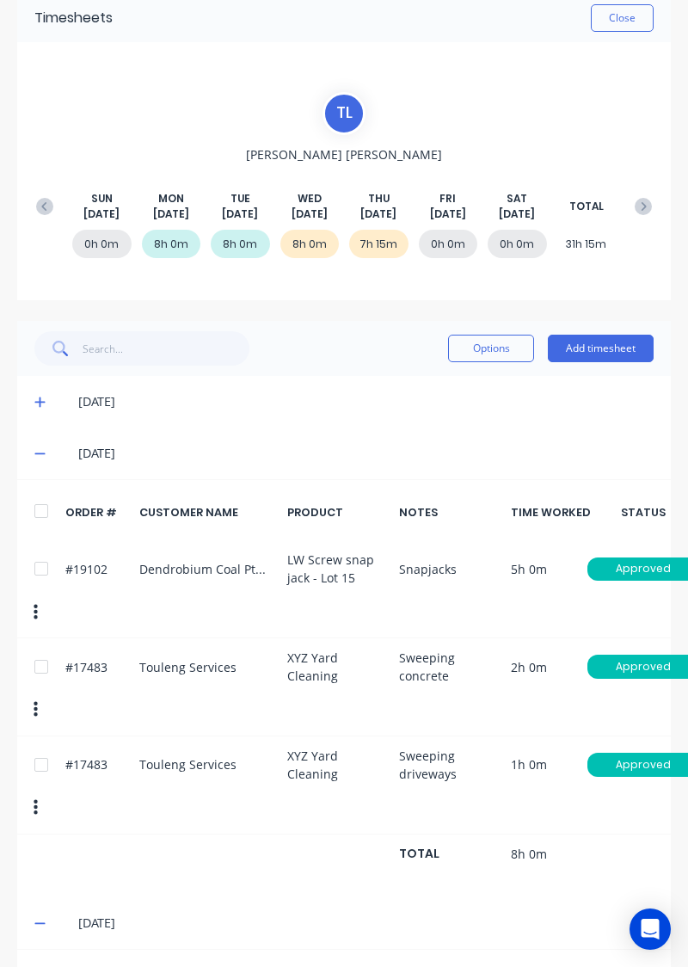
click at [613, 371] on div "Options Add timesheet" at bounding box center [344, 348] width 654 height 55
click at [616, 344] on button "Add timesheet" at bounding box center [601, 349] width 106 height 28
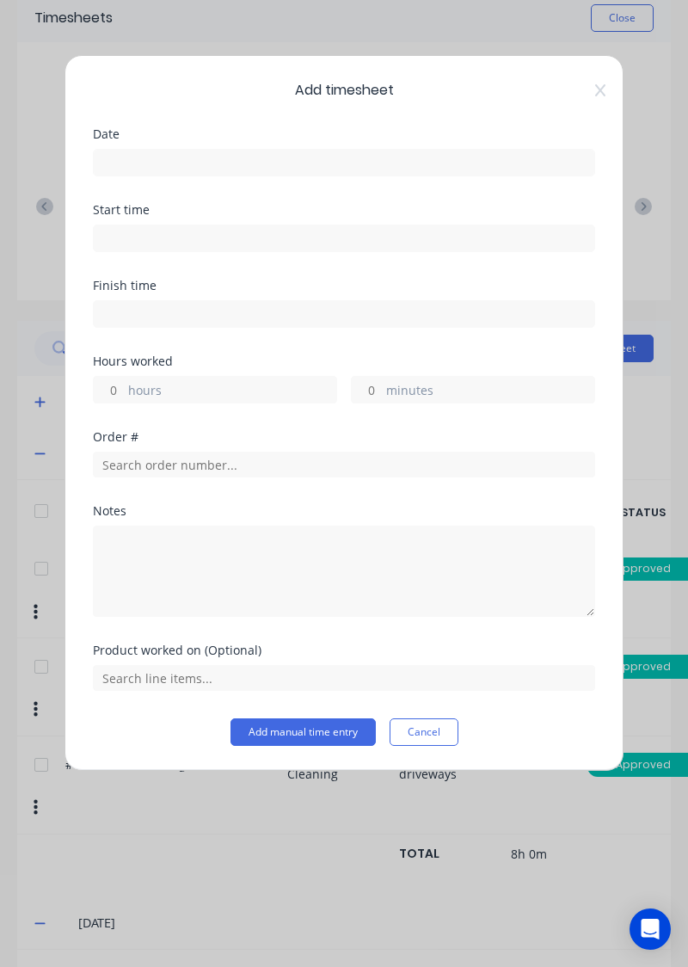
click at [453, 186] on div "Date" at bounding box center [344, 166] width 502 height 76
click at [450, 163] on input at bounding box center [344, 163] width 501 height 26
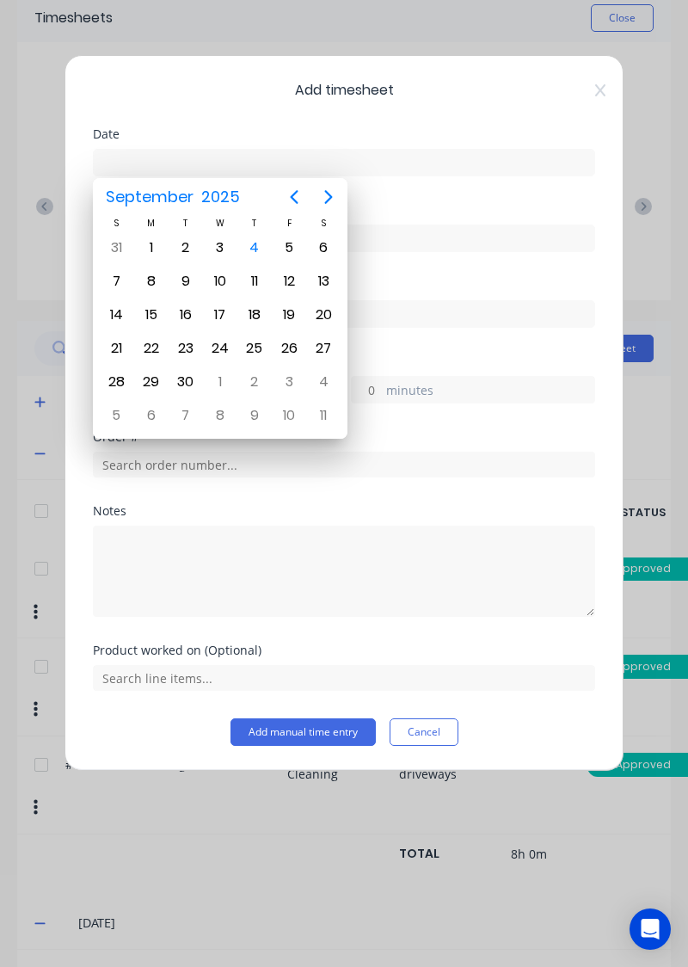
click at [256, 249] on div "4" at bounding box center [255, 248] width 26 height 26
type input "[DATE]"
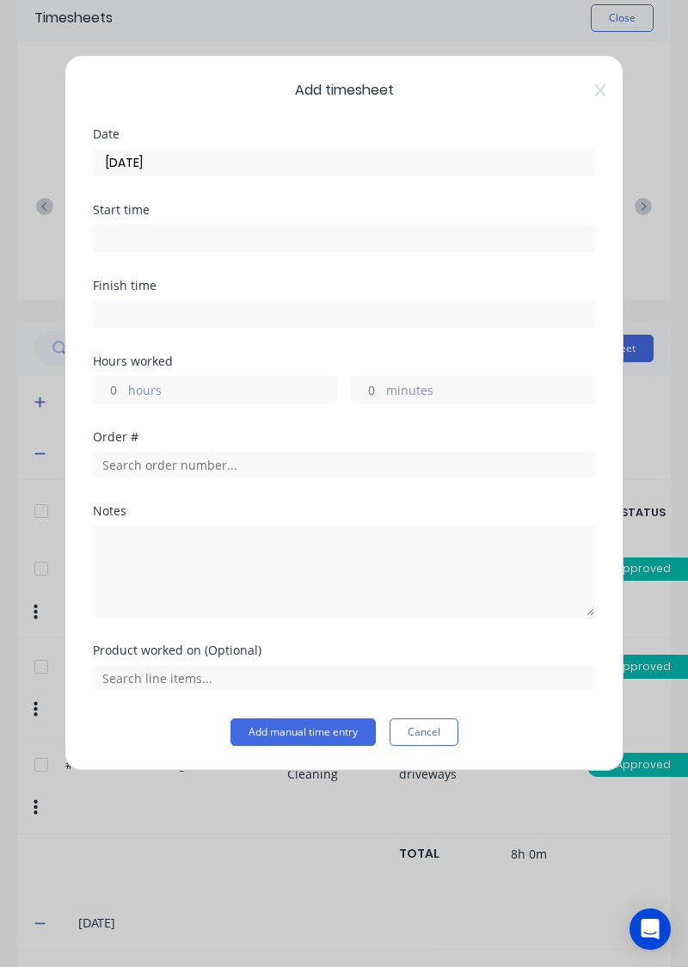
click at [241, 384] on label "hours" at bounding box center [232, 392] width 208 height 22
click at [124, 384] on input "hours" at bounding box center [109, 390] width 30 height 26
type input "0.75"
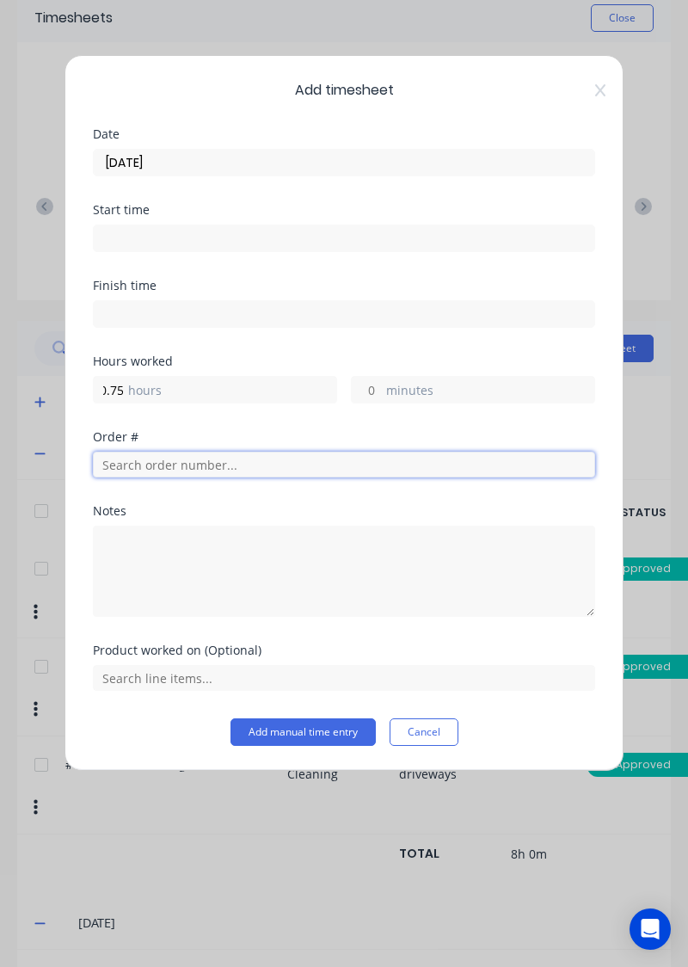
click at [246, 466] on input "text" at bounding box center [344, 465] width 502 height 26
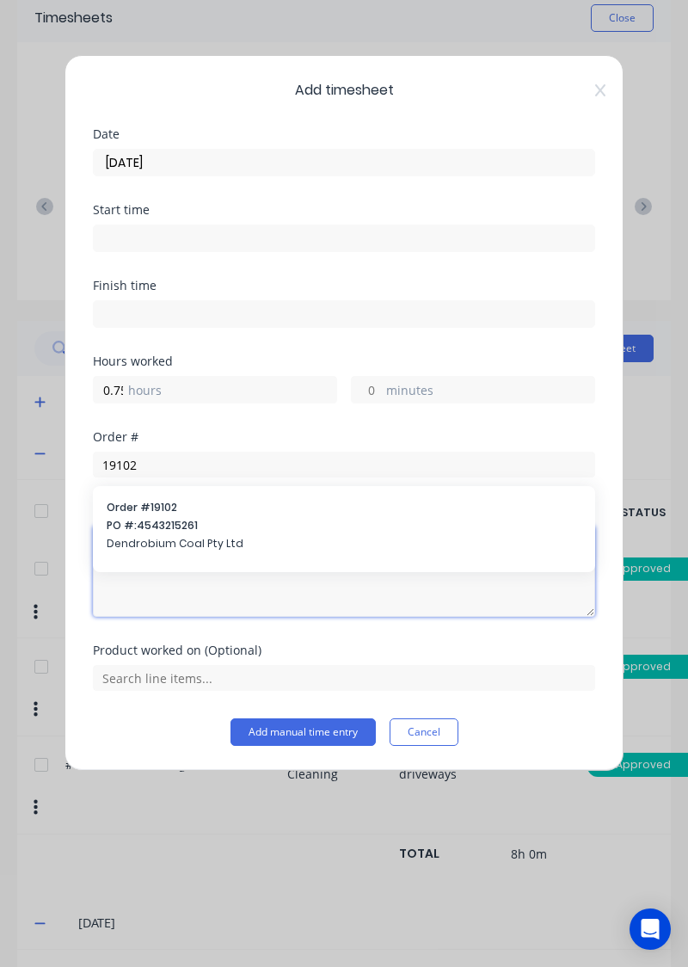
click at [236, 533] on textarea at bounding box center [344, 571] width 502 height 91
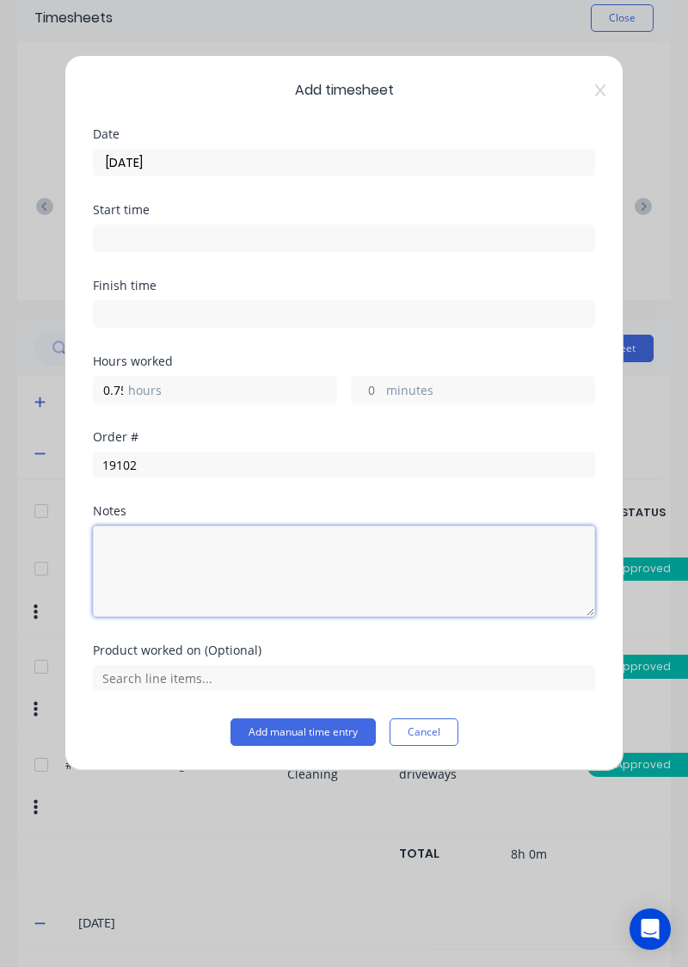
click at [348, 532] on textarea at bounding box center [344, 571] width 502 height 91
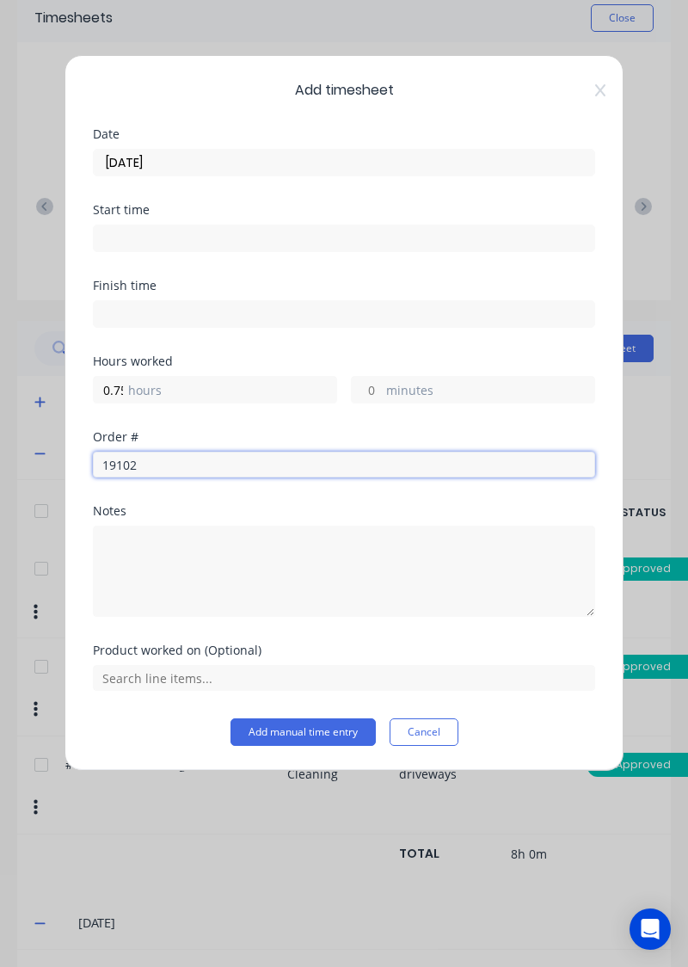
click at [318, 452] on input "19102" at bounding box center [344, 465] width 502 height 26
click at [328, 469] on input "19102" at bounding box center [344, 465] width 502 height 26
click at [326, 459] on input "19102" at bounding box center [344, 465] width 502 height 26
type input "19102"
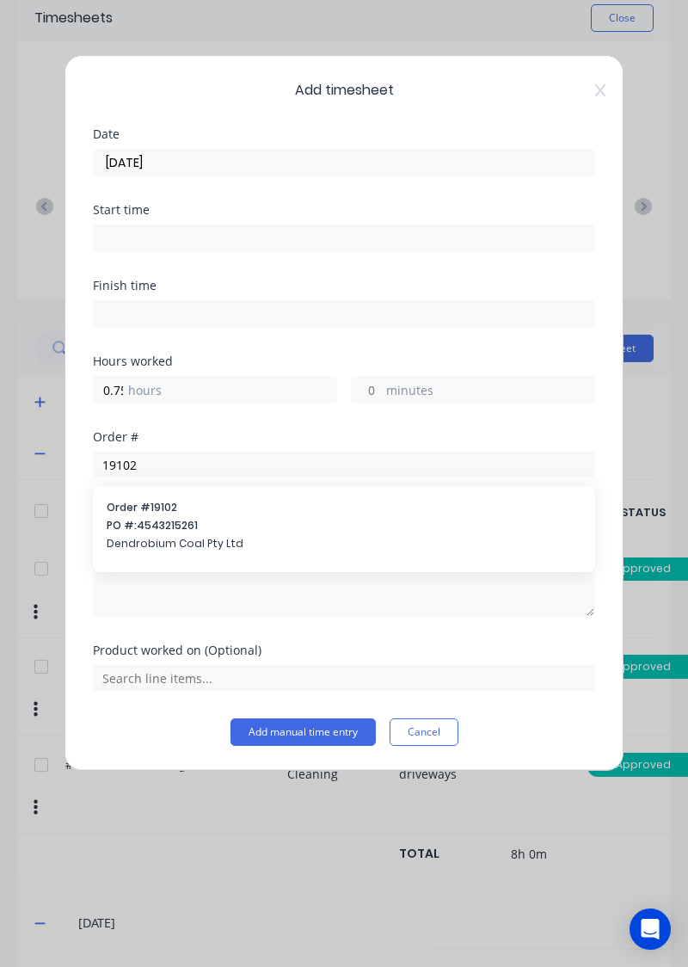
click at [272, 550] on div "Order # 19102 PO #: 4543215261 Dendrobium Coal Pty Ltd" at bounding box center [344, 527] width 475 height 55
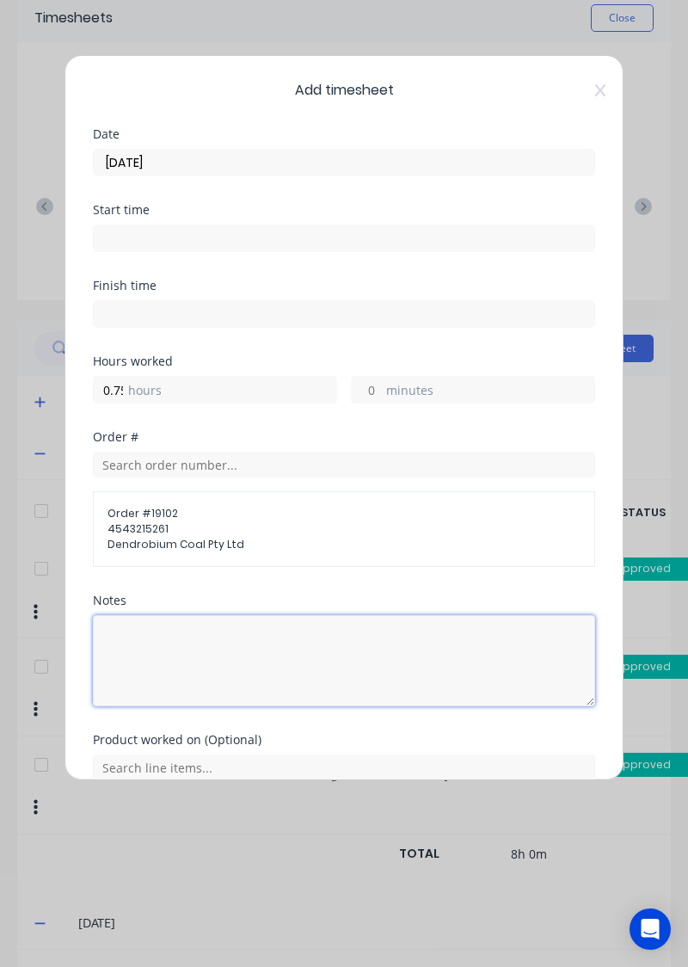
click at [286, 698] on textarea at bounding box center [344, 660] width 502 height 91
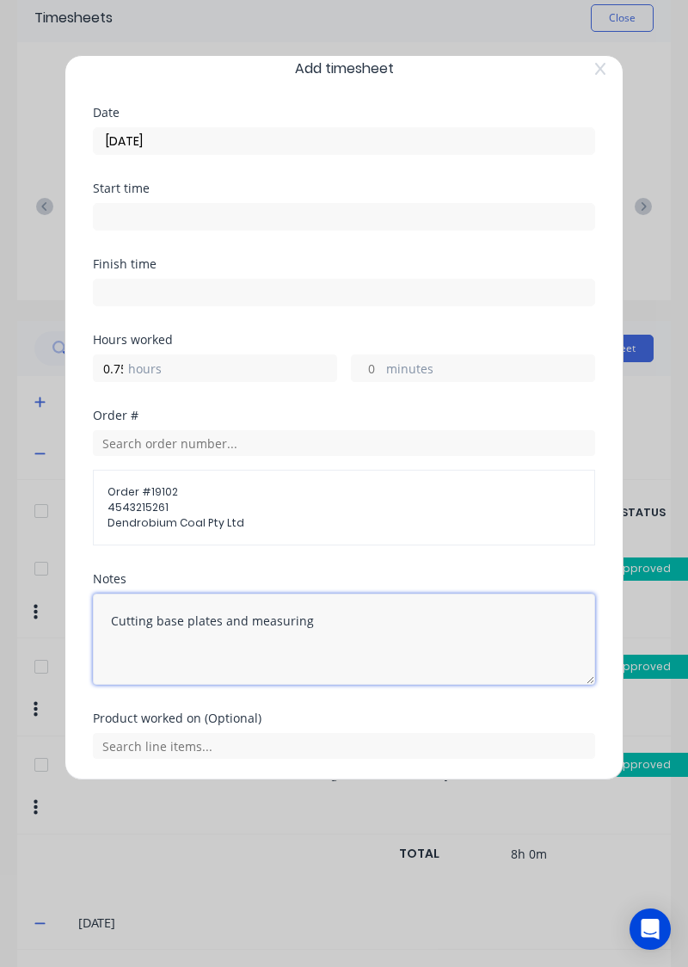
type textarea "Cutting base plates and measuring"
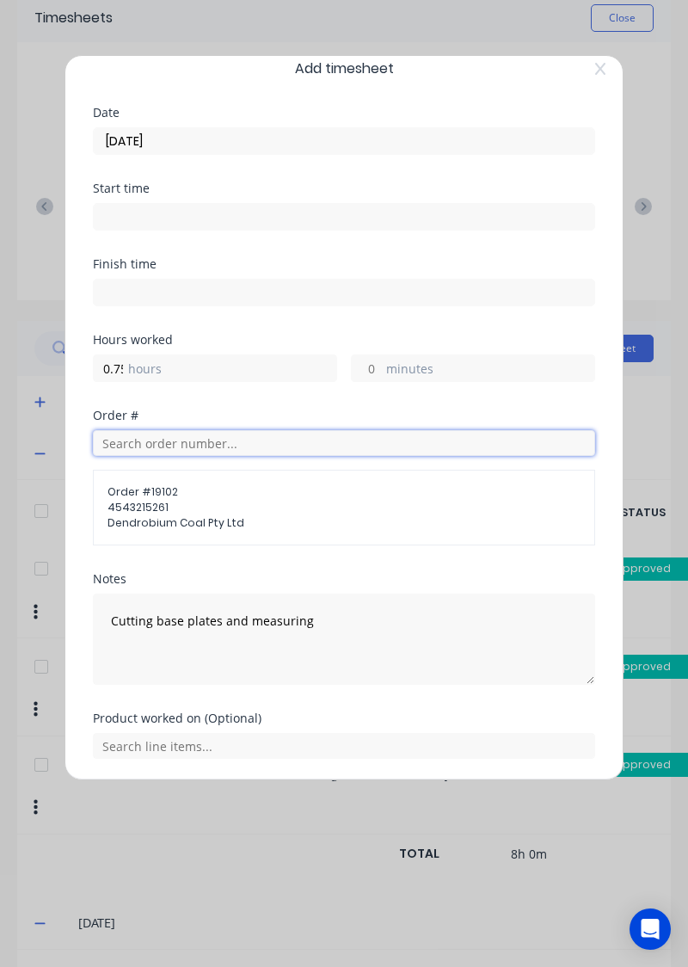
click at [325, 434] on input "text" at bounding box center [344, 443] width 502 height 26
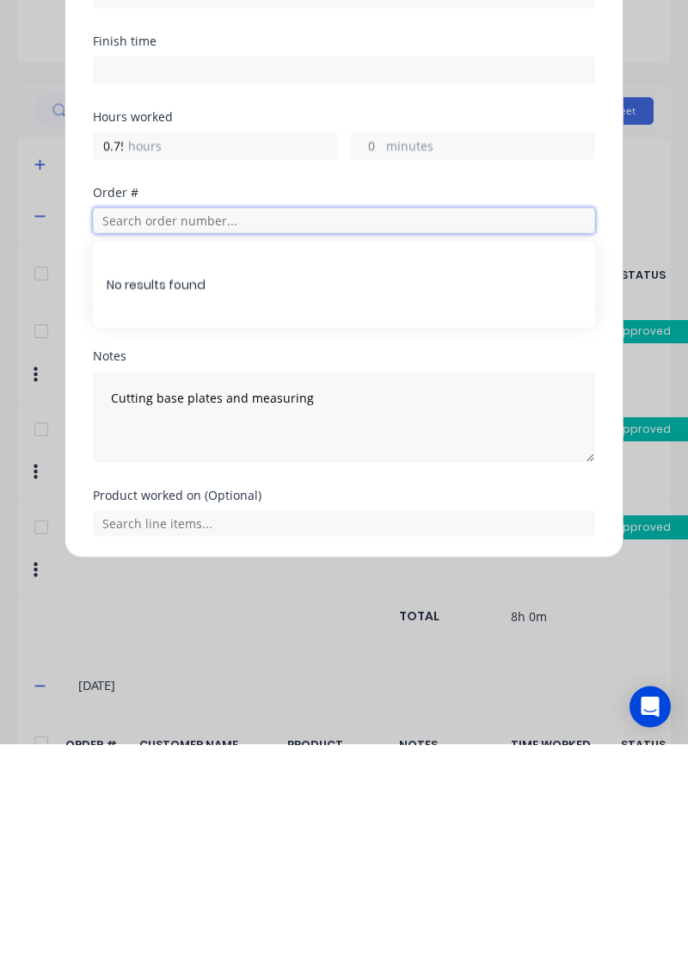
scroll to position [95, 0]
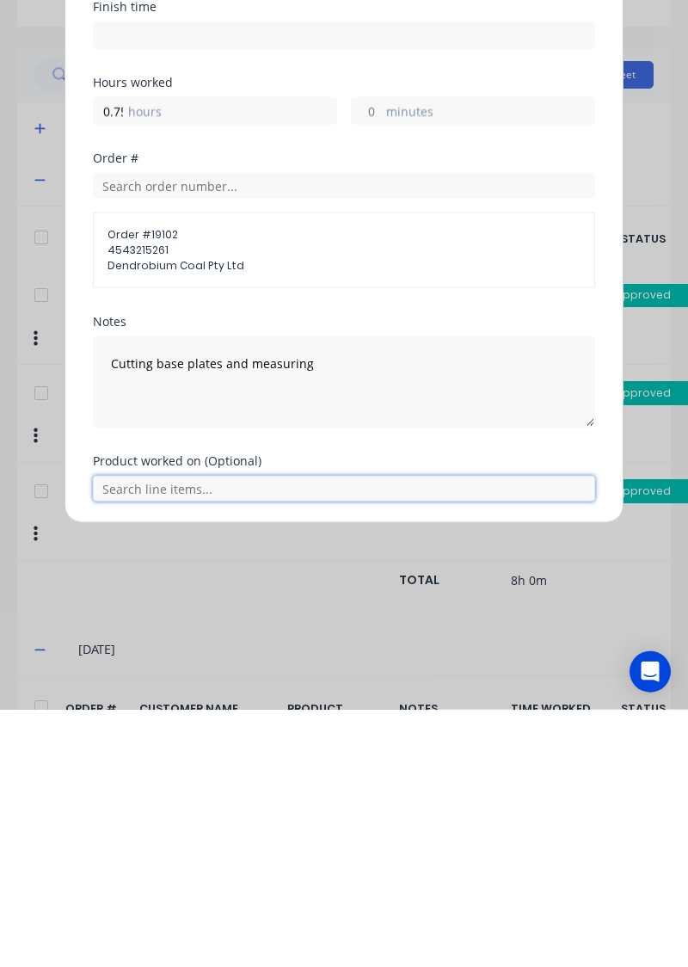
click at [474, 748] on input "text" at bounding box center [344, 746] width 502 height 26
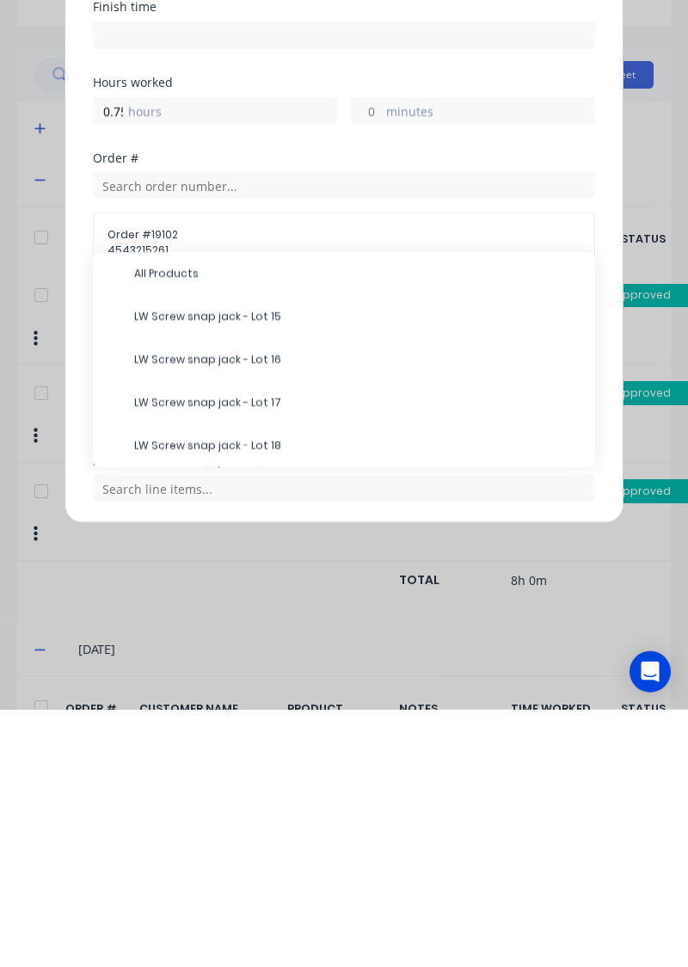
click at [348, 638] on div "LW Screw snap jack - Lot 17" at bounding box center [344, 659] width 502 height 43
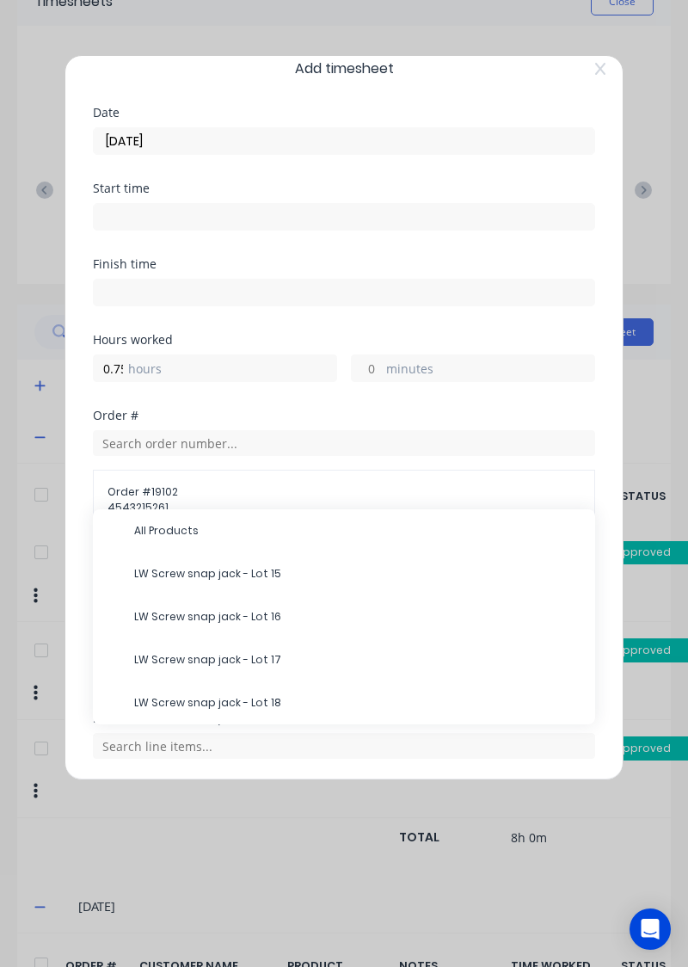
click at [292, 609] on span "LW Screw snap jack - Lot 16" at bounding box center [357, 616] width 447 height 15
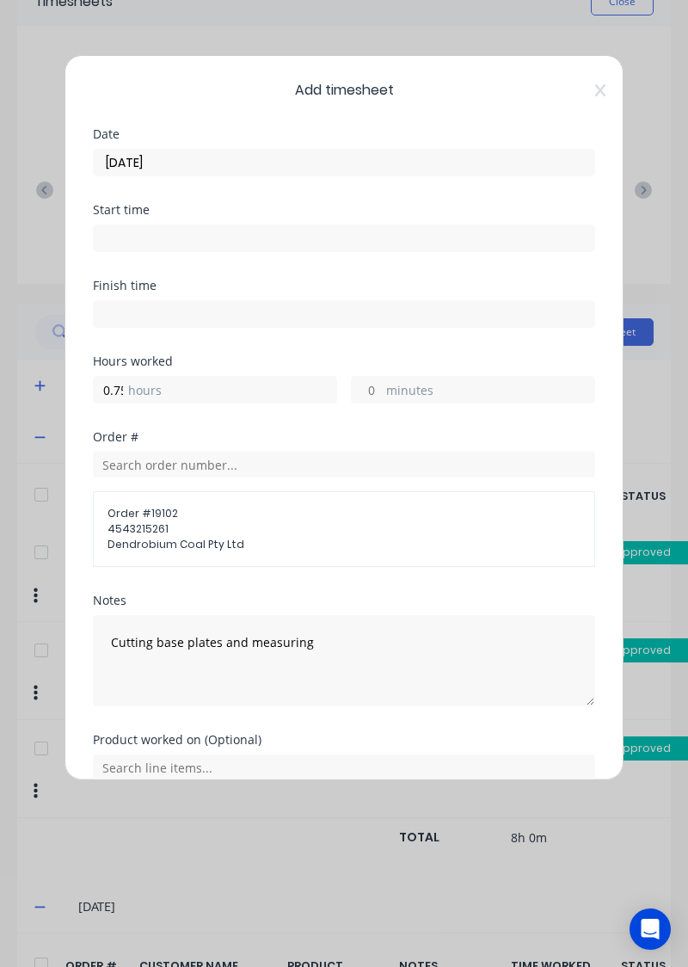
scroll to position [79, 0]
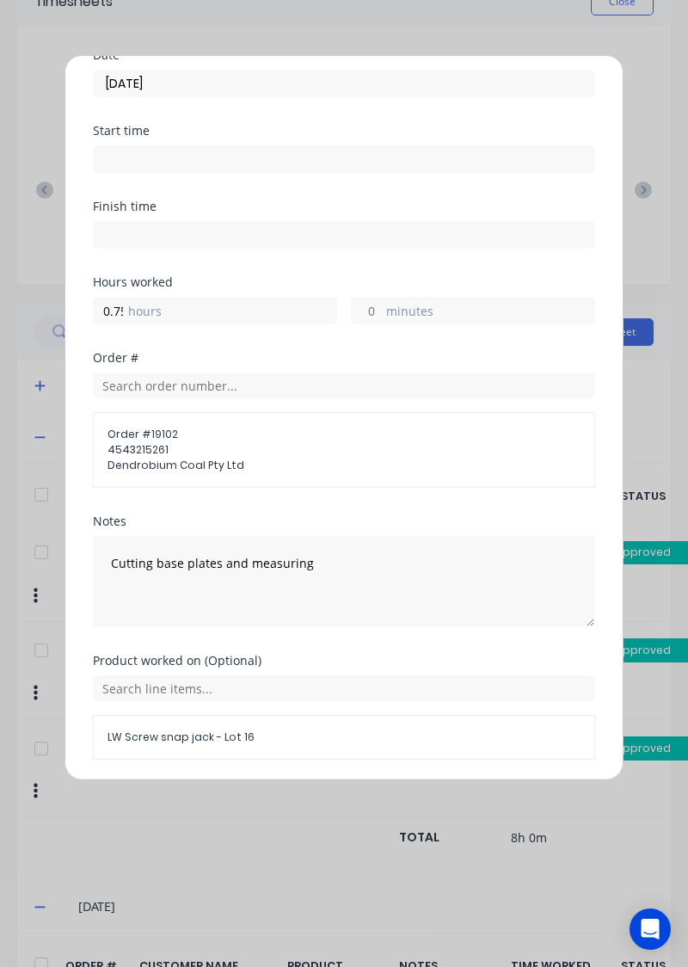
click at [343, 796] on button "Add manual time entry" at bounding box center [303, 801] width 145 height 28
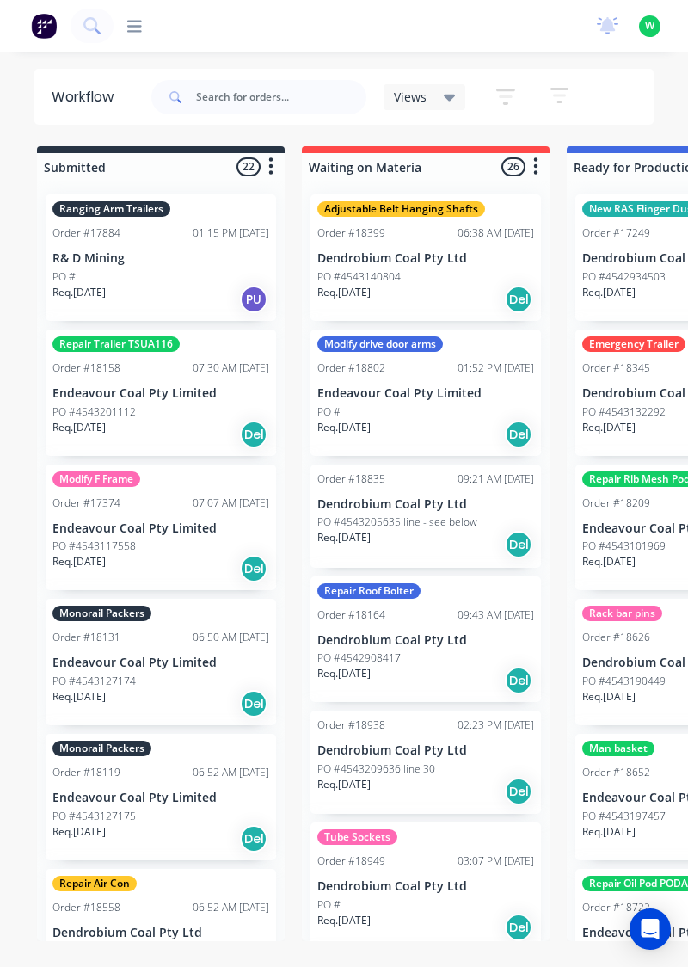
click at [136, 25] on icon at bounding box center [134, 26] width 15 height 12
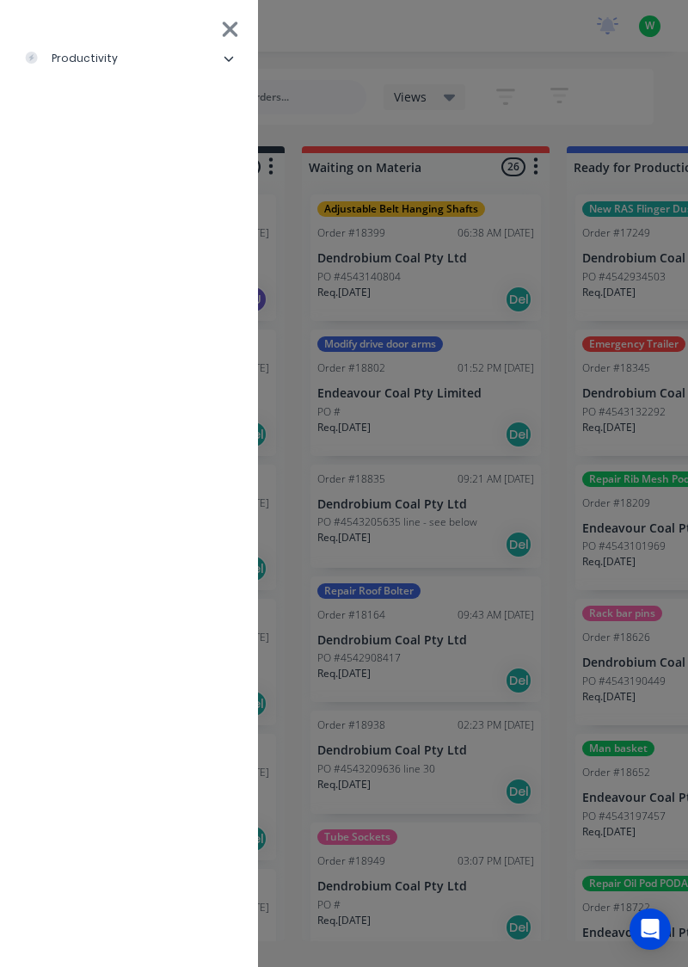
click at [111, 60] on div "productivity" at bounding box center [71, 58] width 94 height 15
click at [91, 233] on div "Timesheets" at bounding box center [84, 230] width 92 height 15
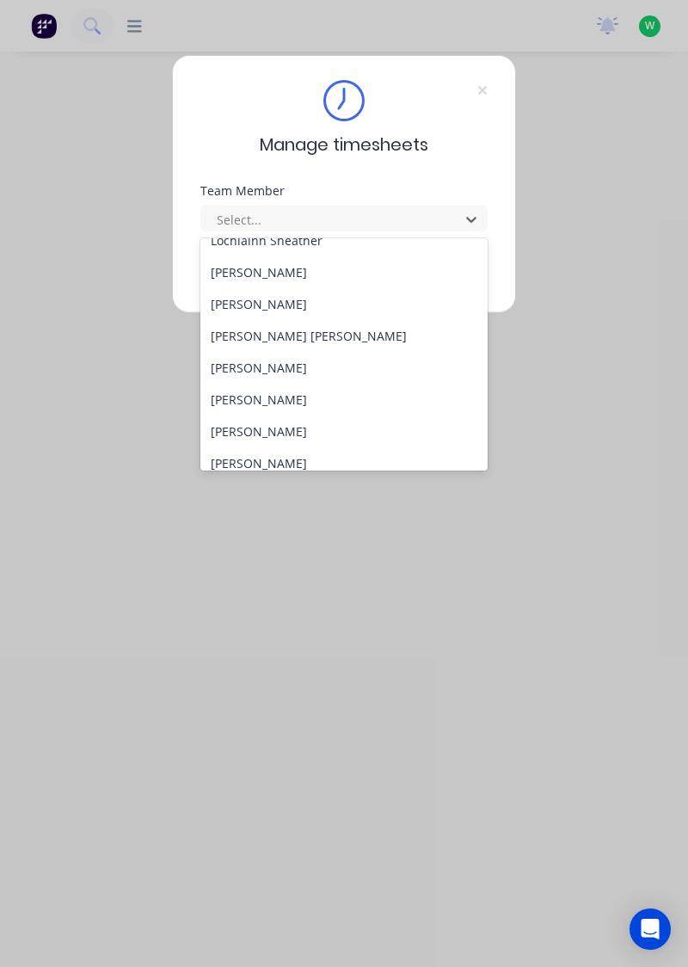
scroll to position [599, 0]
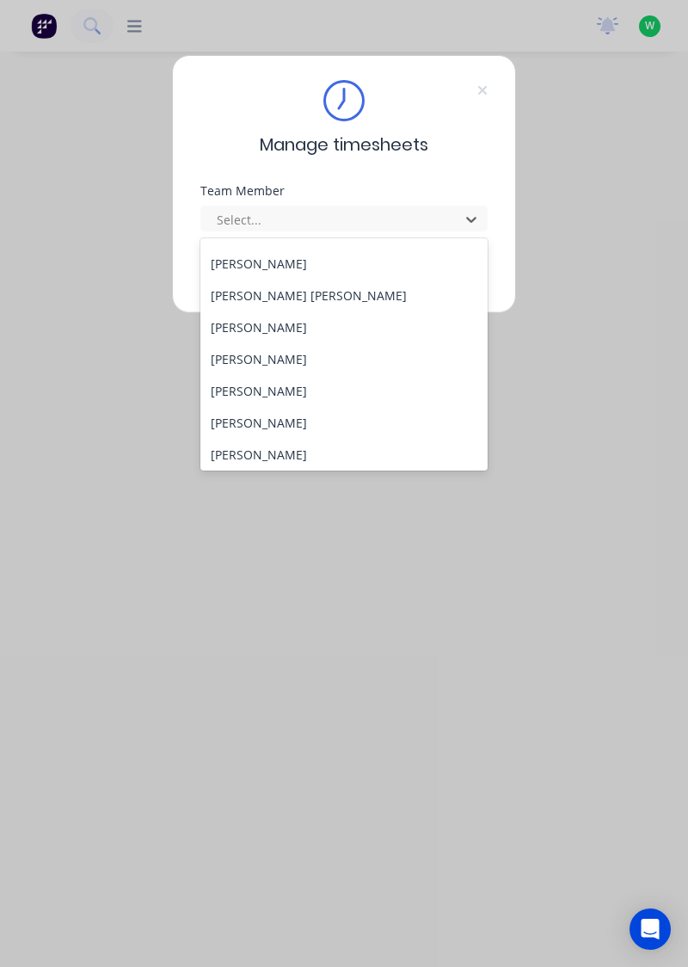
click at [301, 346] on div "[PERSON_NAME]" at bounding box center [344, 359] width 288 height 32
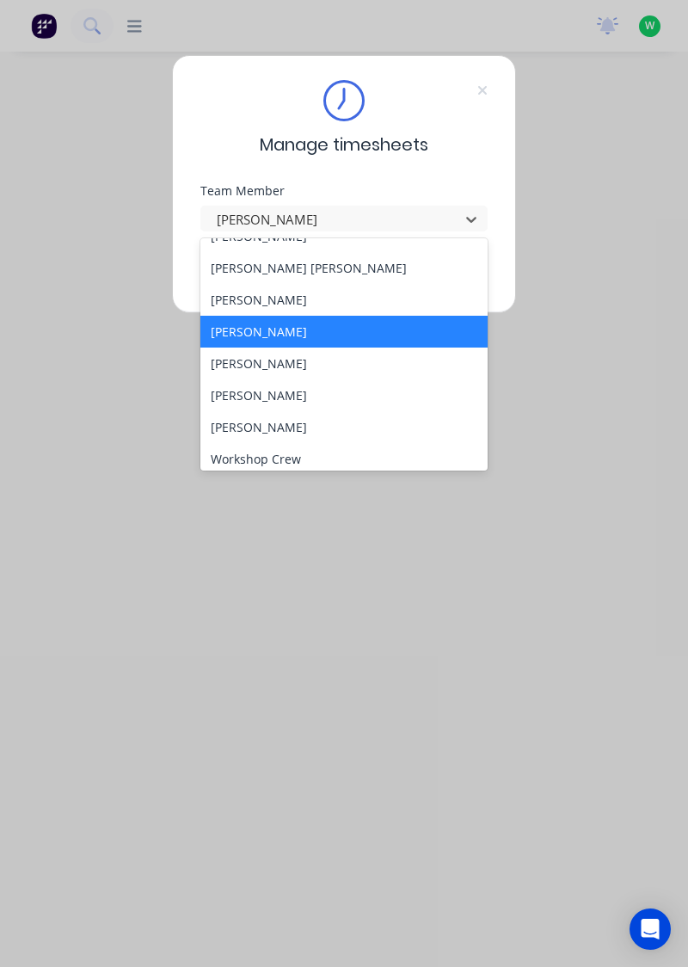
scroll to position [634, 0]
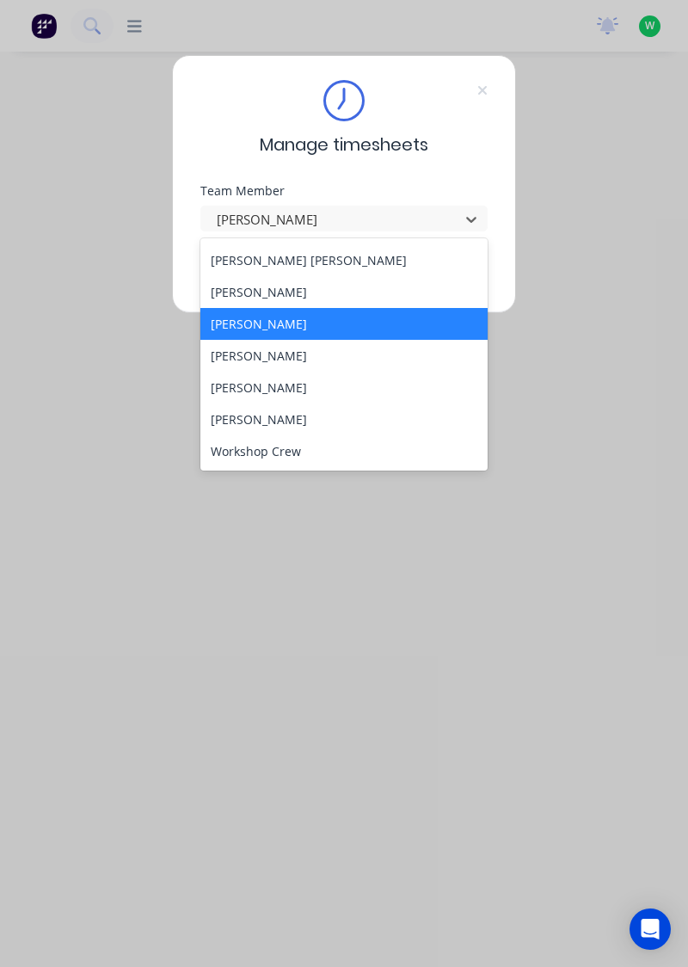
click at [296, 287] on div "[PERSON_NAME]" at bounding box center [344, 292] width 288 height 32
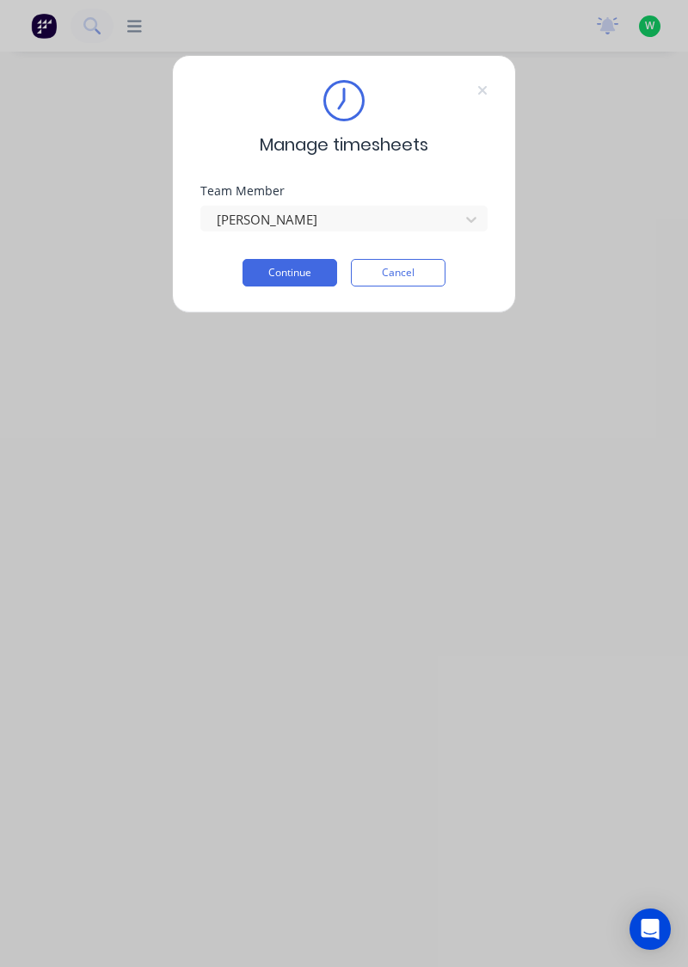
click at [288, 272] on button "Continue" at bounding box center [290, 273] width 95 height 28
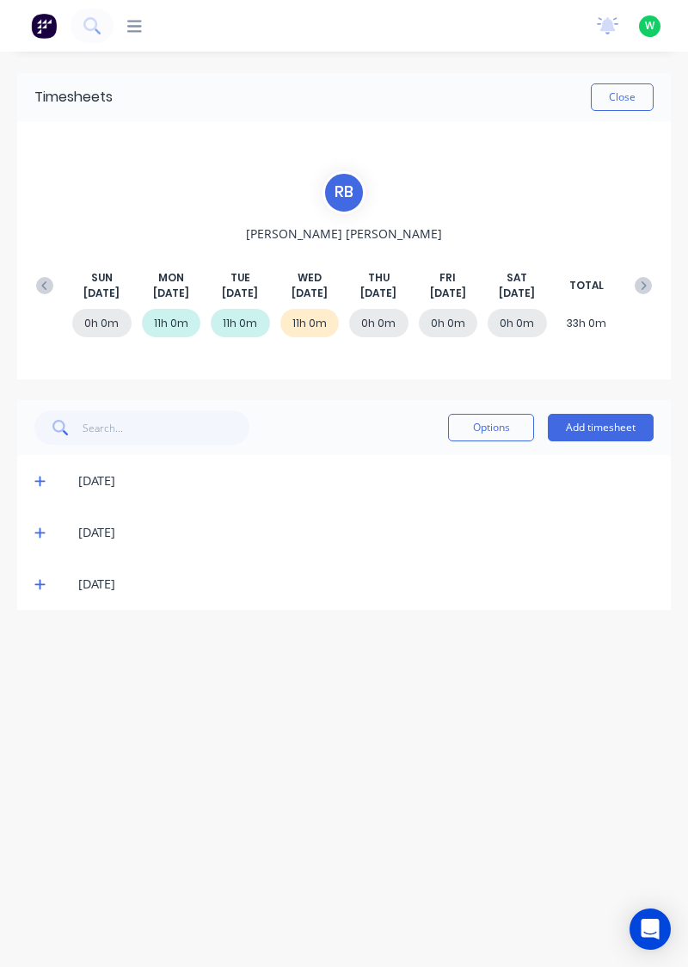
click at [40, 588] on icon at bounding box center [39, 584] width 11 height 12
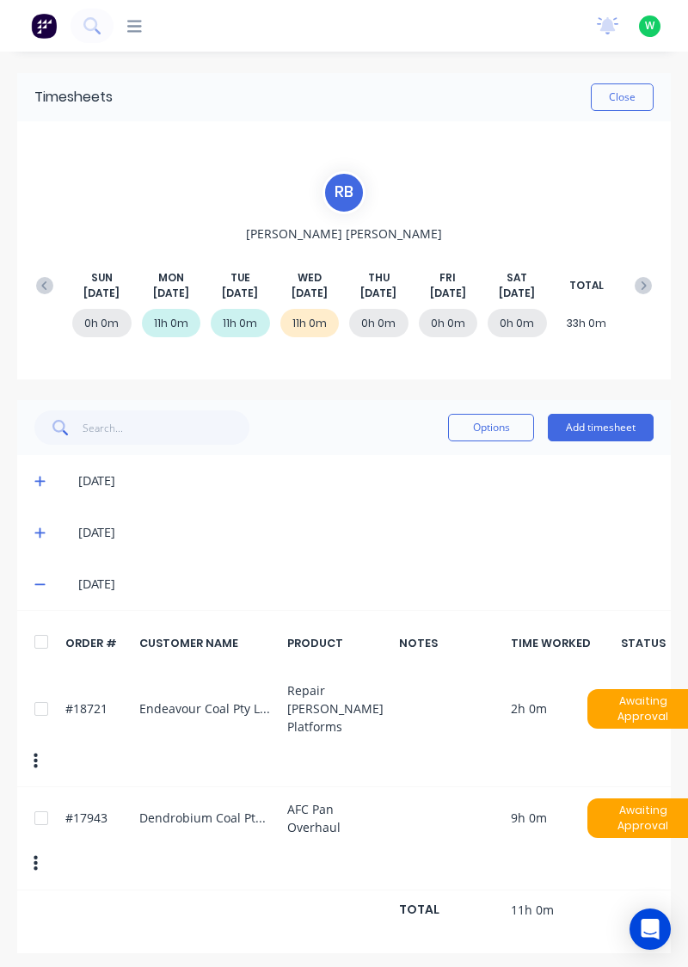
click at [593, 431] on button "Add timesheet" at bounding box center [601, 428] width 106 height 28
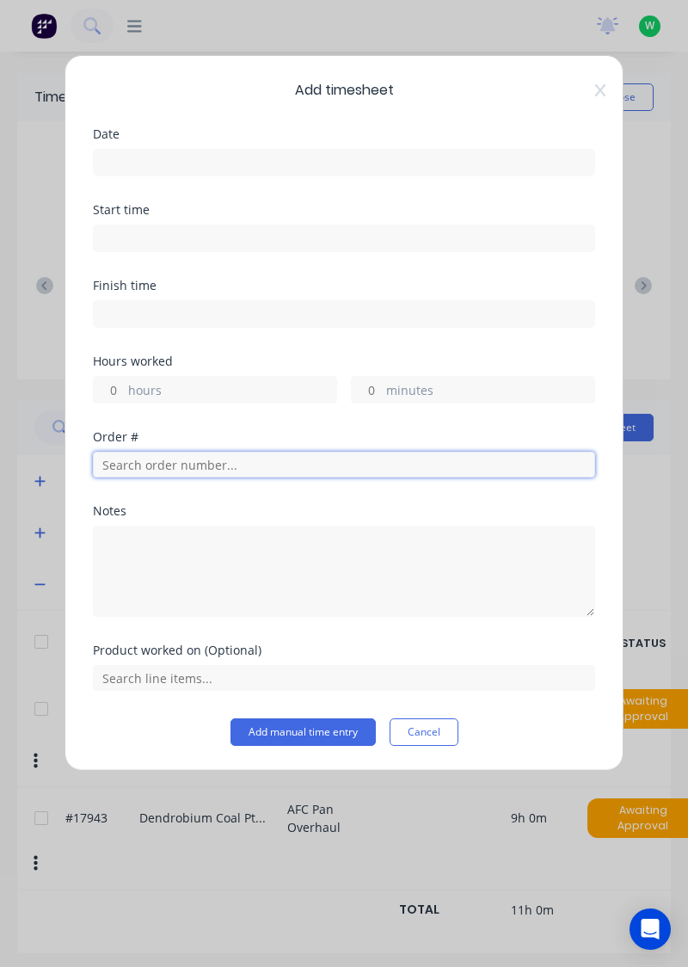
click at [120, 469] on input "text" at bounding box center [344, 465] width 502 height 26
type input "17943"
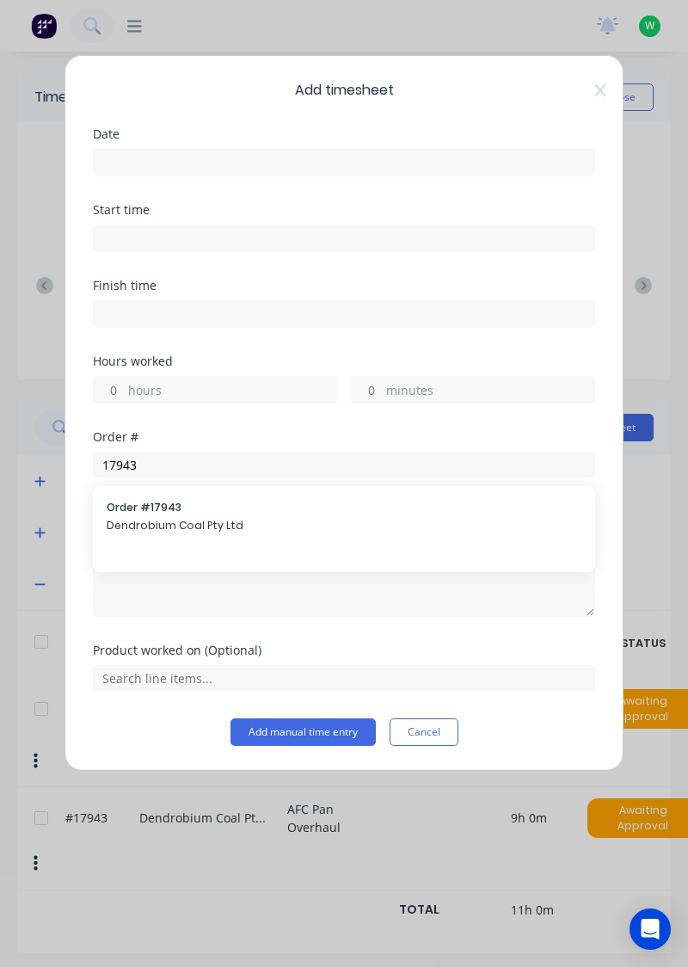
click at [164, 520] on span "Dendrobium Coal Pty Ltd" at bounding box center [344, 525] width 475 height 15
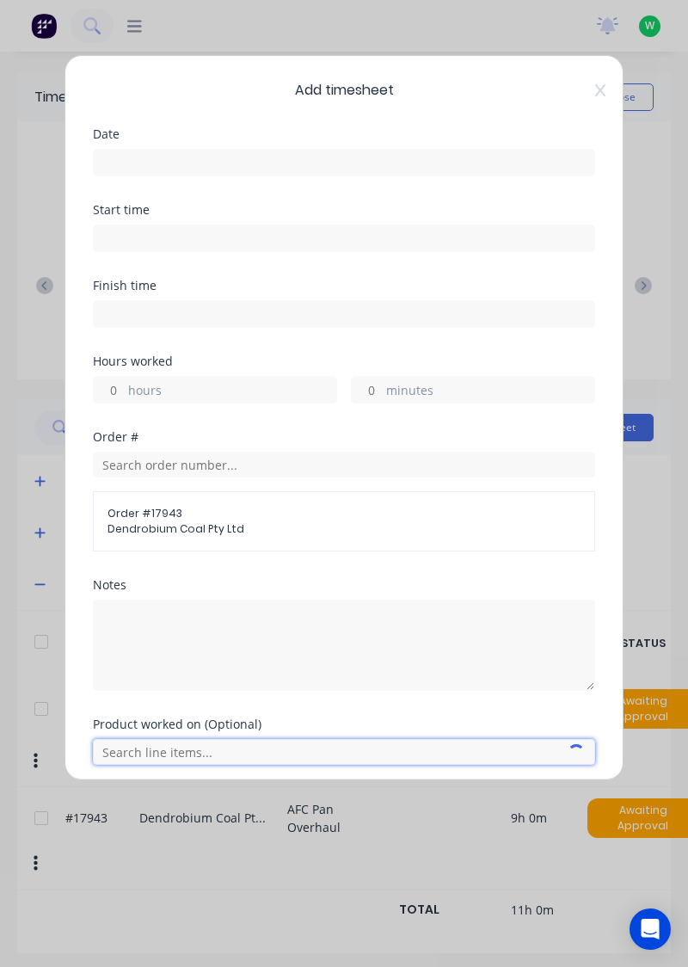
click at [200, 754] on input "text" at bounding box center [344, 752] width 502 height 26
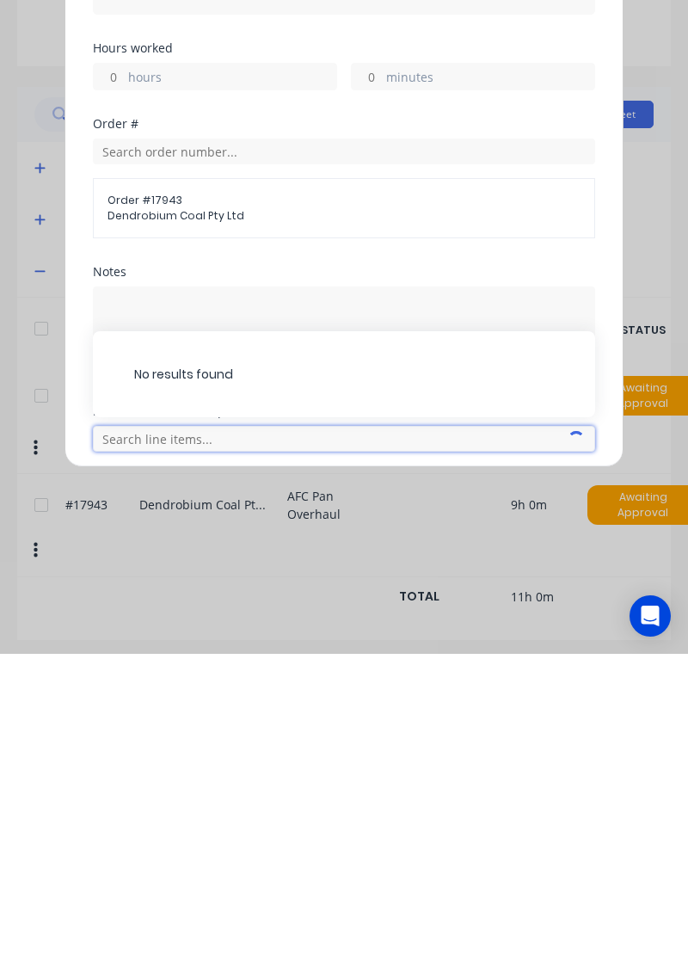
scroll to position [72, 0]
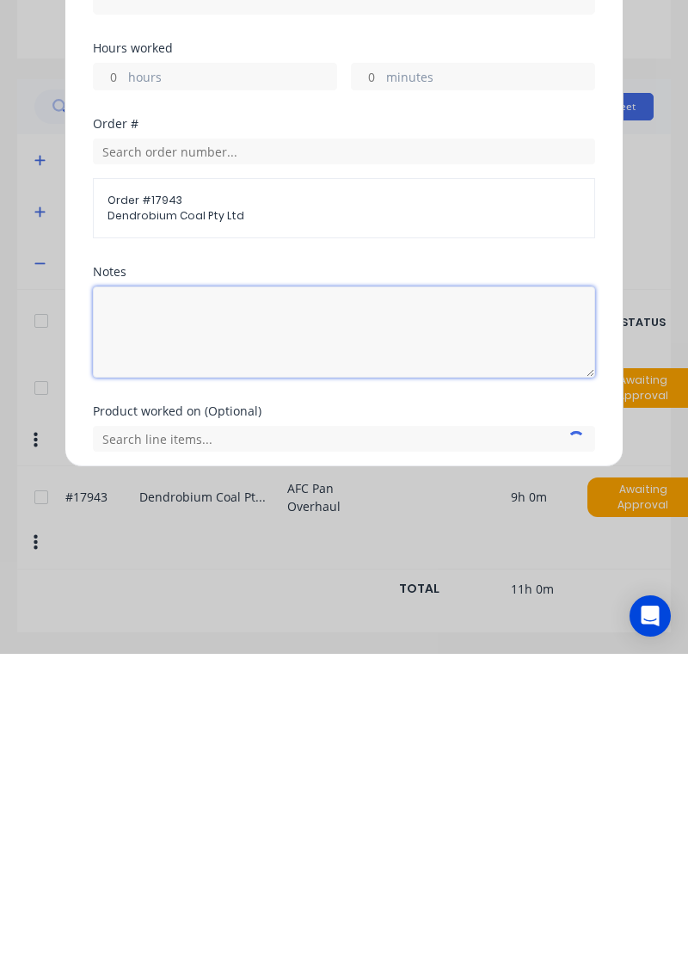
click at [316, 600] on textarea at bounding box center [344, 645] width 502 height 91
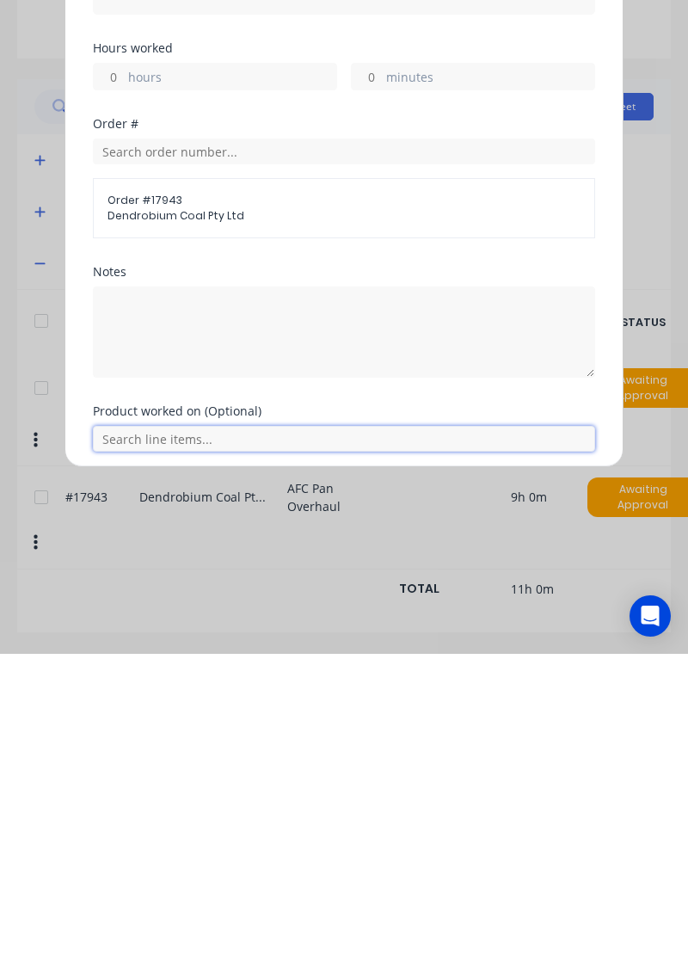
click at [191, 743] on input "text" at bounding box center [344, 752] width 502 height 26
click at [201, 711] on span "AFC Pan Overhaul" at bounding box center [357, 708] width 447 height 15
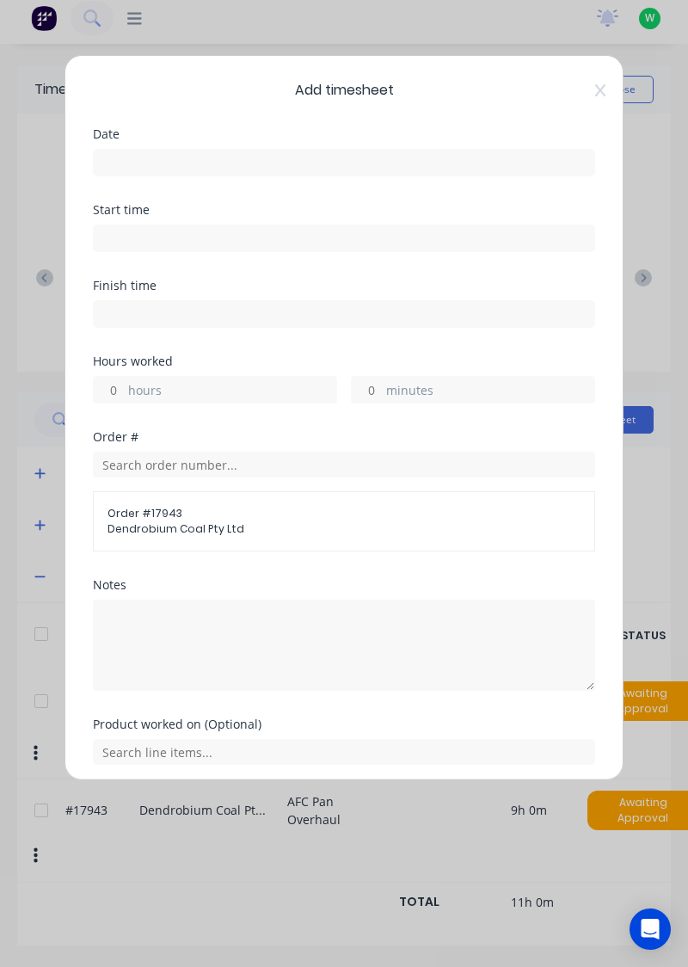
click at [122, 390] on input "hours" at bounding box center [109, 390] width 30 height 26
type input "9"
click at [509, 232] on input at bounding box center [344, 238] width 501 height 26
type input "03:24 PM"
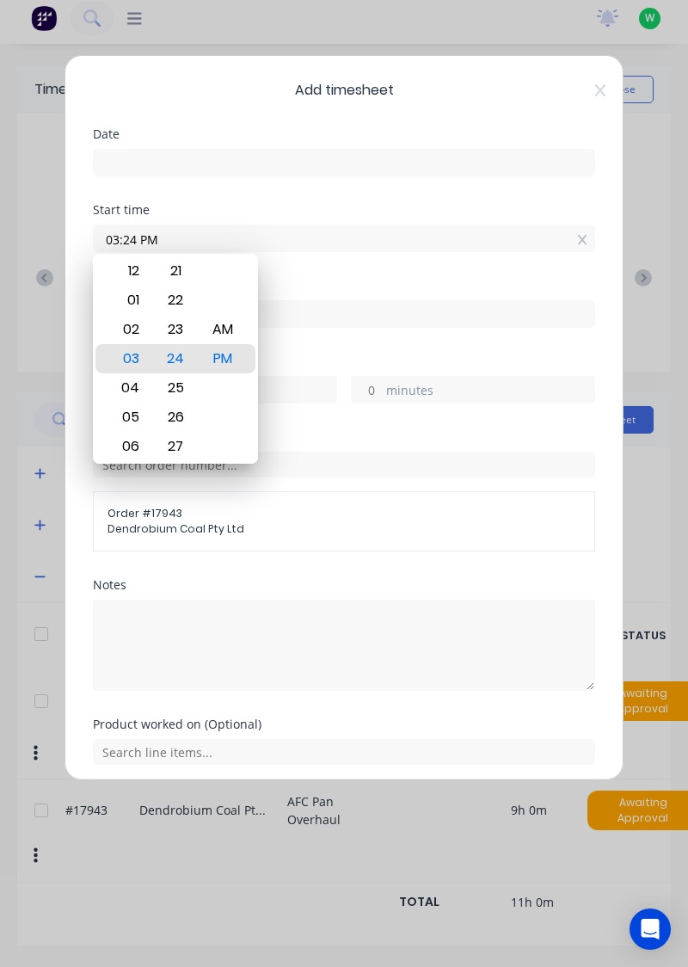
click at [208, 167] on input at bounding box center [344, 163] width 501 height 26
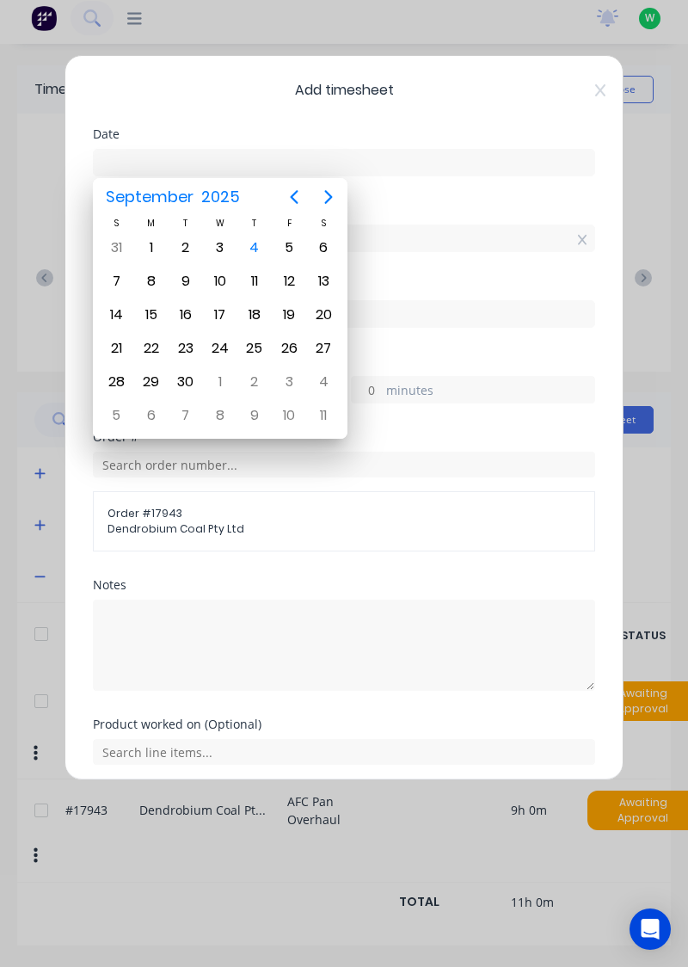
click at [258, 252] on div "4" at bounding box center [255, 248] width 26 height 26
type input "[DATE]"
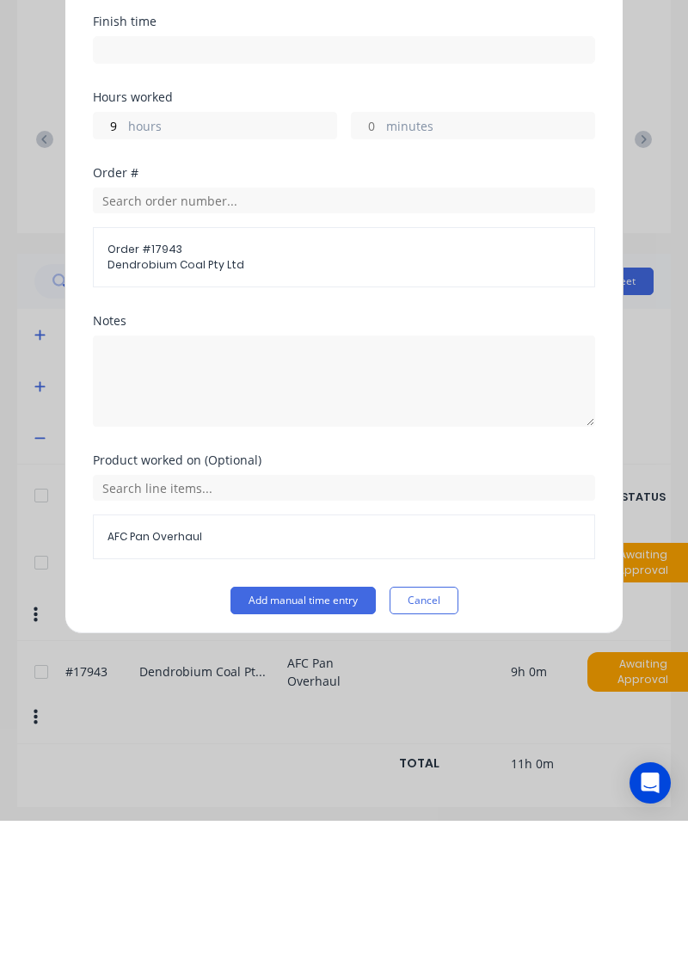
scroll to position [64, 0]
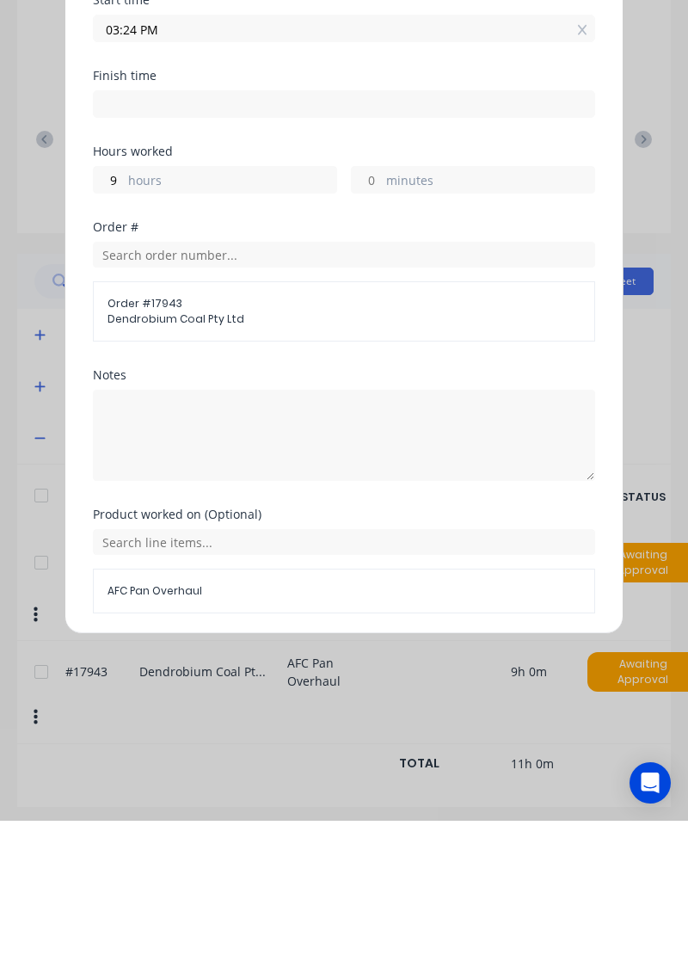
click at [314, 798] on button "Add manual time entry" at bounding box center [303, 801] width 145 height 28
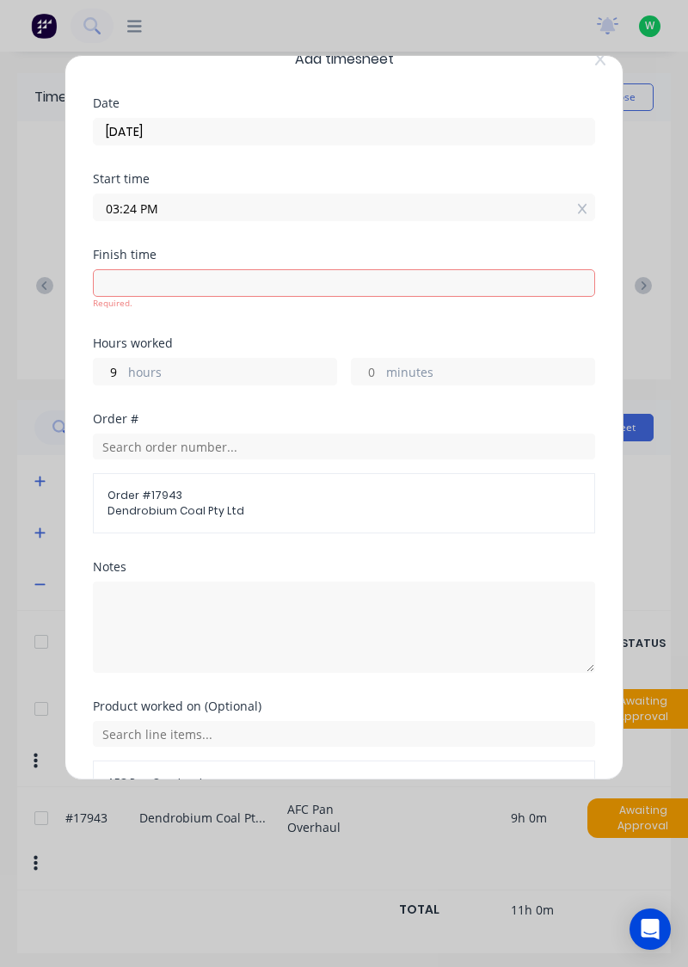
scroll to position [0, 0]
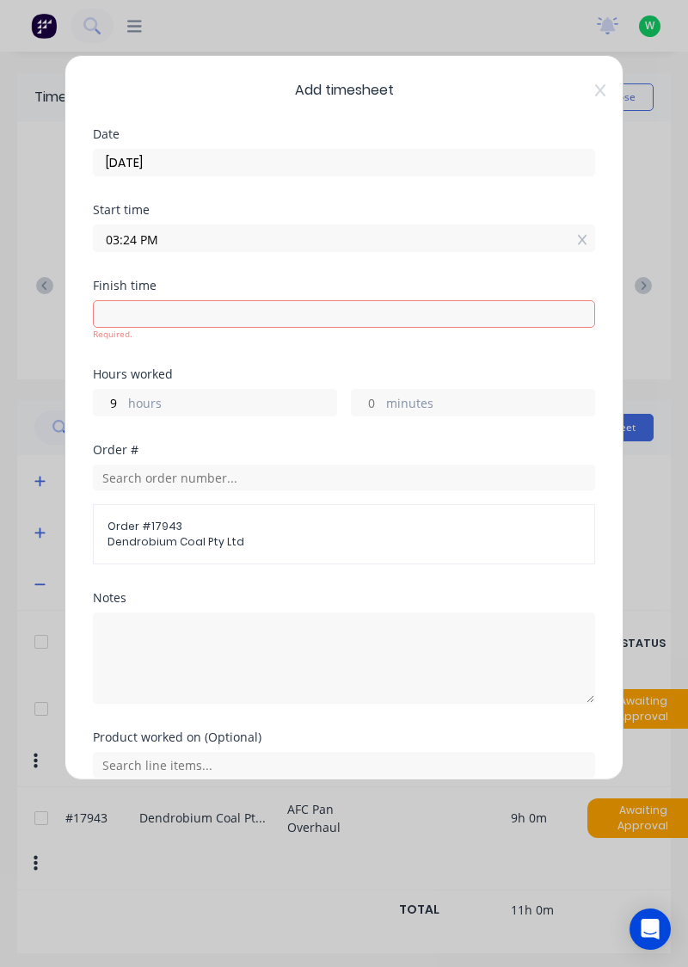
click at [206, 241] on input "03:24 PM" at bounding box center [344, 238] width 501 height 26
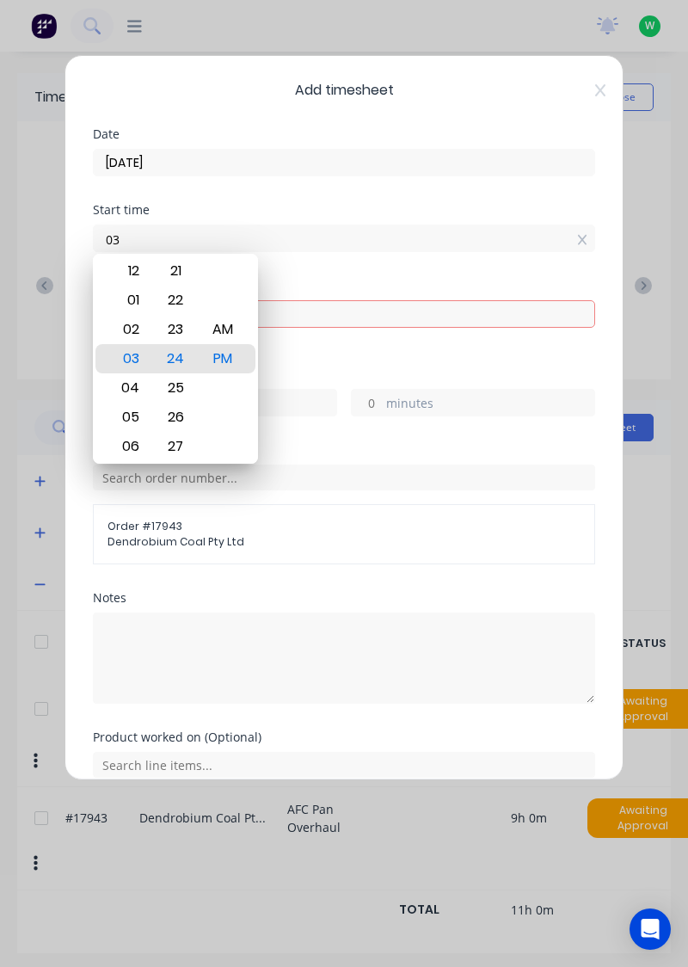
type input "0"
click at [512, 159] on input "[DATE]" at bounding box center [344, 163] width 501 height 26
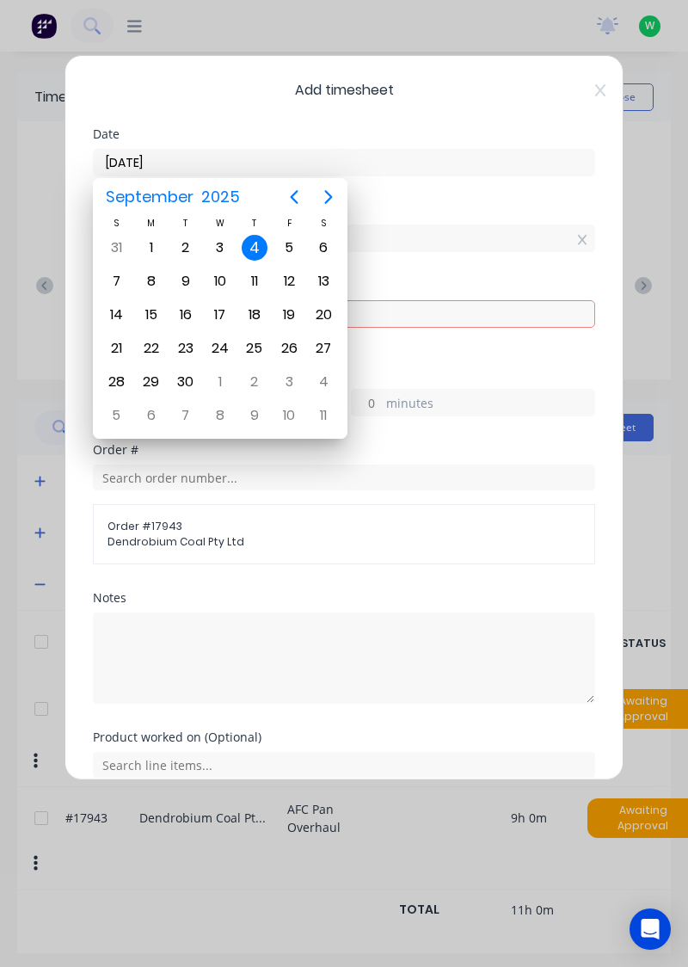
click at [260, 250] on div "4" at bounding box center [255, 248] width 26 height 26
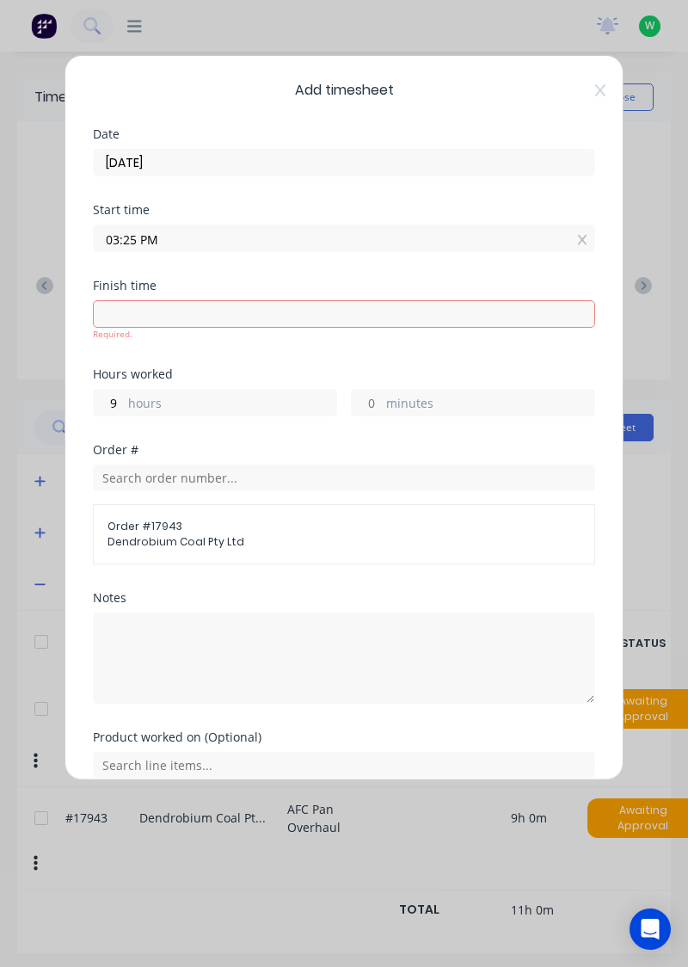
click at [563, 242] on input "03:25 PM" at bounding box center [344, 238] width 501 height 26
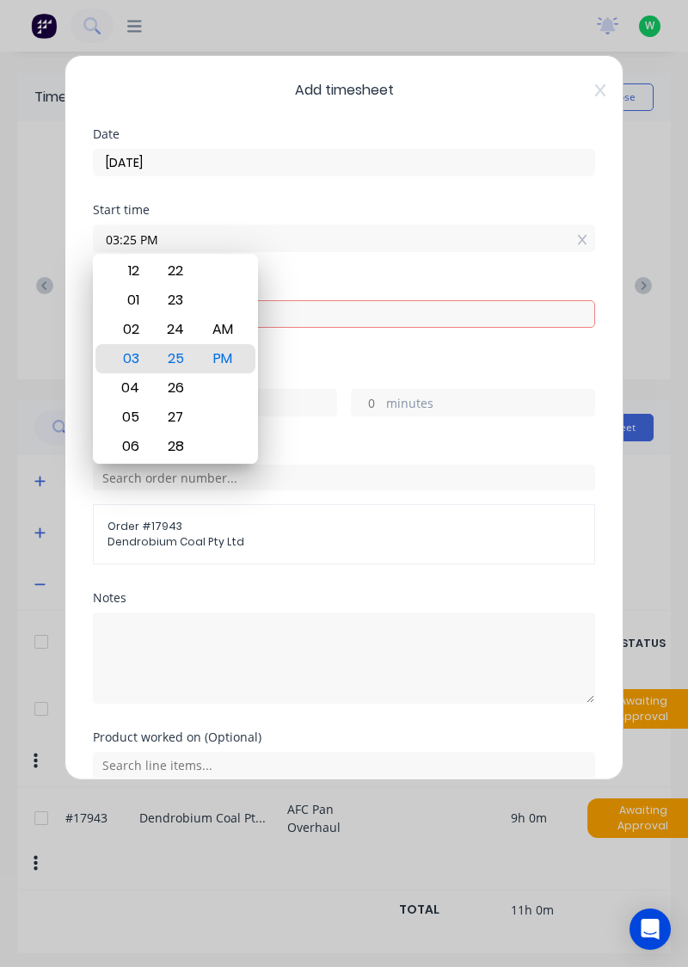
click at [582, 240] on icon at bounding box center [582, 240] width 9 height 12
type input "03:25 PM"
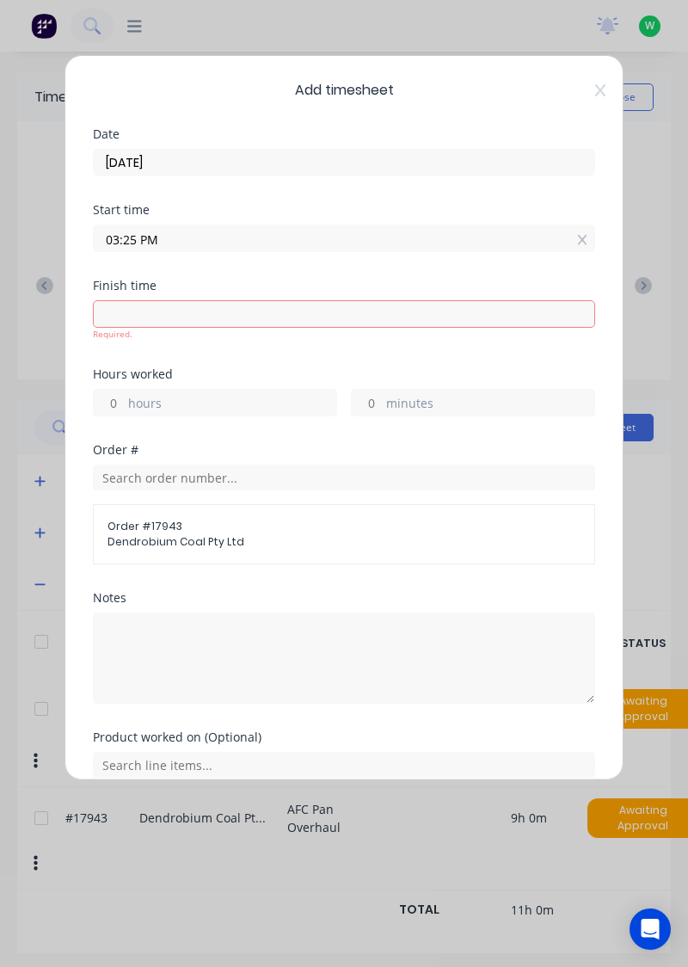
click at [593, 246] on input "03:25 PM" at bounding box center [344, 238] width 501 height 26
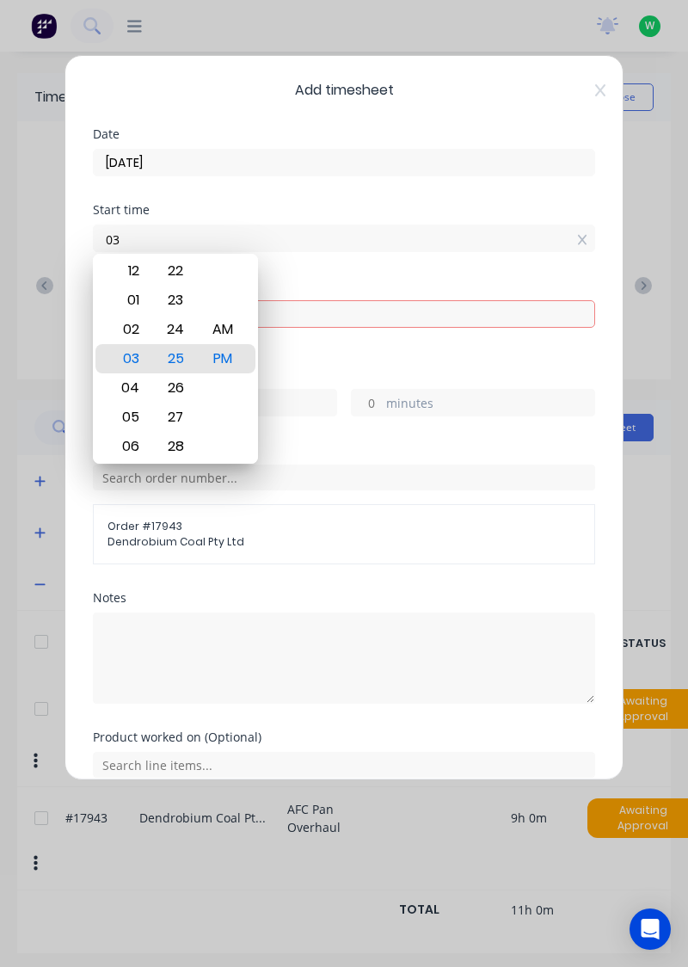
type input "0"
click at [191, 239] on input "03:25 PM" at bounding box center [344, 238] width 501 height 26
type input "0"
click at [470, 658] on textarea at bounding box center [344, 658] width 502 height 91
type input "03:25 PM"
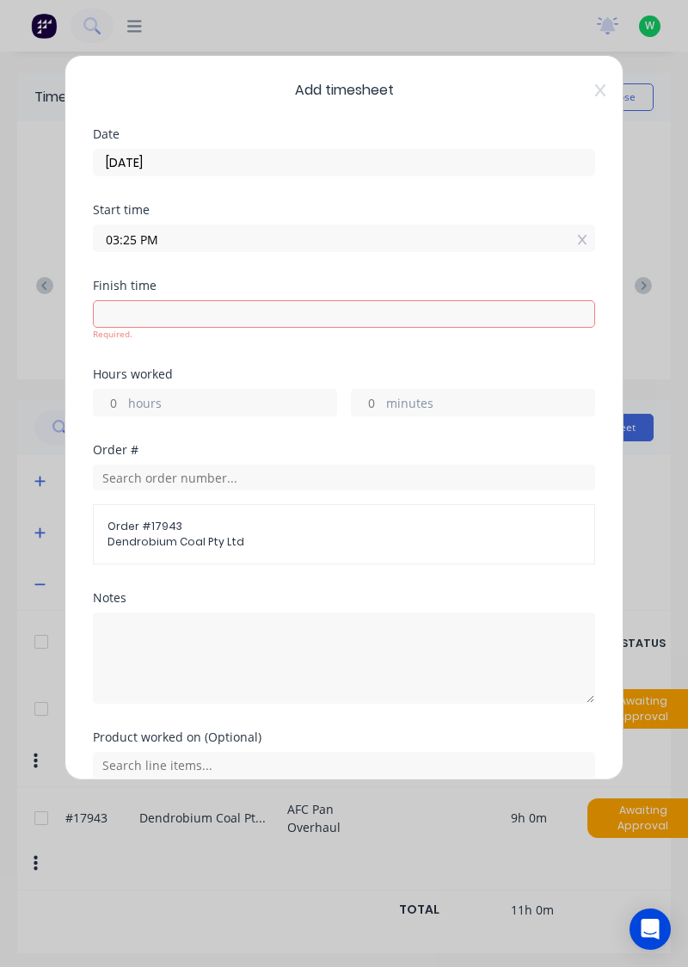
click at [416, 319] on input at bounding box center [344, 314] width 501 height 26
type input "03:25 PM"
type input "0"
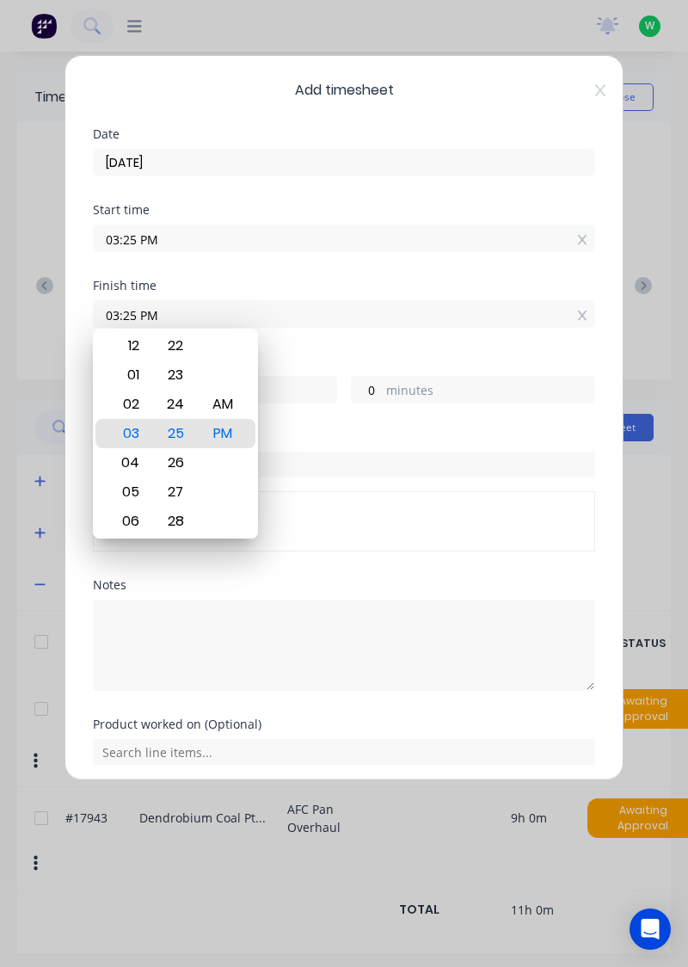
click at [137, 241] on input "03:25 PM" at bounding box center [344, 238] width 501 height 26
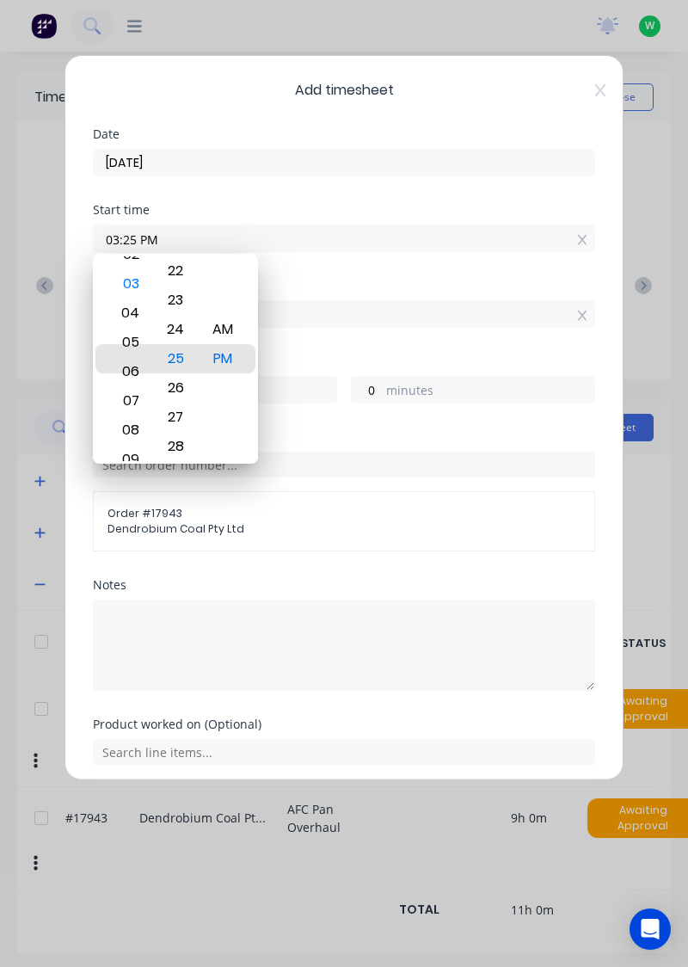
type input "06:25 PM"
type input "21"
type input "06:11 PM"
type input "14"
type input "06:00 PM"
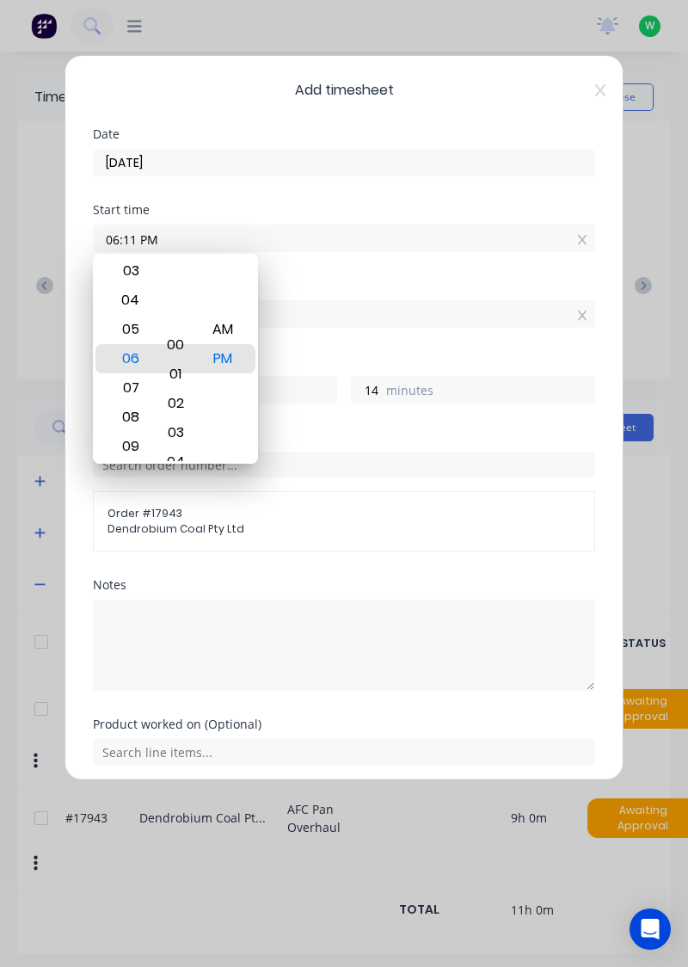
type input "25"
click at [230, 334] on div "AM" at bounding box center [223, 329] width 42 height 29
type input "06:00 AM"
type input "9"
click at [504, 468] on input "text" at bounding box center [344, 465] width 502 height 26
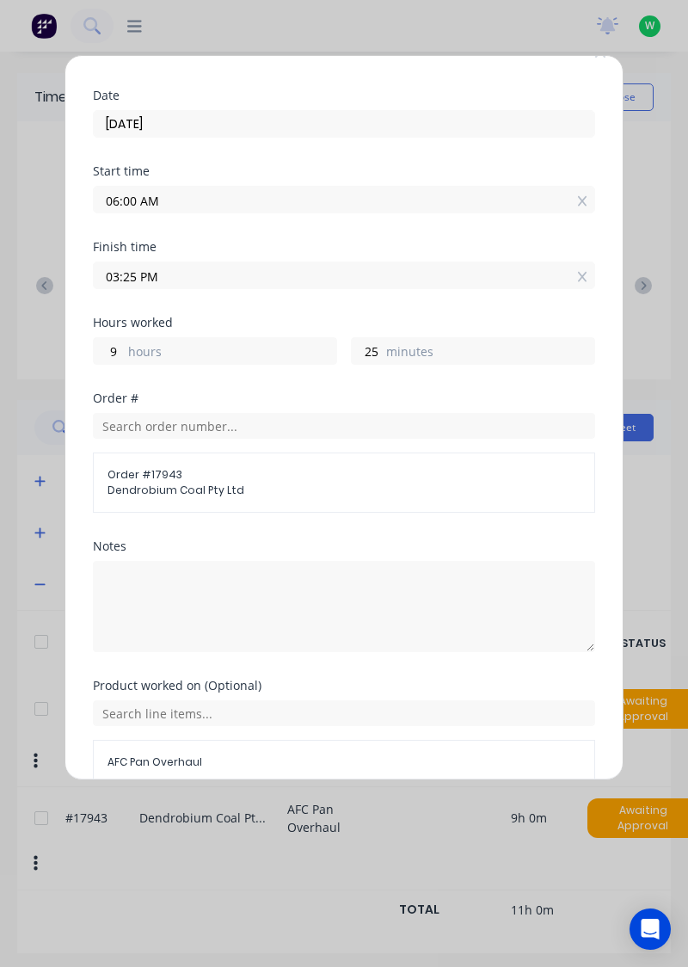
scroll to position [64, 0]
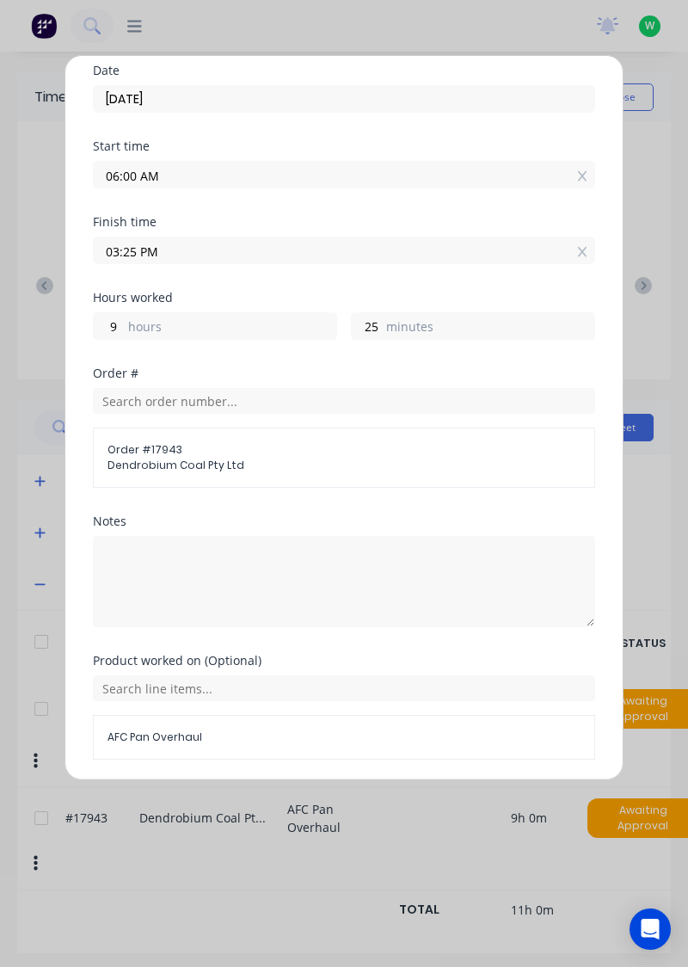
click at [389, 329] on label "minutes" at bounding box center [490, 328] width 208 height 22
click at [382, 329] on input "25" at bounding box center [367, 326] width 30 height 26
type input "2"
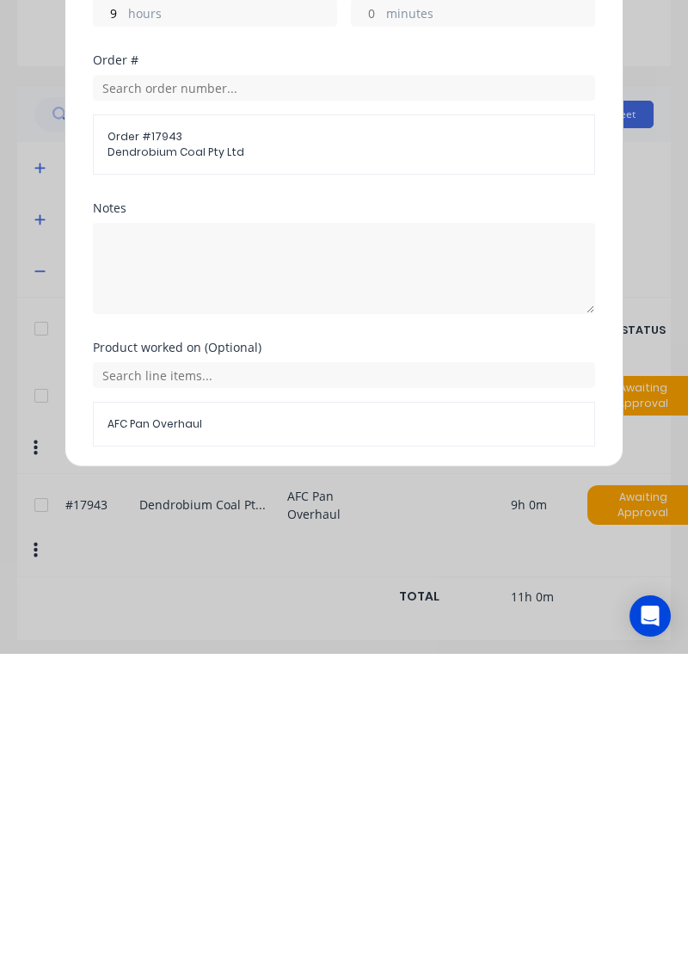
click at [312, 801] on button "Add manual time entry" at bounding box center [303, 801] width 145 height 28
type input "03:00 PM"
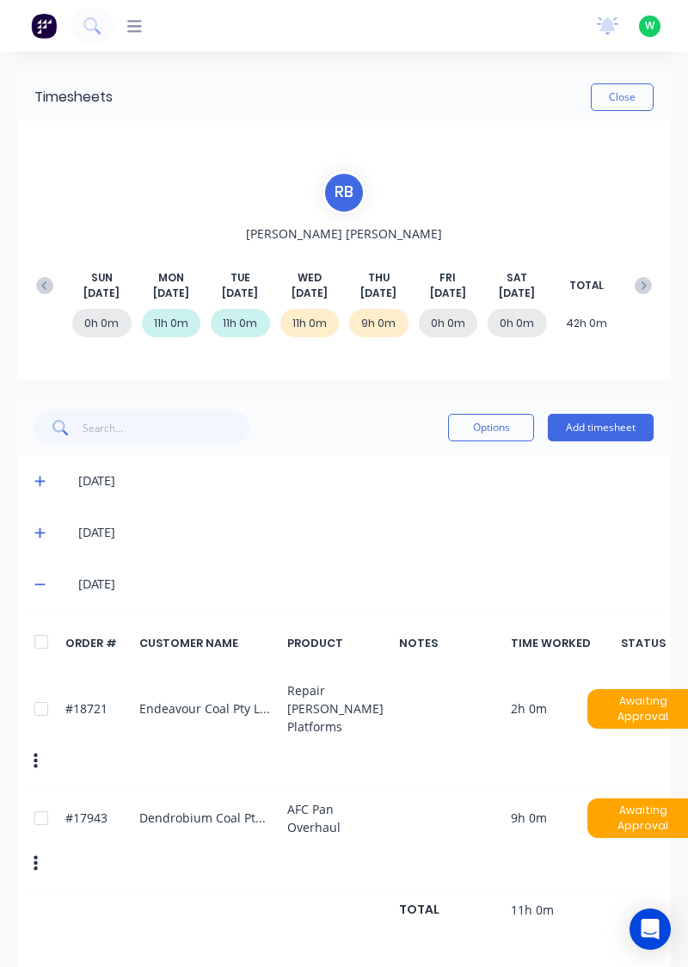
click at [635, 96] on button "Close" at bounding box center [622, 97] width 63 height 28
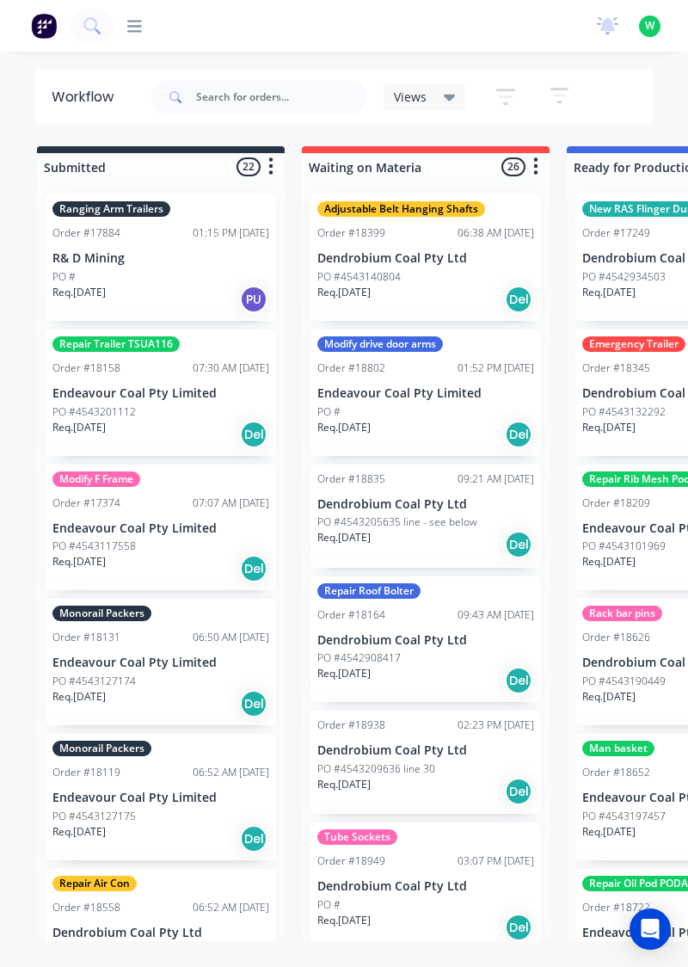
click at [124, 33] on div at bounding box center [128, 26] width 28 height 16
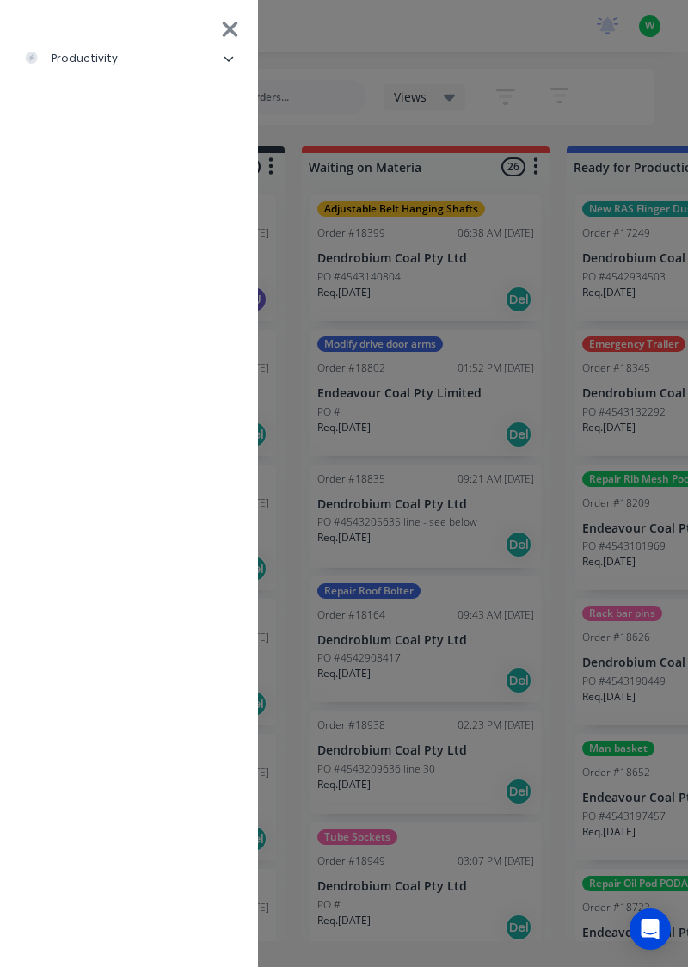
click at [61, 55] on div "productivity" at bounding box center [71, 58] width 94 height 15
click at [67, 234] on div "Timesheets" at bounding box center [84, 230] width 92 height 15
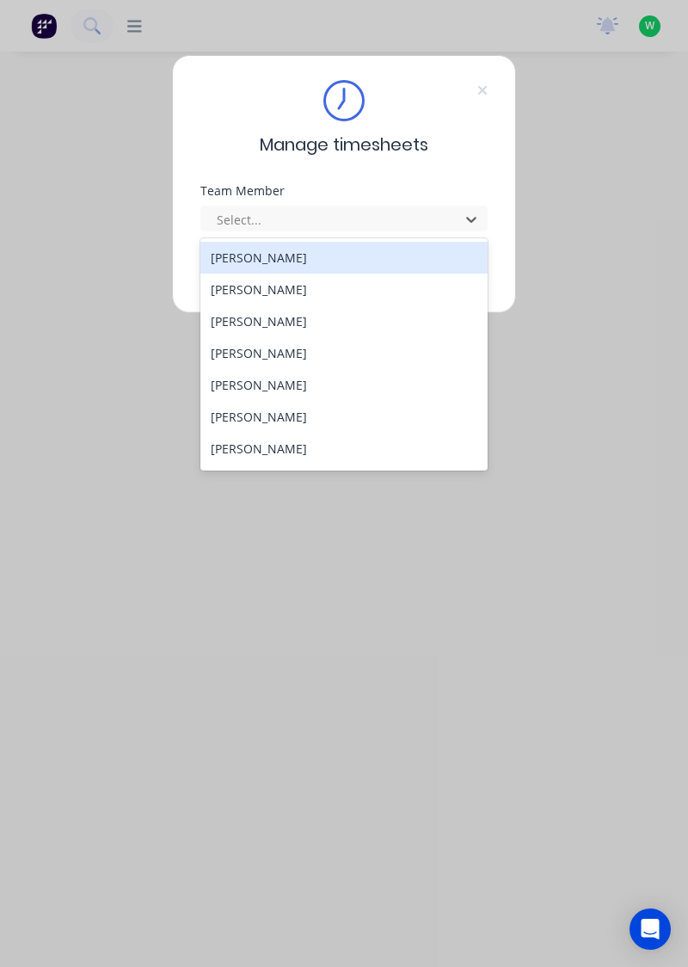
click at [315, 294] on div "[PERSON_NAME]" at bounding box center [344, 290] width 288 height 32
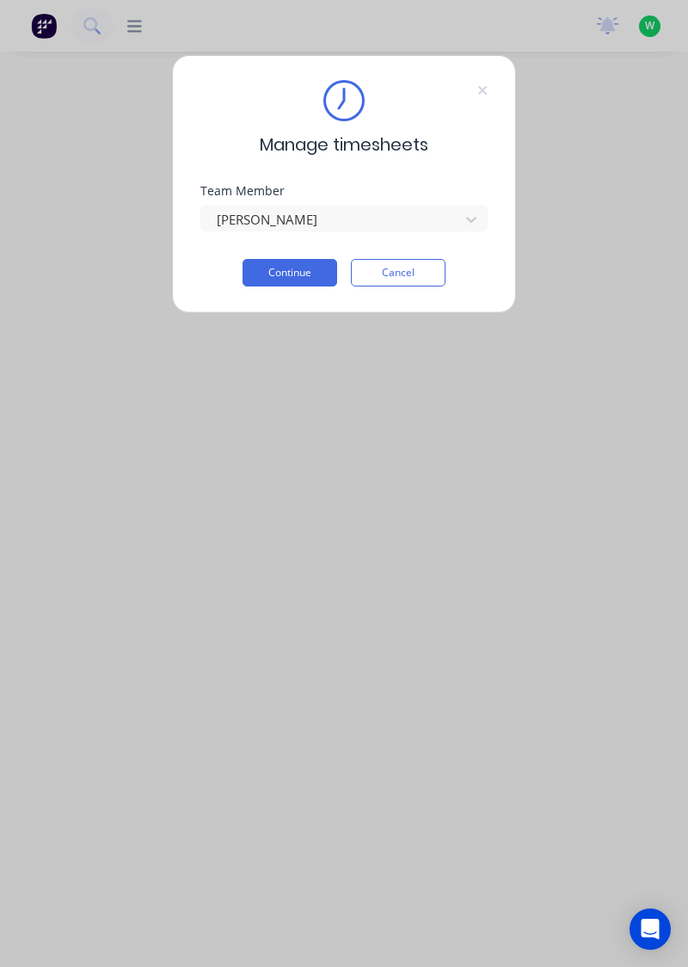
click at [286, 274] on button "Continue" at bounding box center [290, 273] width 95 height 28
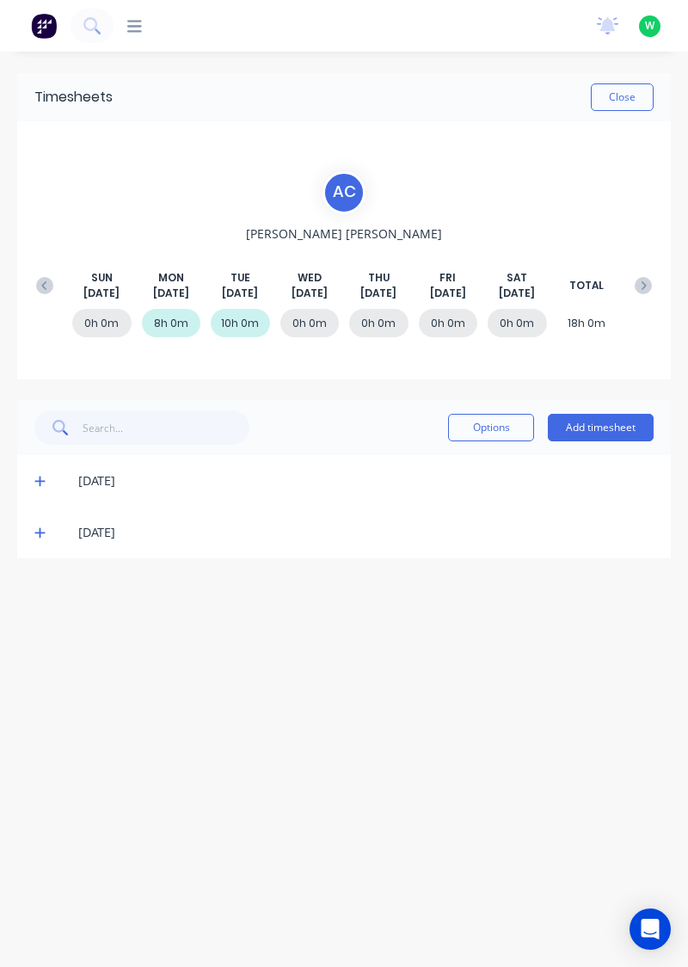
click at [44, 536] on icon at bounding box center [39, 532] width 11 height 12
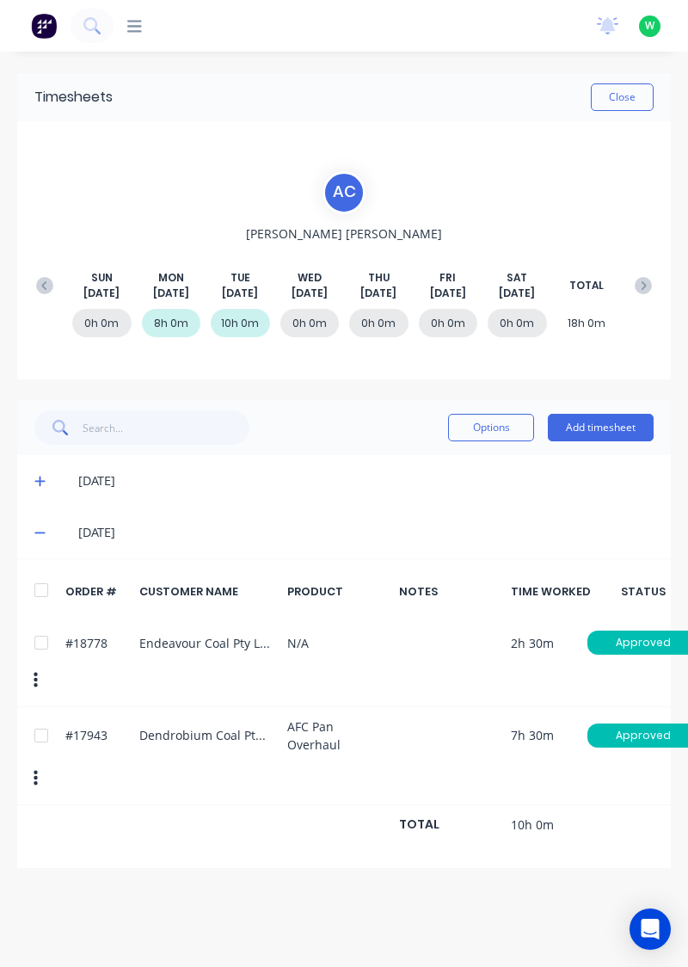
click at [610, 431] on button "Add timesheet" at bounding box center [601, 428] width 106 height 28
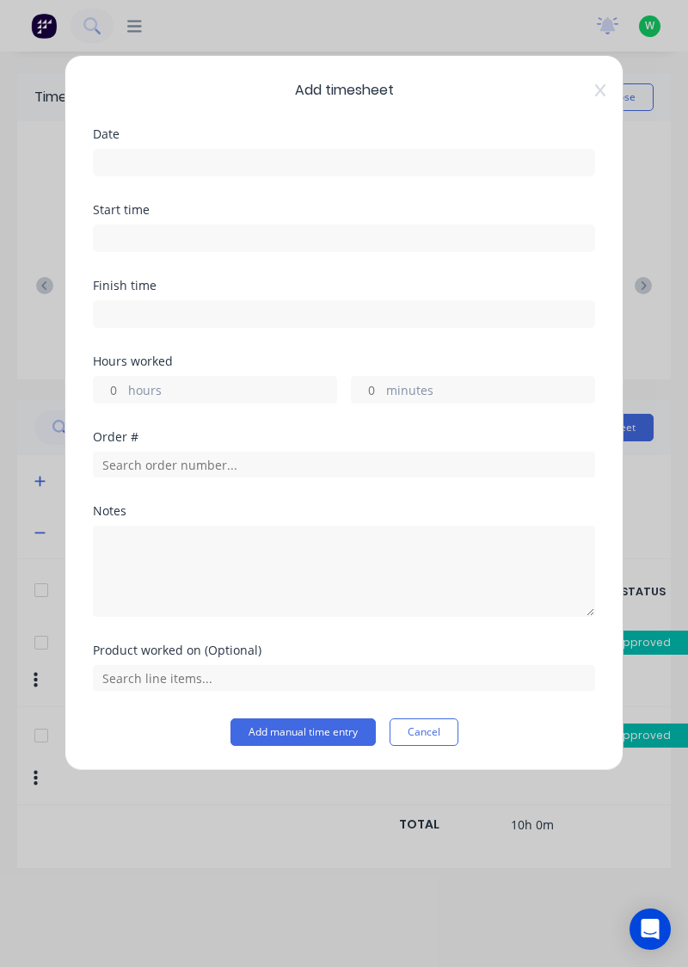
click at [433, 731] on button "Cancel" at bounding box center [424, 732] width 69 height 28
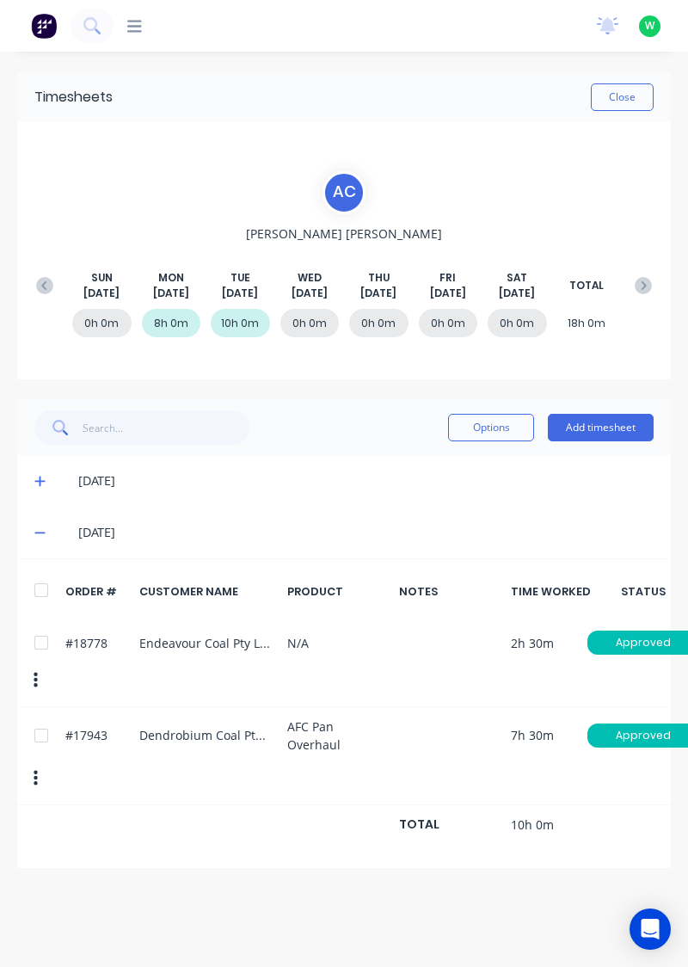
click at [613, 430] on button "Add timesheet" at bounding box center [601, 428] width 106 height 28
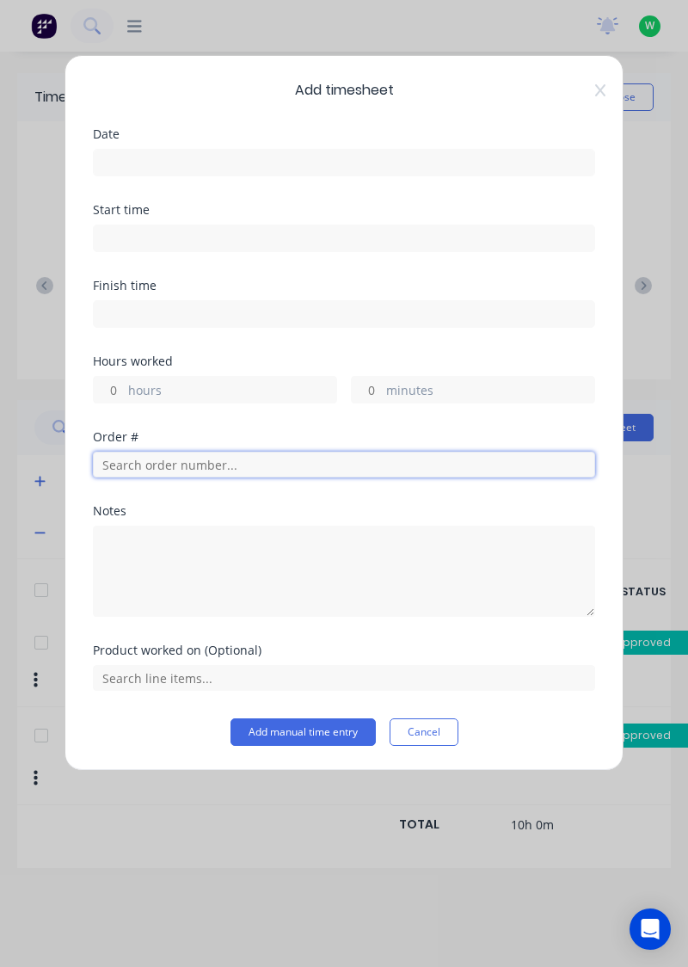
click at [232, 465] on input "text" at bounding box center [344, 465] width 502 height 26
type input "17943"
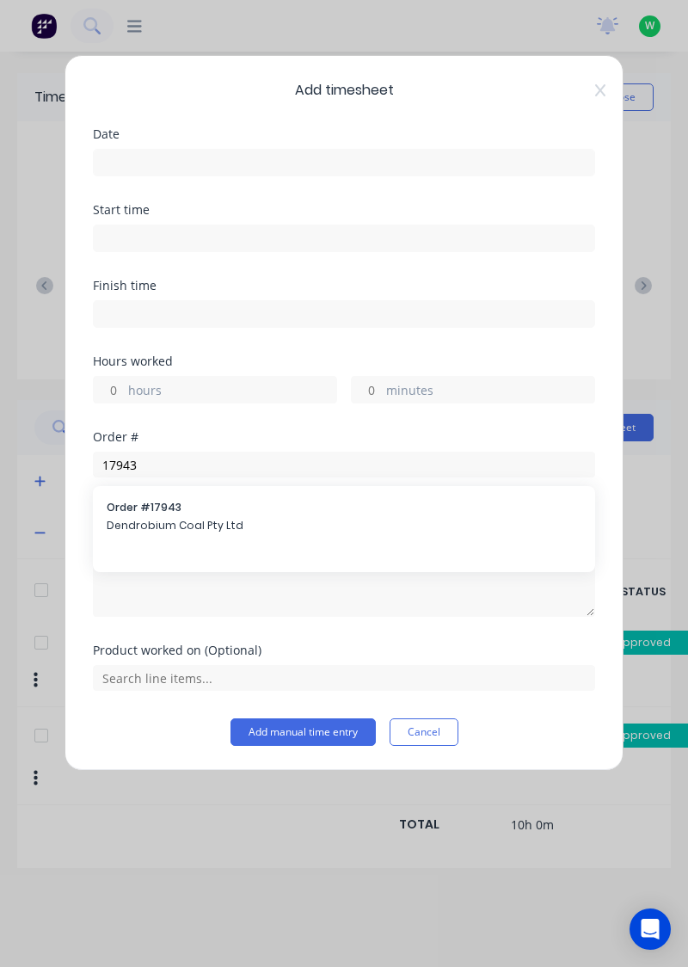
click at [258, 521] on span "Dendrobium Coal Pty Ltd" at bounding box center [344, 525] width 475 height 15
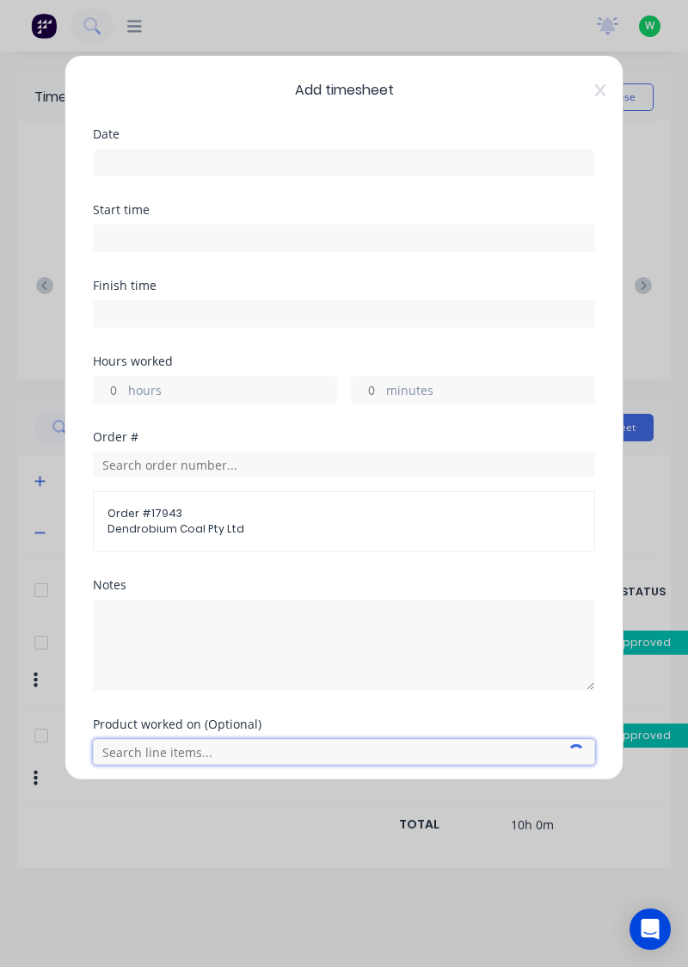
click at [254, 752] on input "text" at bounding box center [344, 752] width 502 height 26
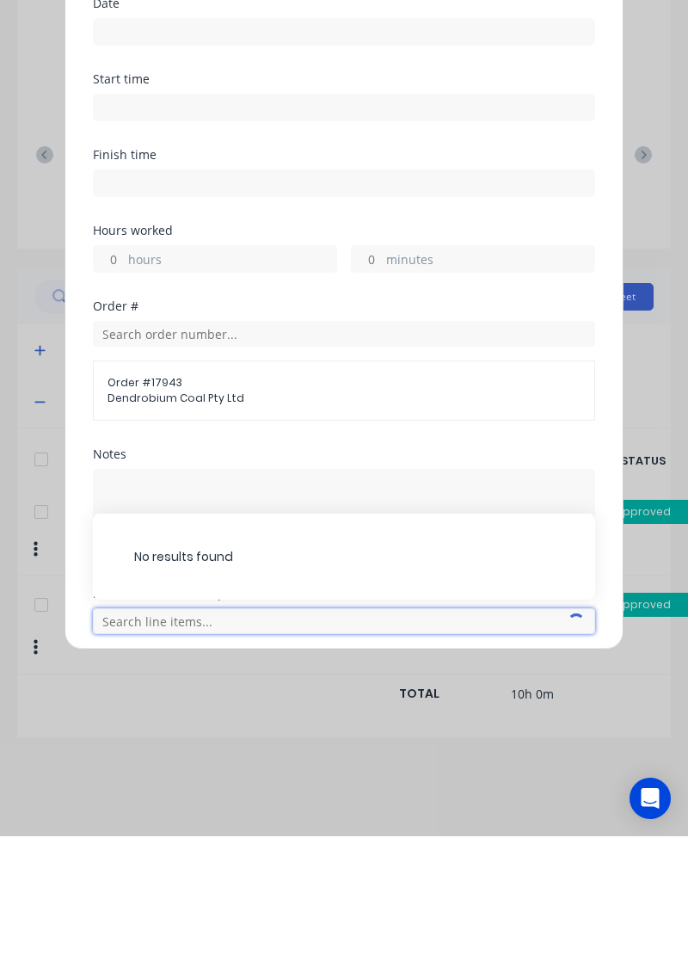
scroll to position [72, 0]
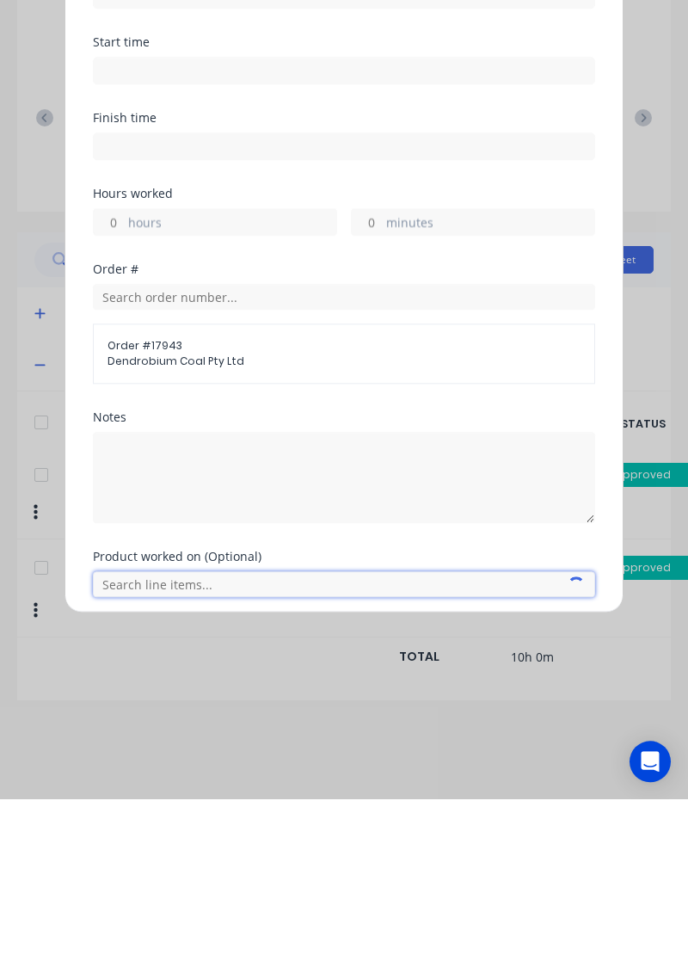
click at [295, 748] on input "text" at bounding box center [344, 752] width 502 height 26
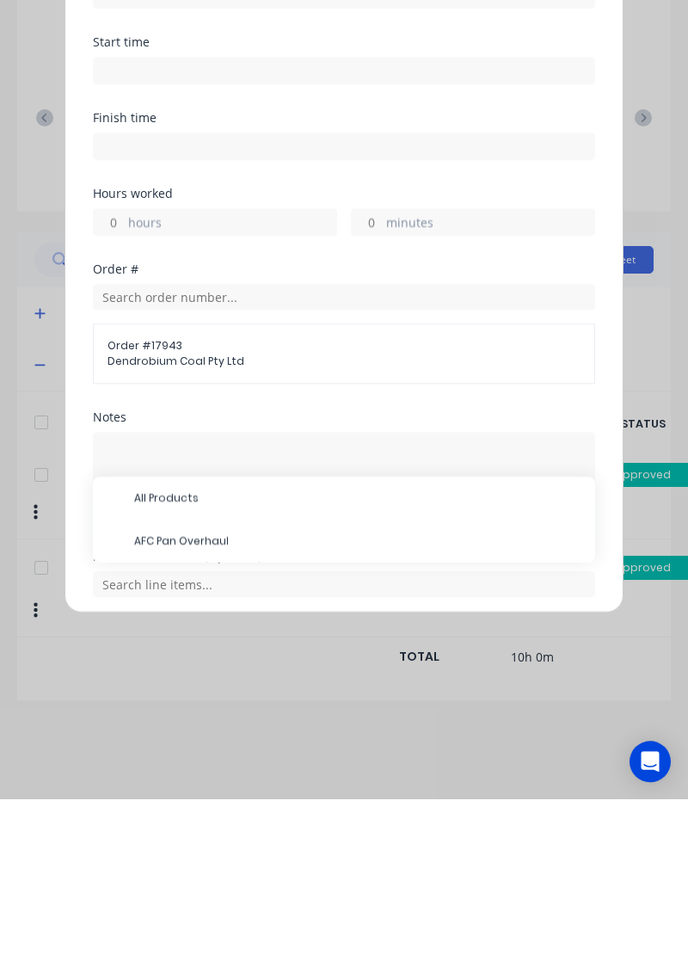
click at [262, 701] on span "AFC Pan Overhaul" at bounding box center [357, 708] width 447 height 15
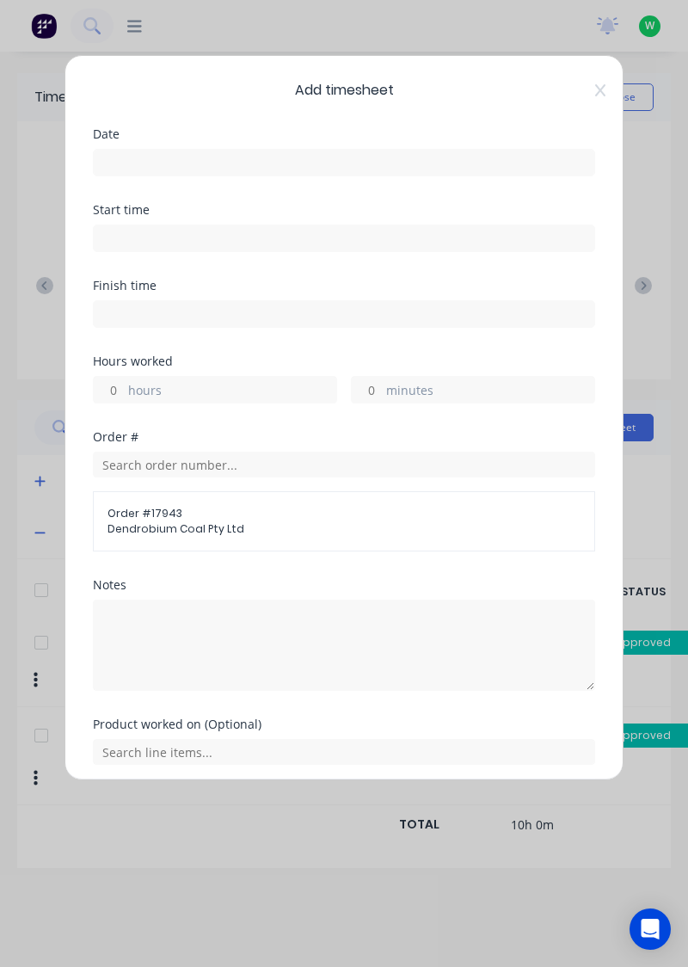
click at [278, 167] on input at bounding box center [344, 163] width 501 height 26
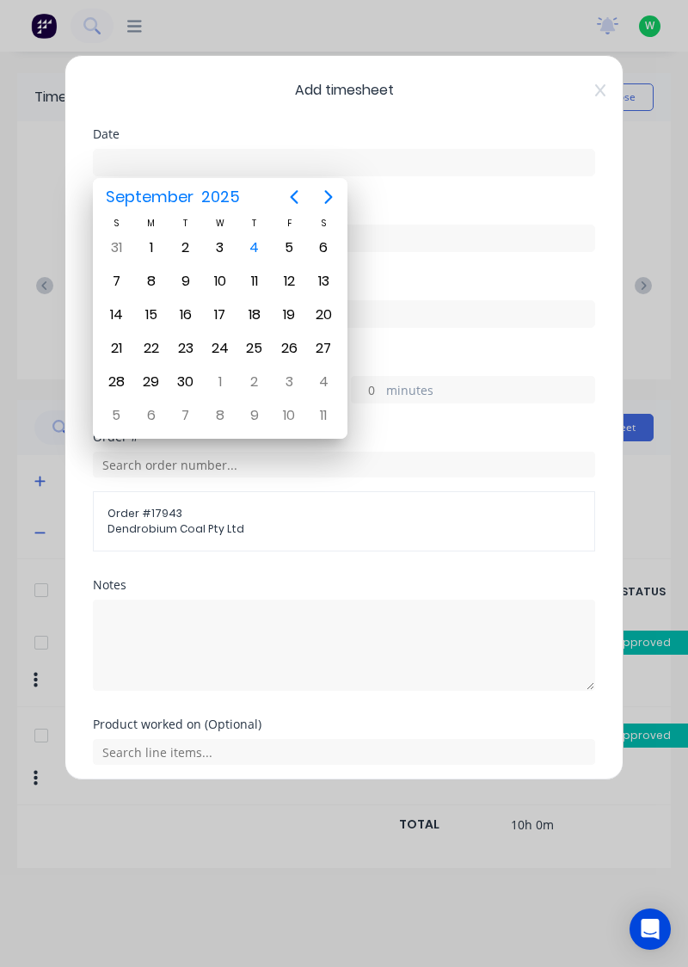
click at [254, 251] on div "4" at bounding box center [255, 248] width 26 height 26
type input "[DATE]"
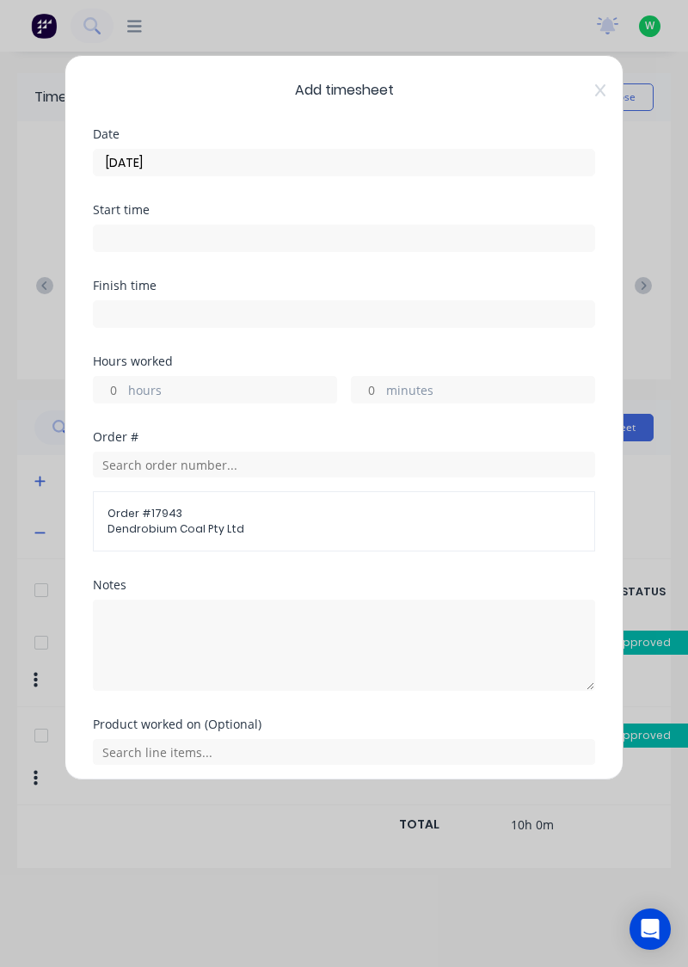
click at [213, 391] on label "hours" at bounding box center [232, 392] width 208 height 22
click at [124, 391] on input "hours" at bounding box center [109, 390] width 30 height 26
type input "1"
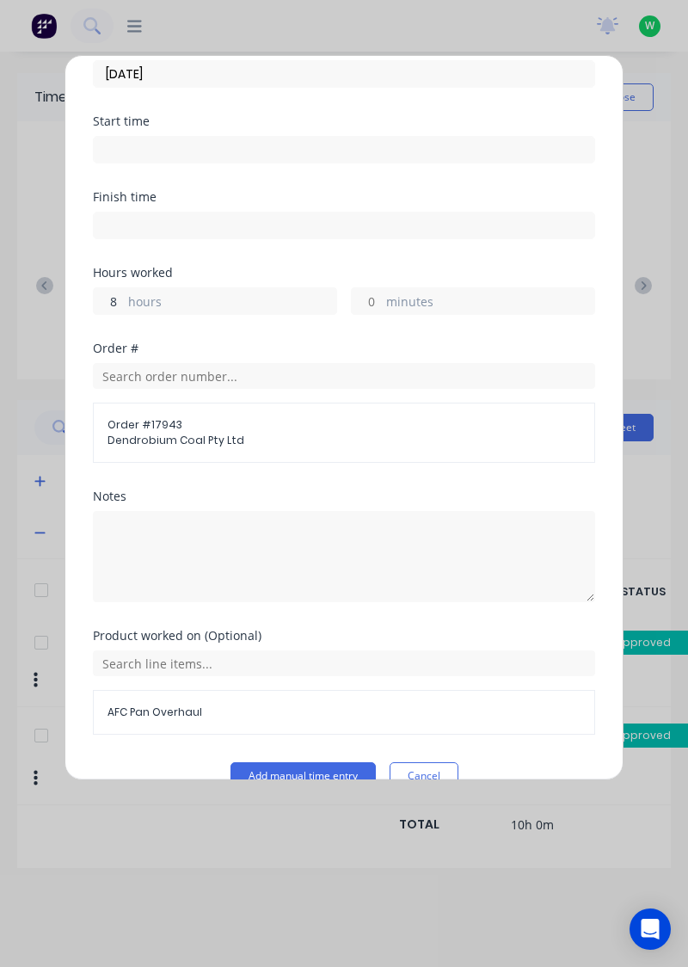
scroll to position [118, 0]
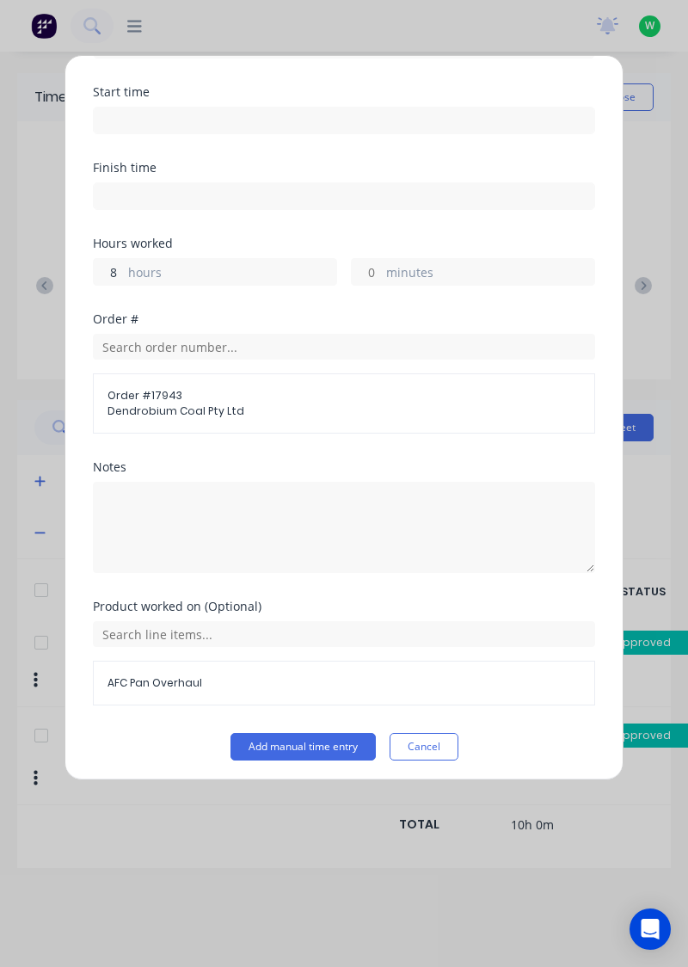
type input "8"
click at [324, 738] on button "Add manual time entry" at bounding box center [303, 747] width 145 height 28
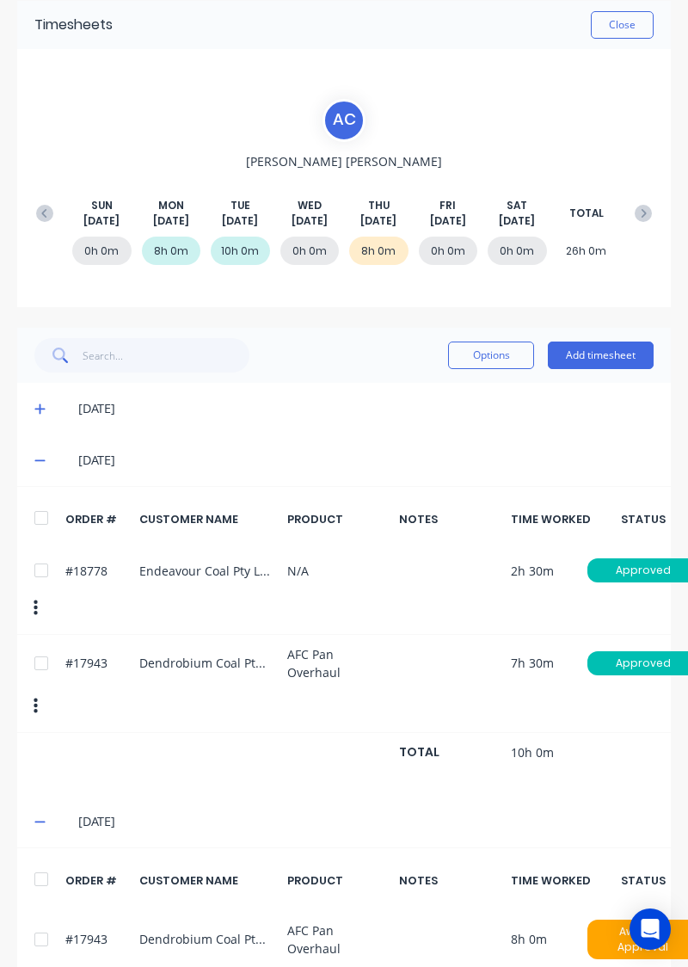
scroll to position [0, 0]
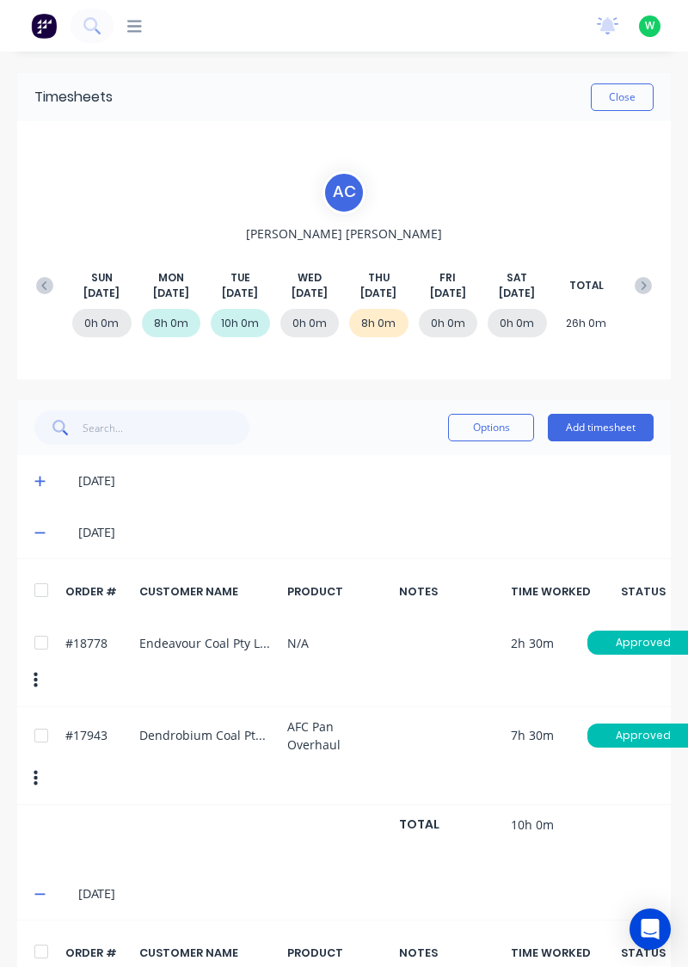
click at [600, 422] on button "Add timesheet" at bounding box center [601, 428] width 106 height 28
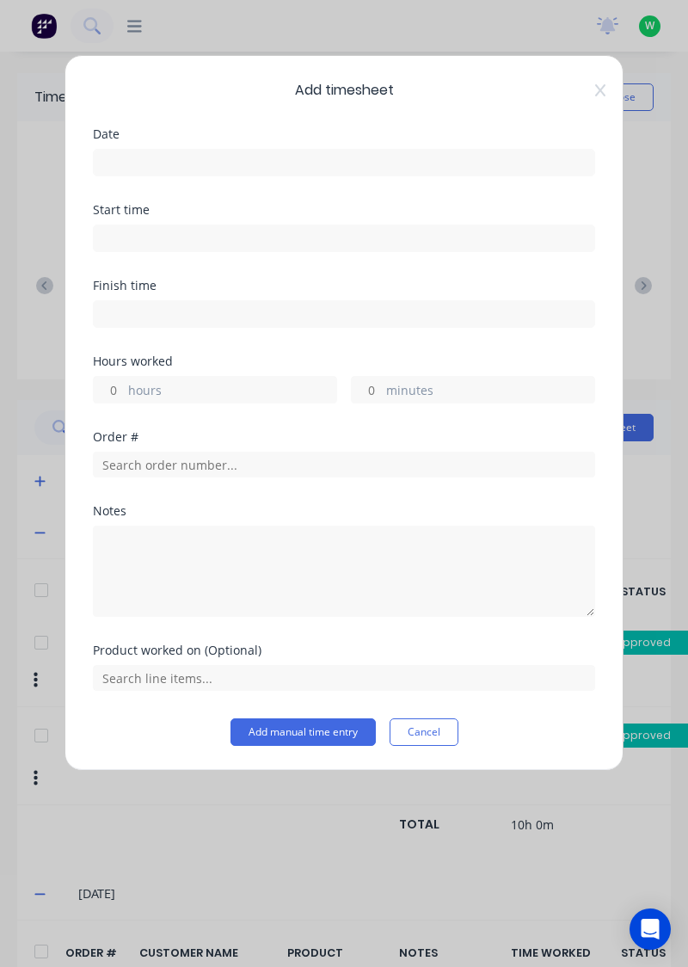
click at [249, 398] on label "hours" at bounding box center [232, 392] width 208 height 22
click at [124, 398] on input "hours" at bounding box center [109, 390] width 30 height 26
type input "8"
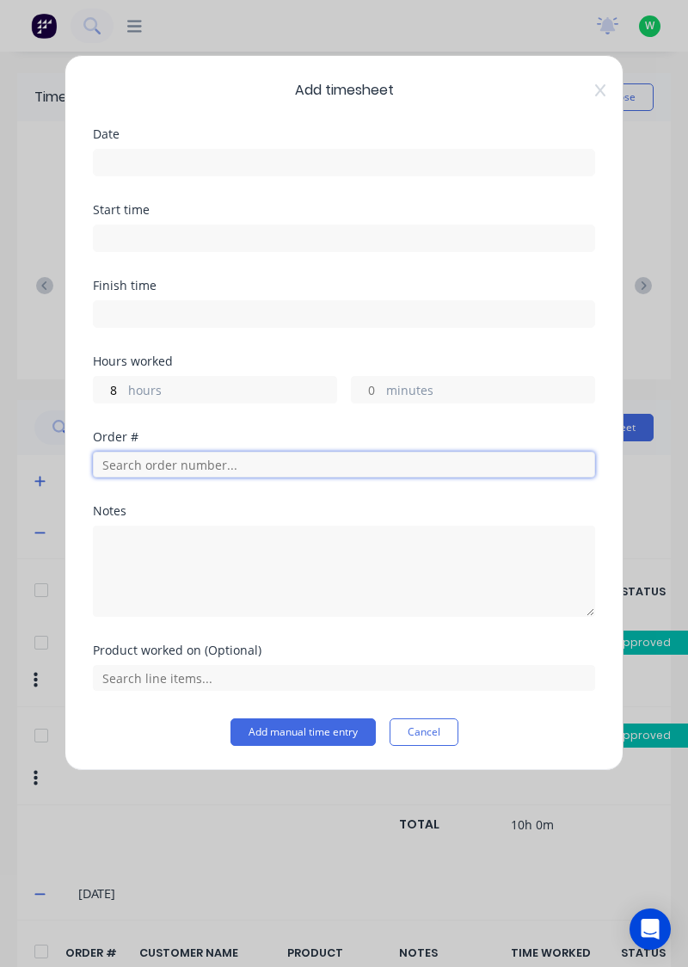
click at [132, 467] on input "text" at bounding box center [344, 465] width 502 height 26
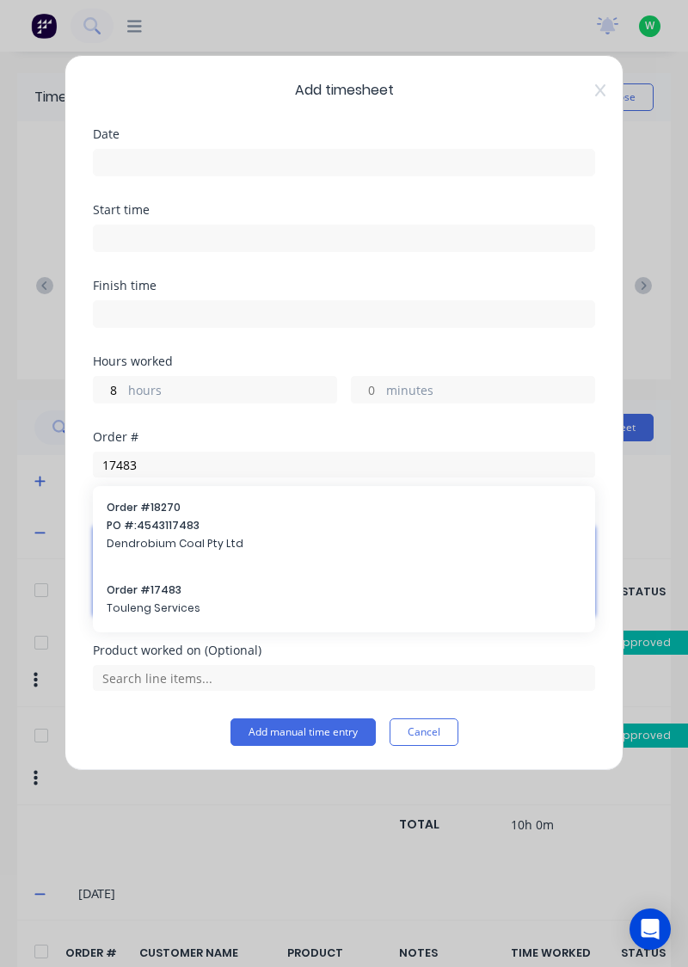
click at [130, 595] on textarea at bounding box center [344, 571] width 502 height 91
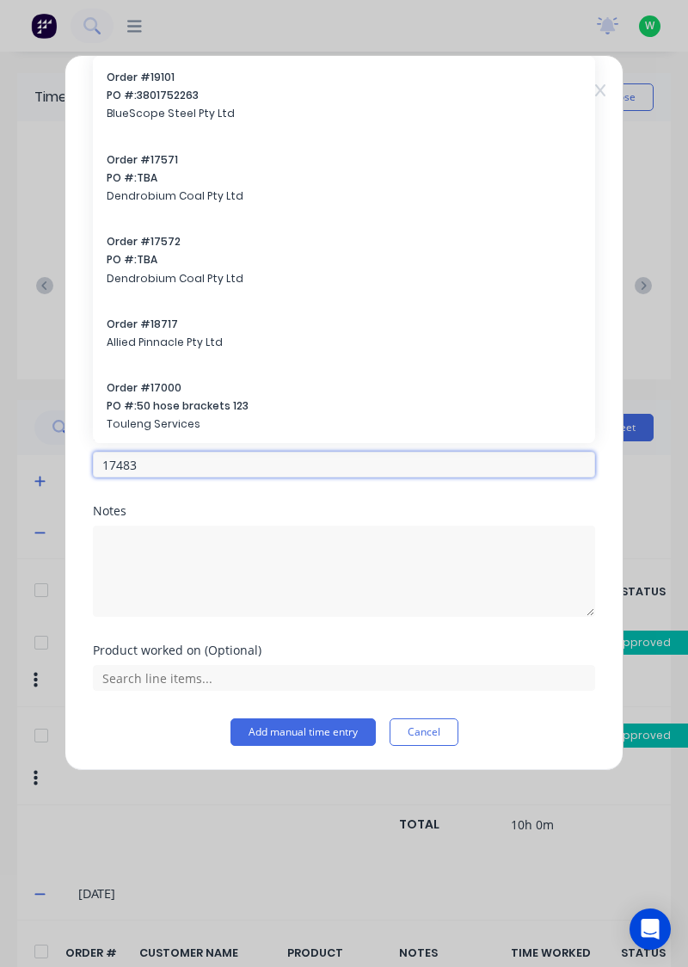
click at [183, 465] on input "17483" at bounding box center [344, 465] width 502 height 26
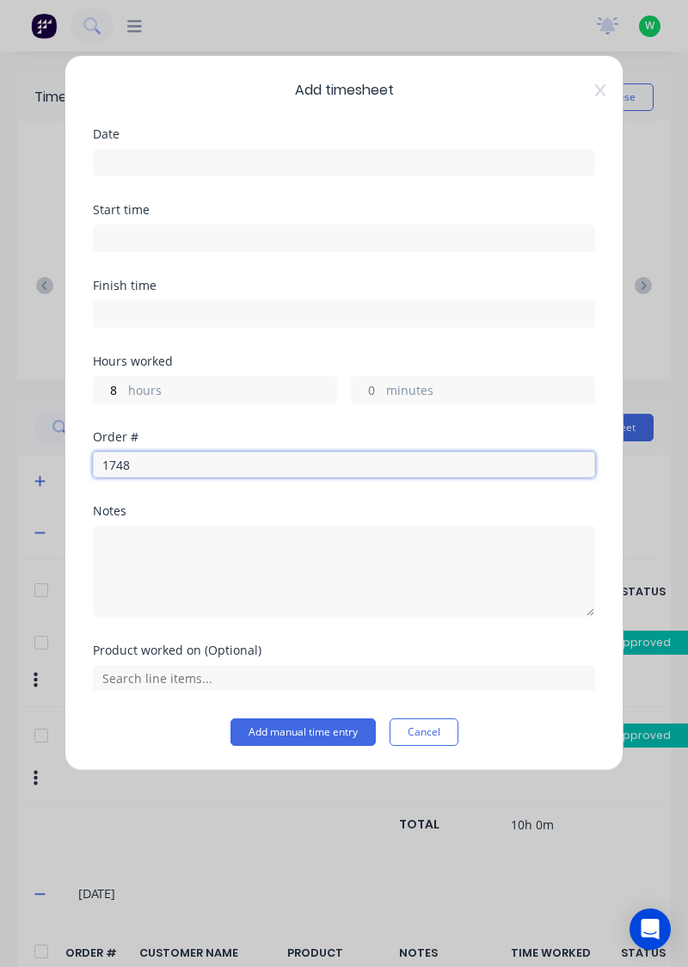
type input "17483"
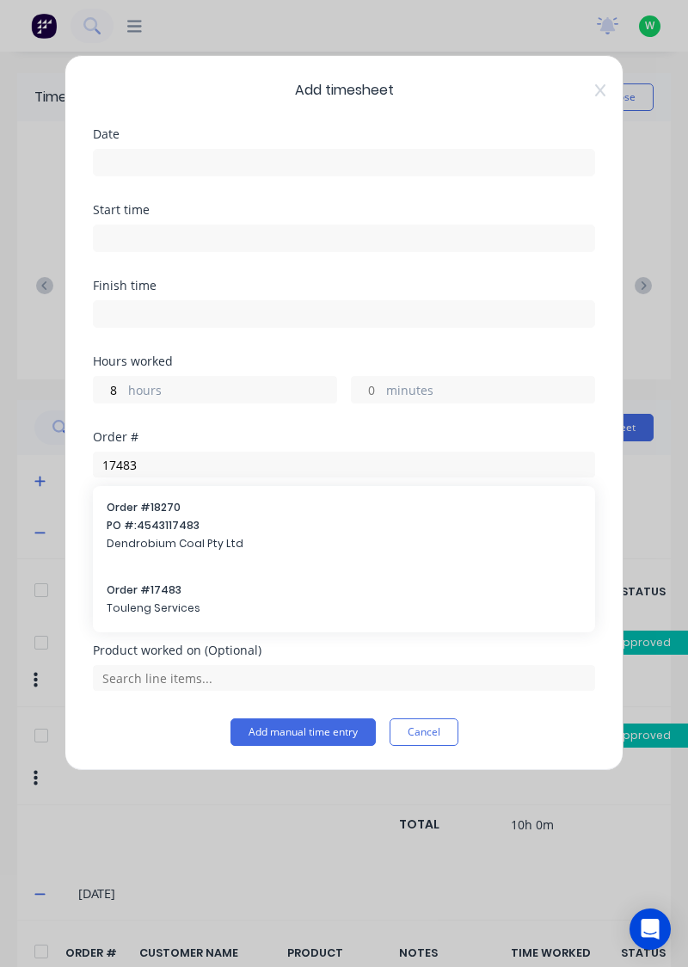
click at [144, 600] on span "Touleng Services" at bounding box center [344, 607] width 475 height 15
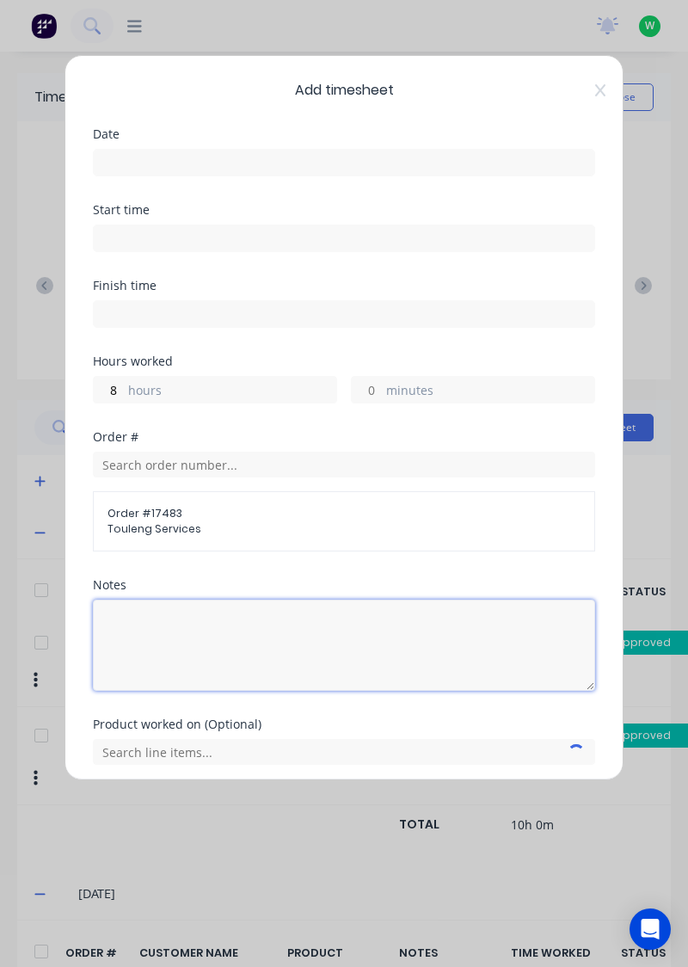
click at [154, 649] on textarea at bounding box center [344, 645] width 502 height 91
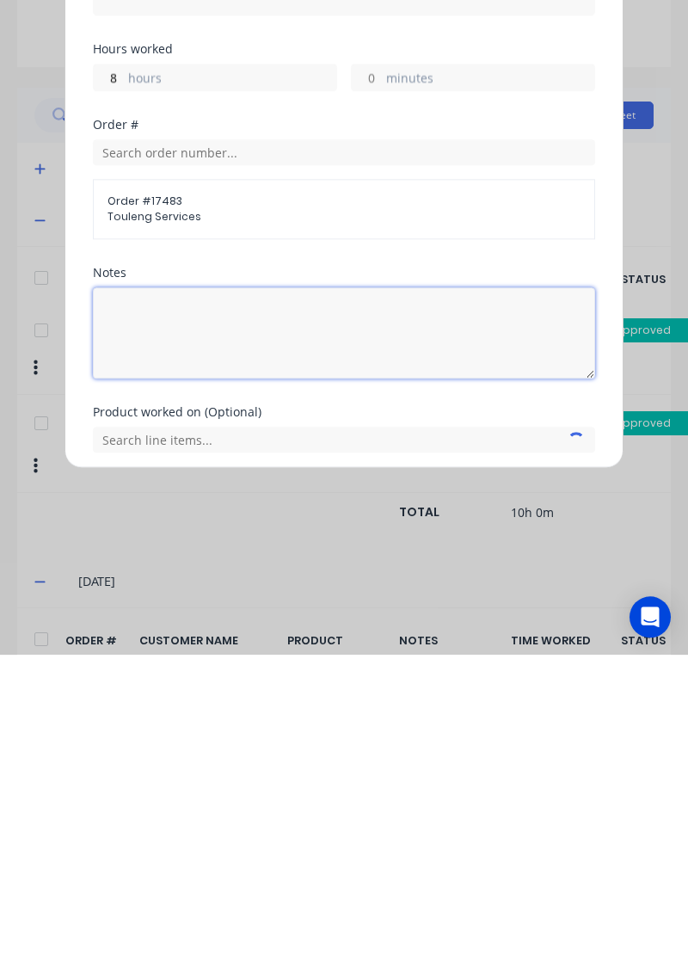
scroll to position [2, 0]
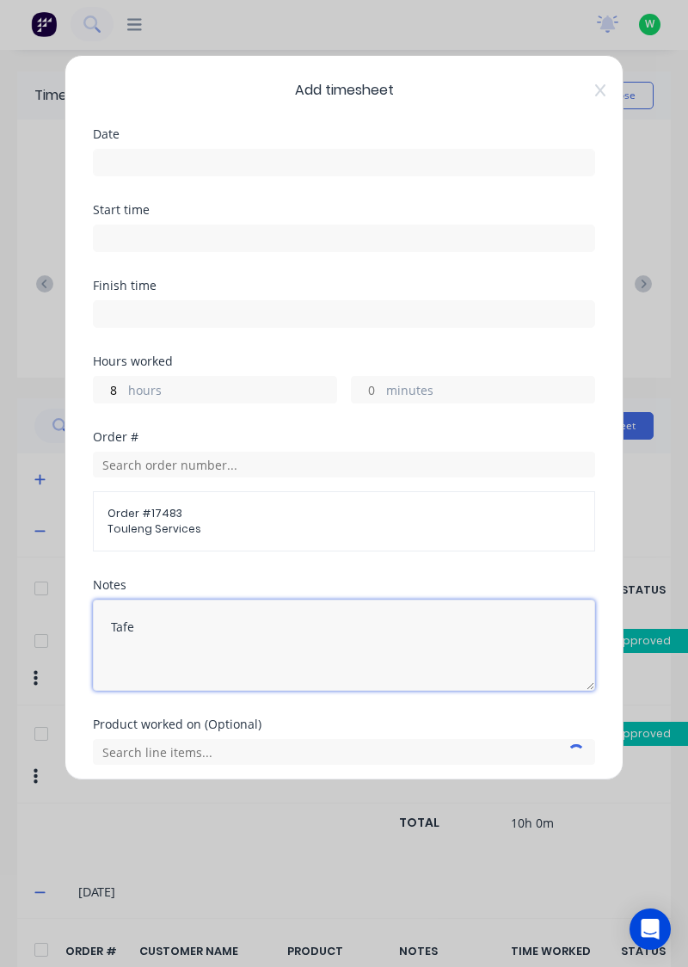
type textarea "Tafe"
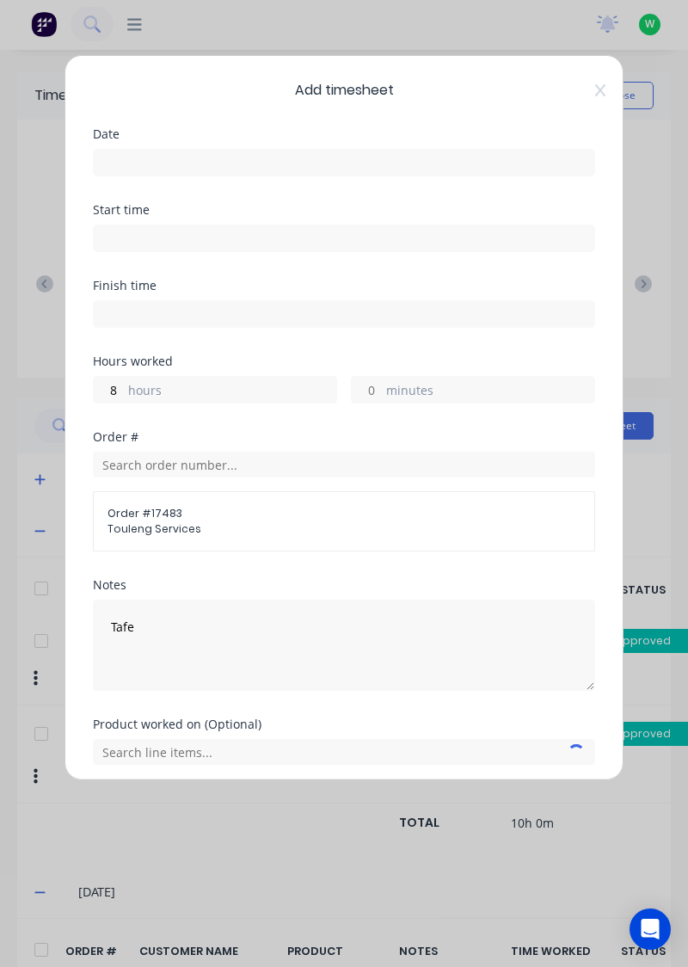
click at [134, 169] on input at bounding box center [344, 163] width 501 height 26
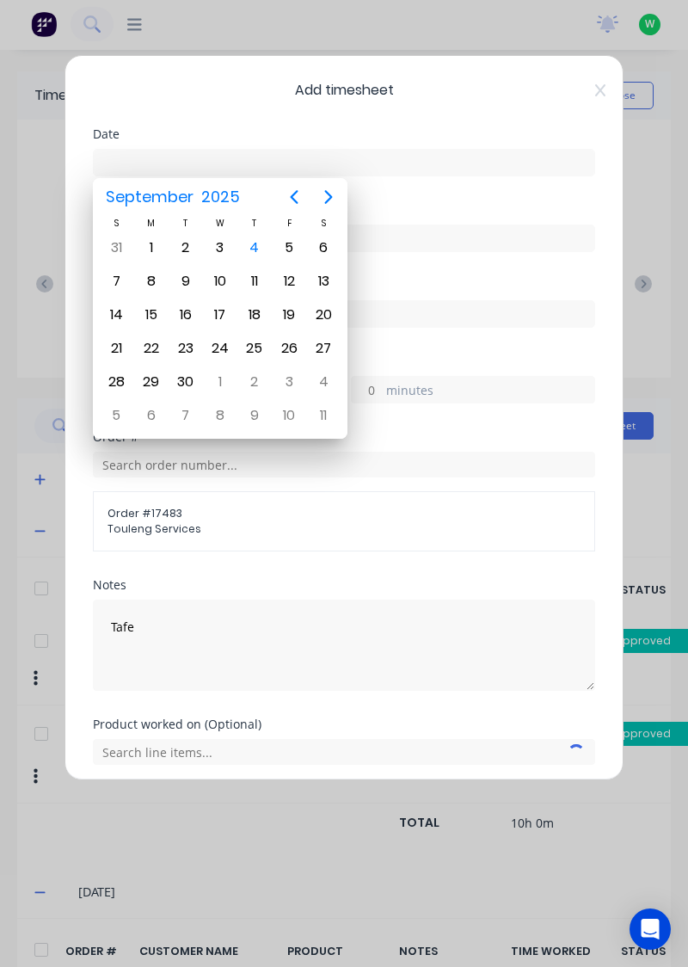
click at [216, 256] on div "3" at bounding box center [220, 248] width 26 height 26
type input "03/09/2025"
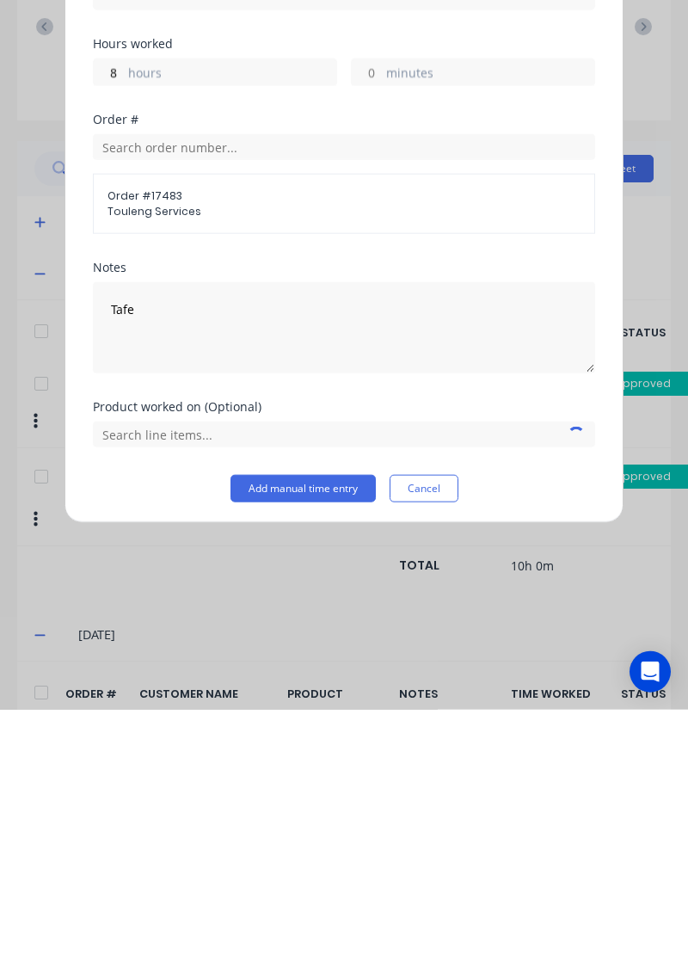
scroll to position [6, 0]
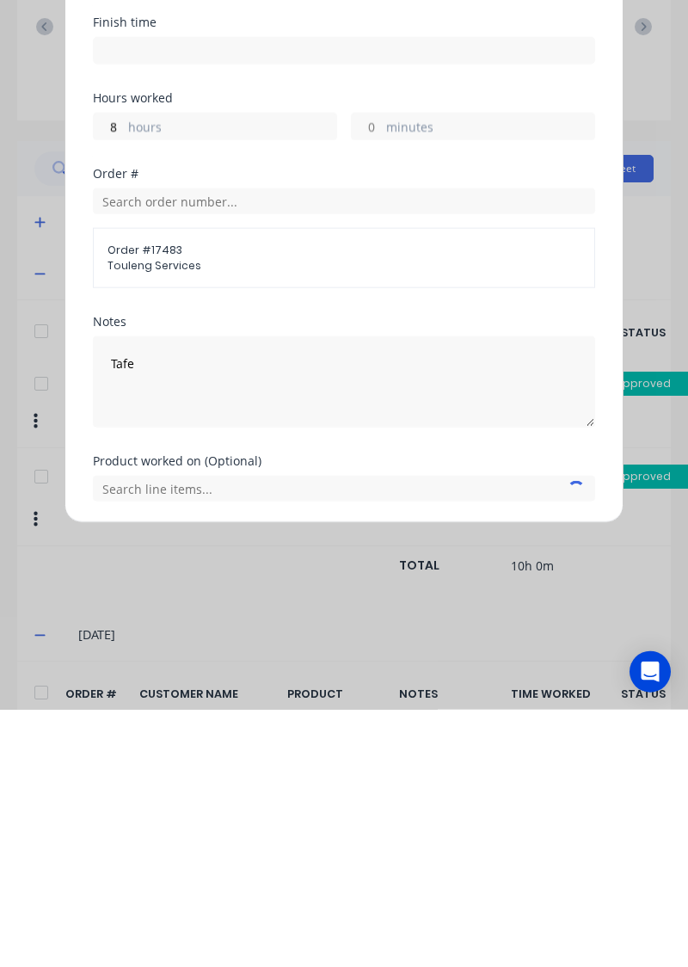
click at [305, 800] on button "Add manual time entry" at bounding box center [303, 800] width 145 height 28
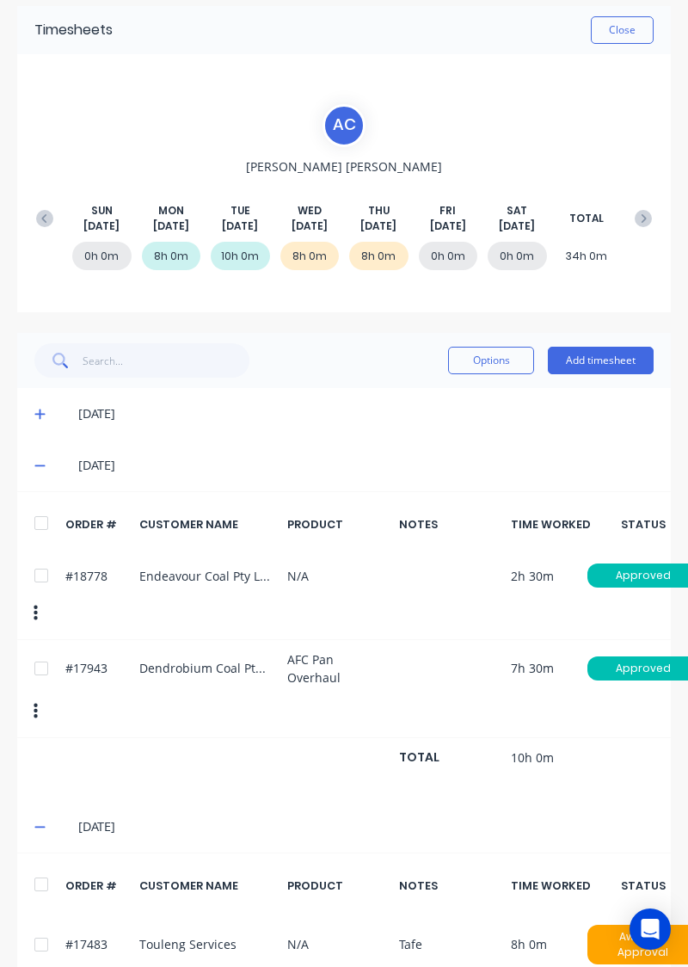
scroll to position [0, 0]
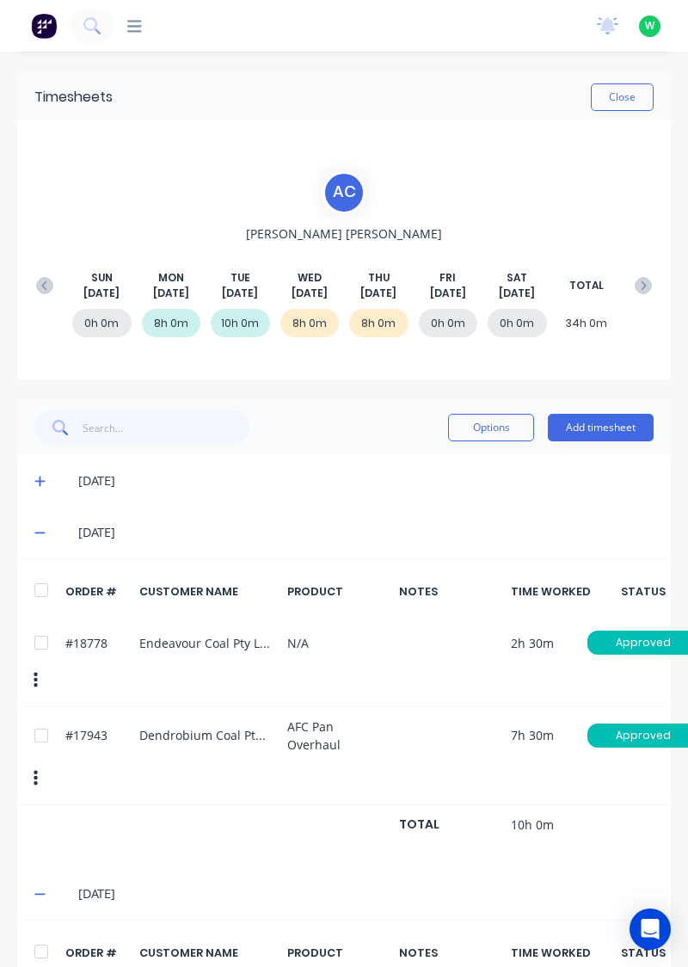
click at [632, 89] on button "Close" at bounding box center [622, 97] width 63 height 28
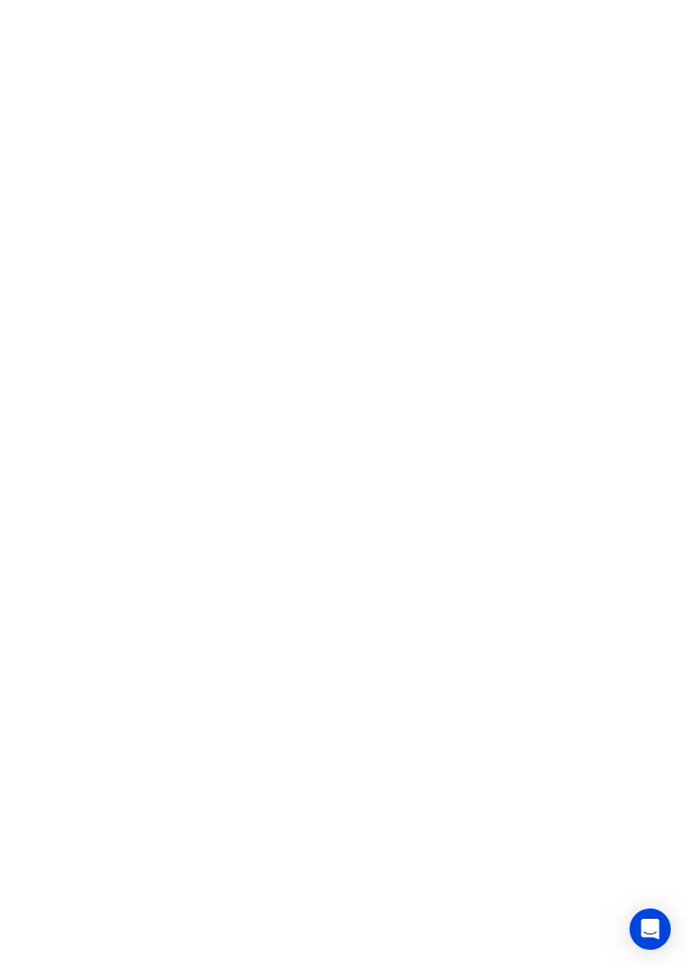
click at [687, 0] on html at bounding box center [344, 0] width 688 height 0
